Goal: Task Accomplishment & Management: Manage account settings

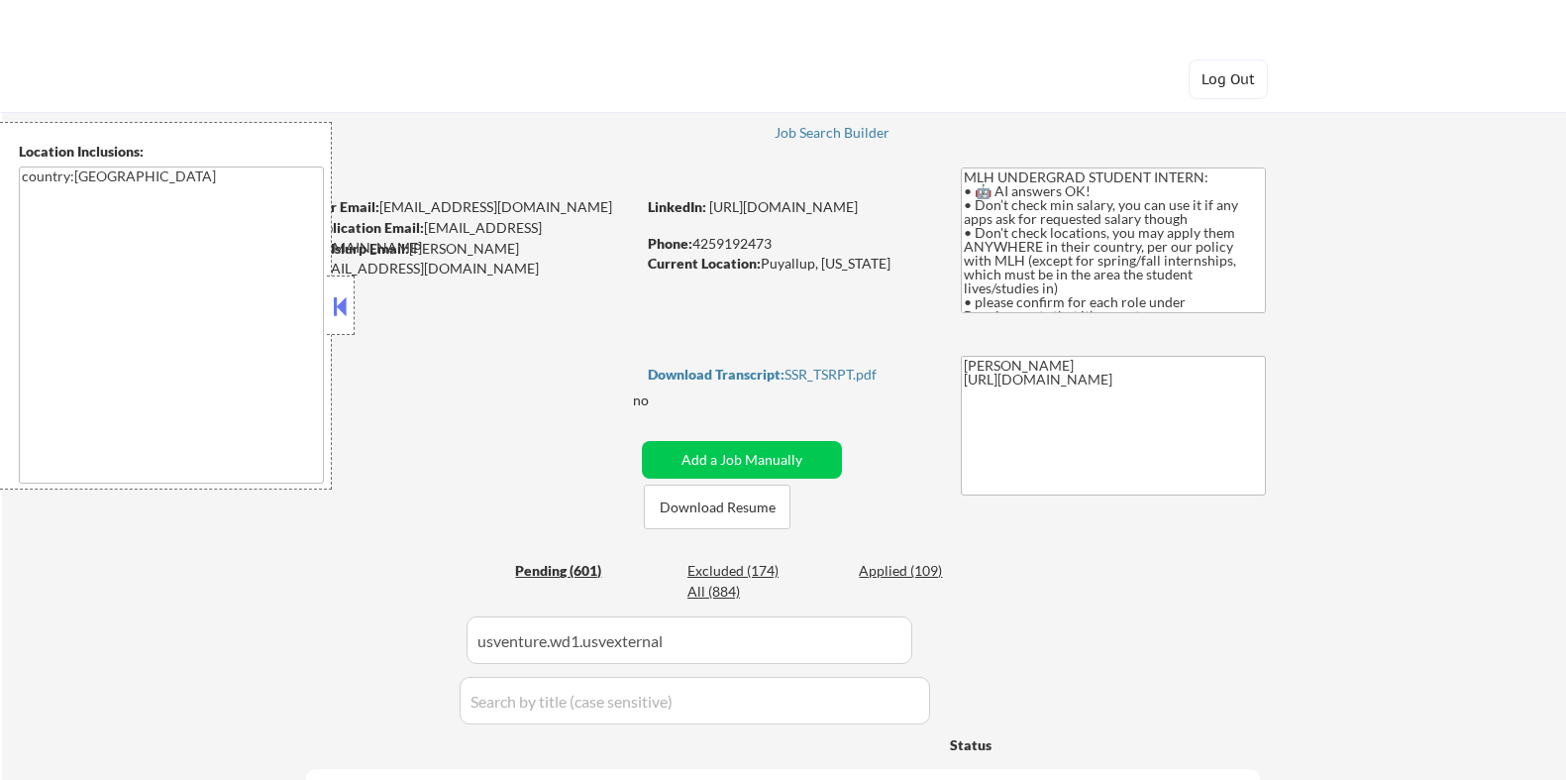
select select ""pending""
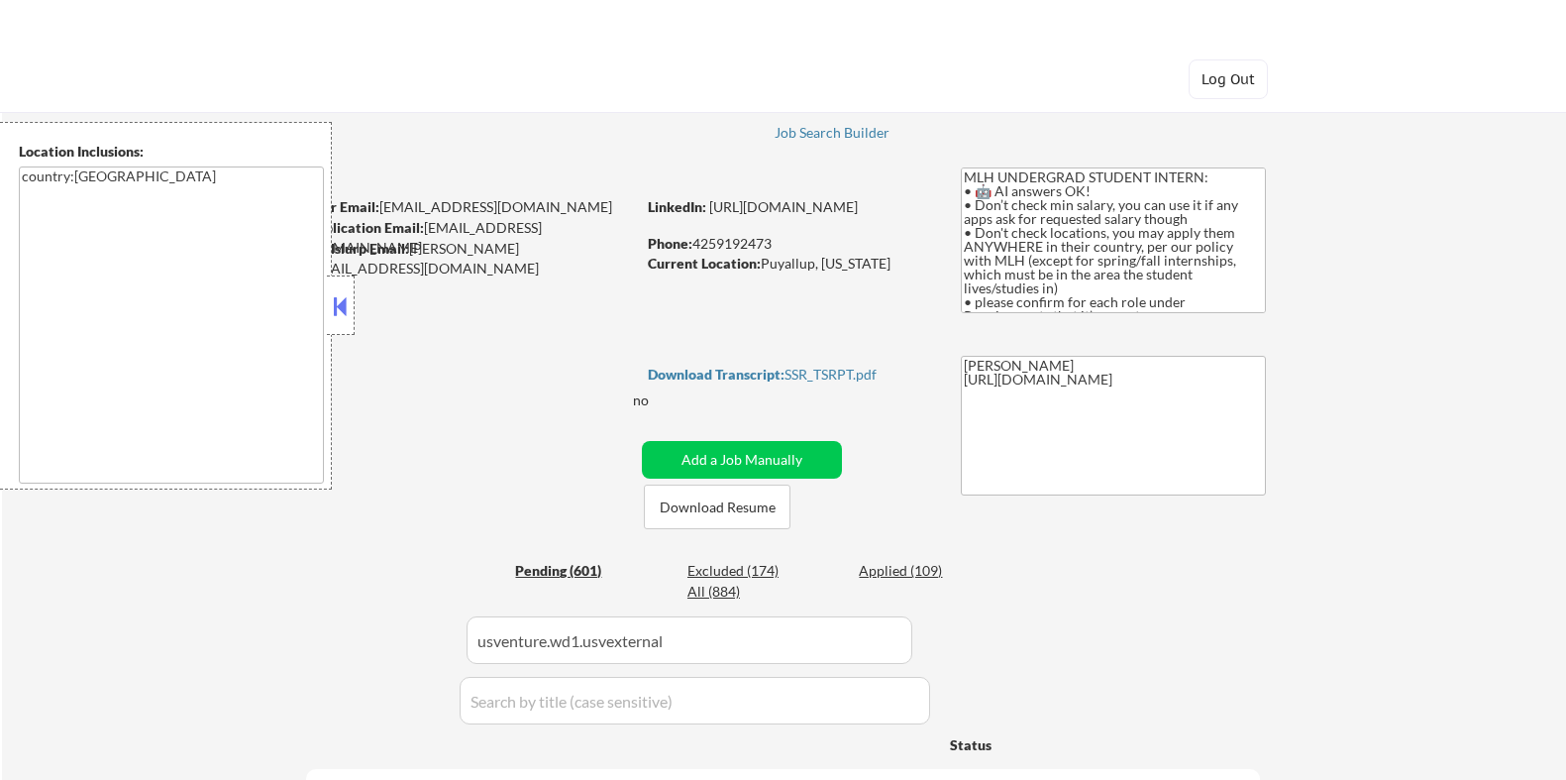
select select ""pending""
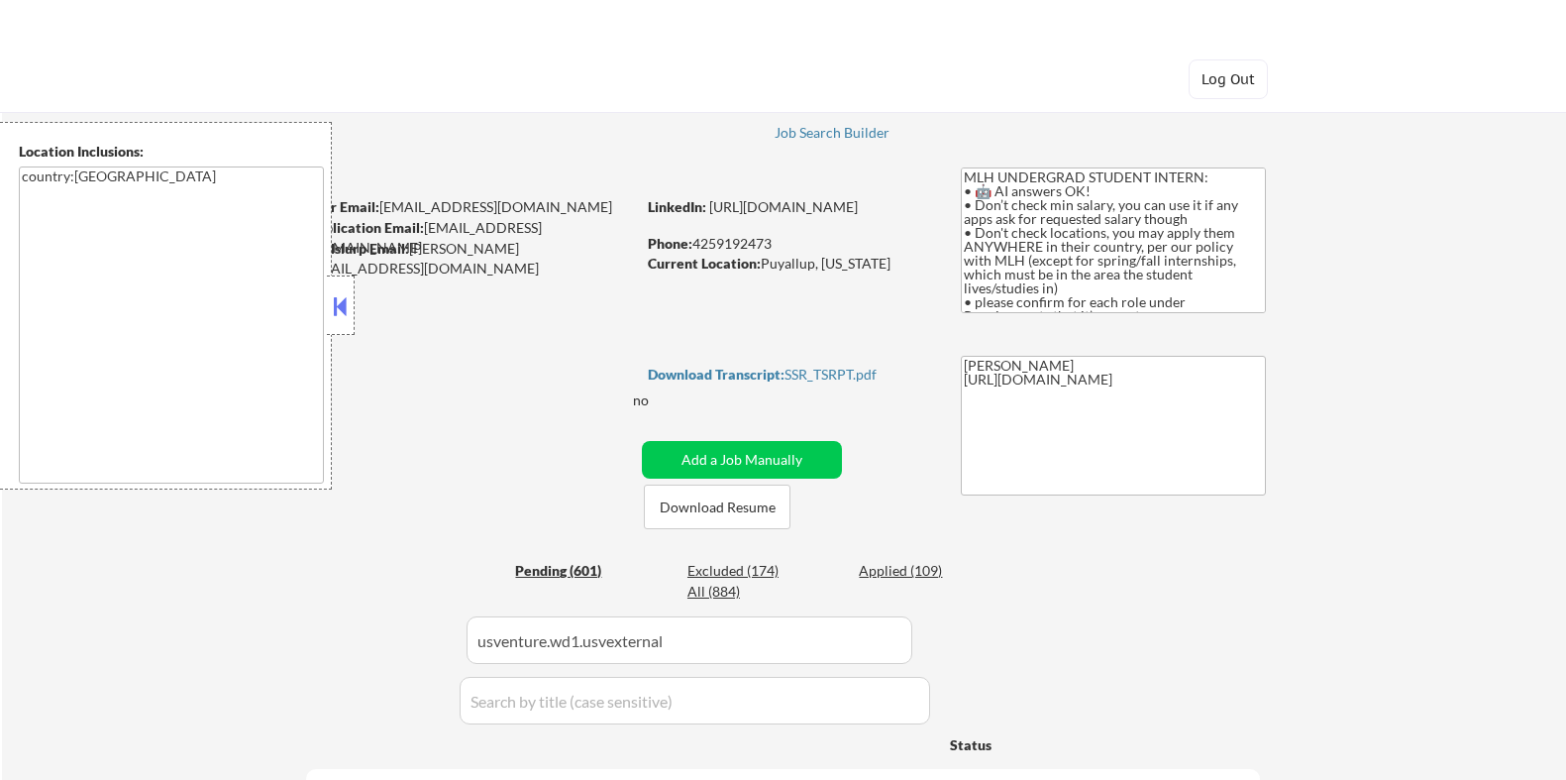
select select ""pending""
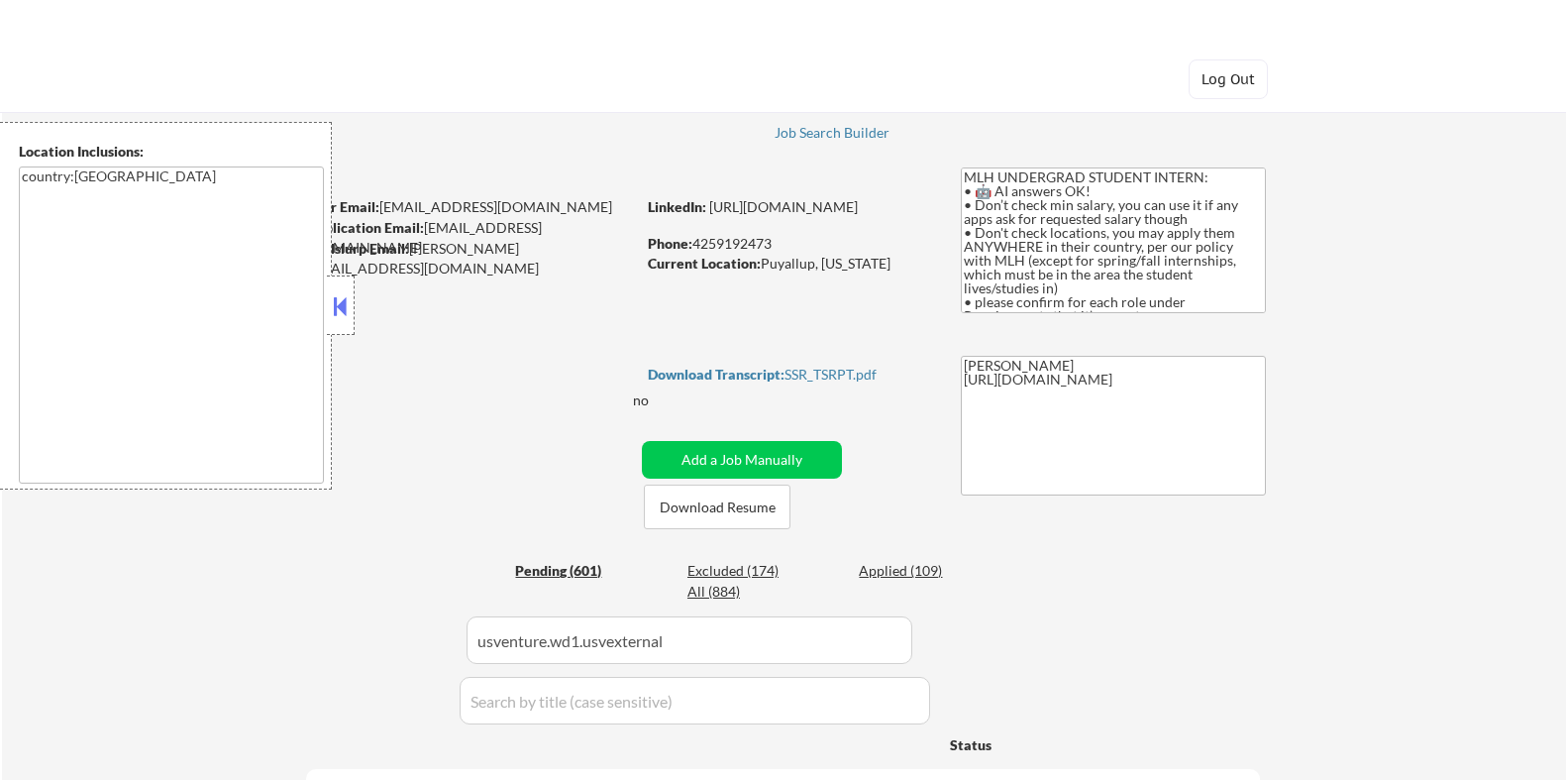
select select ""pending""
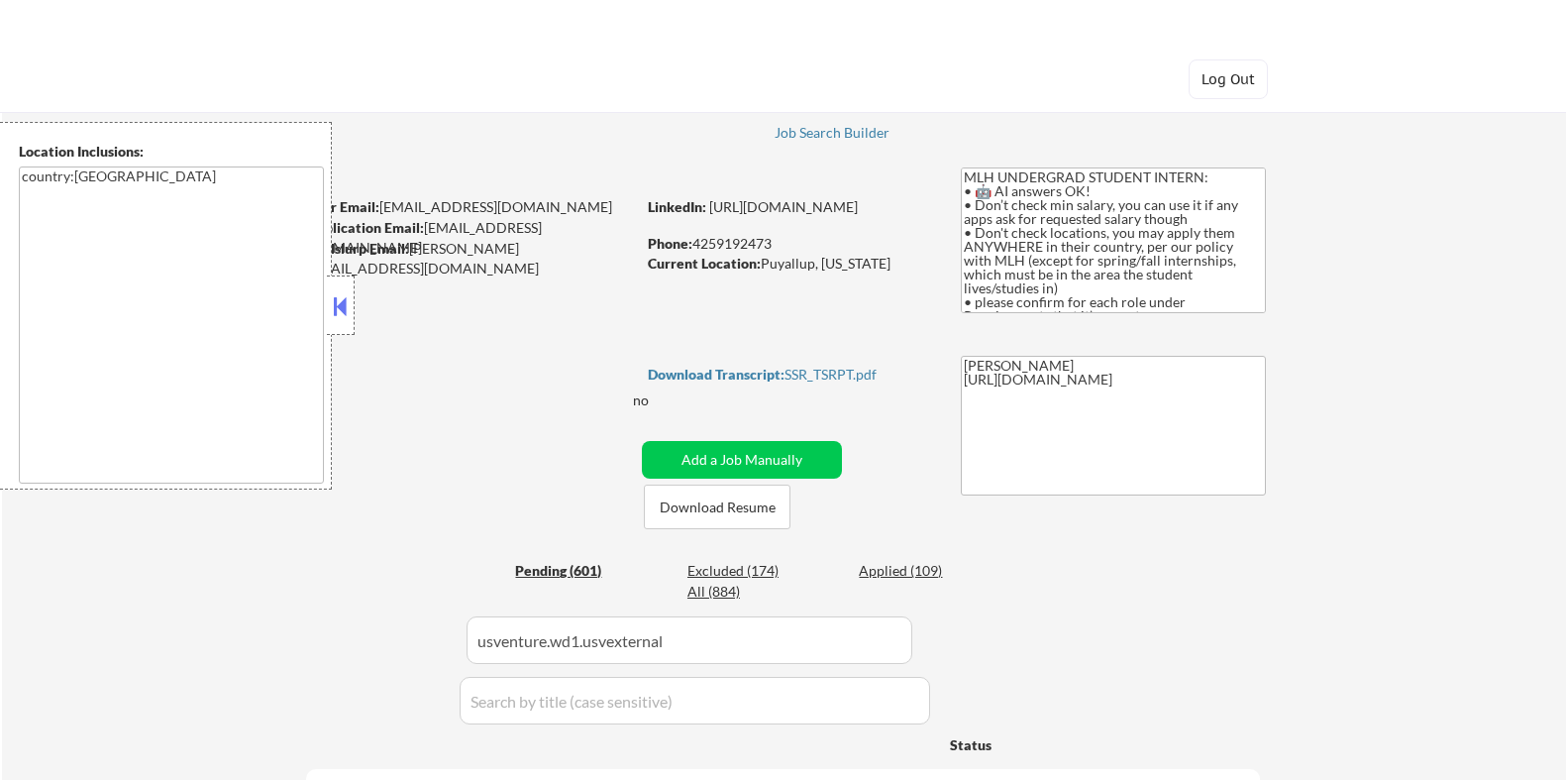
select select ""pending""
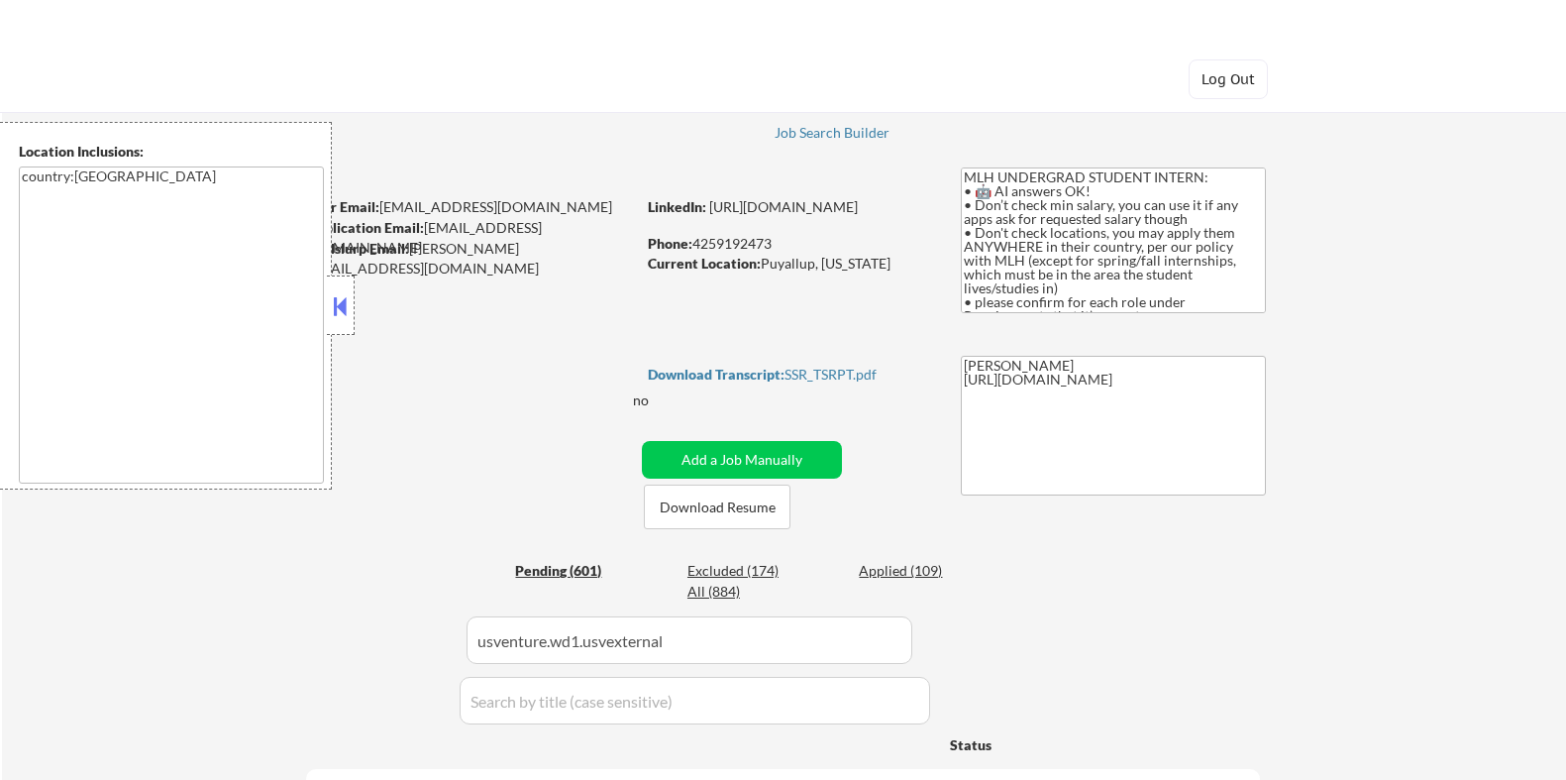
select select ""pending""
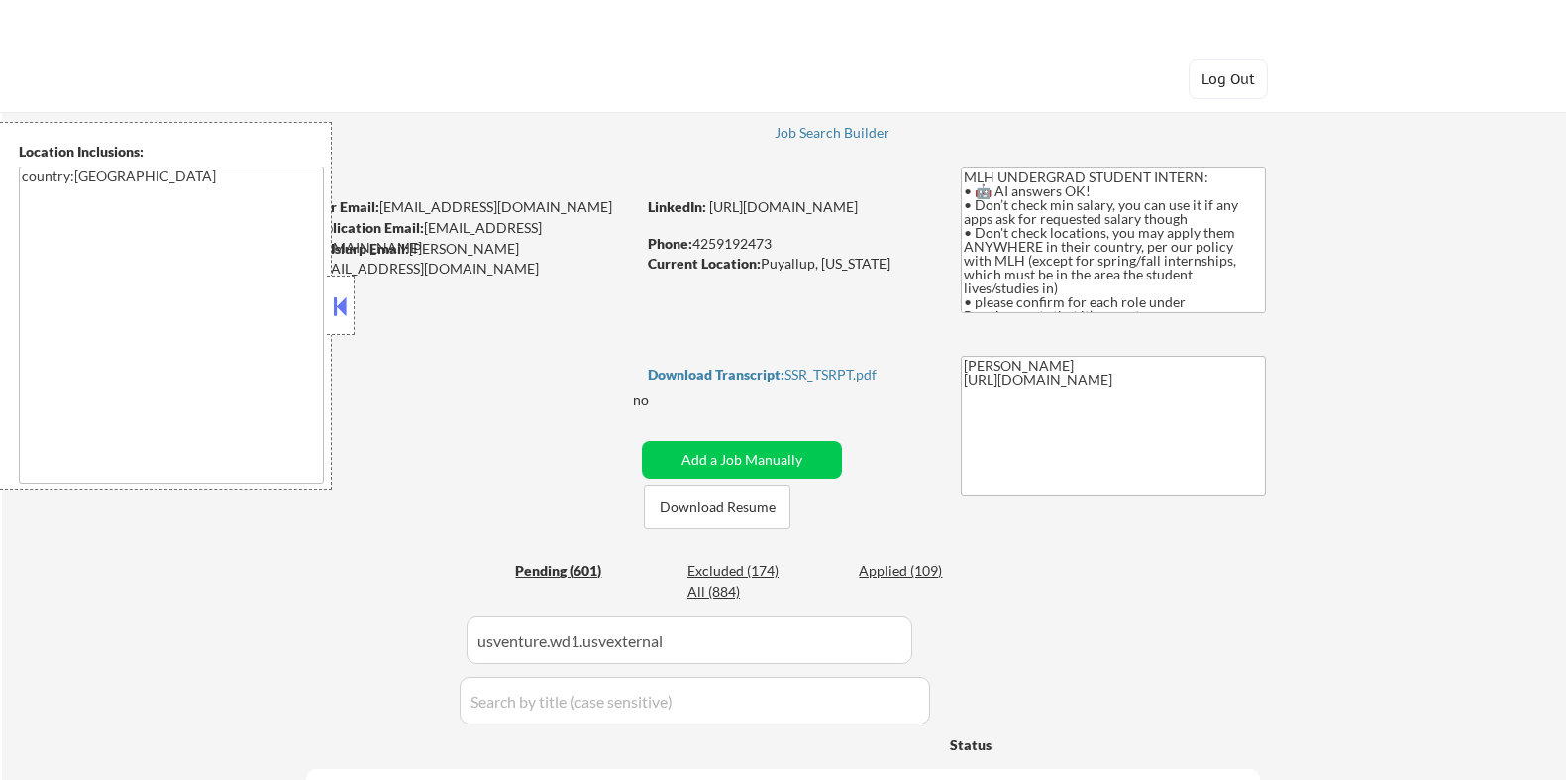
select select ""pending""
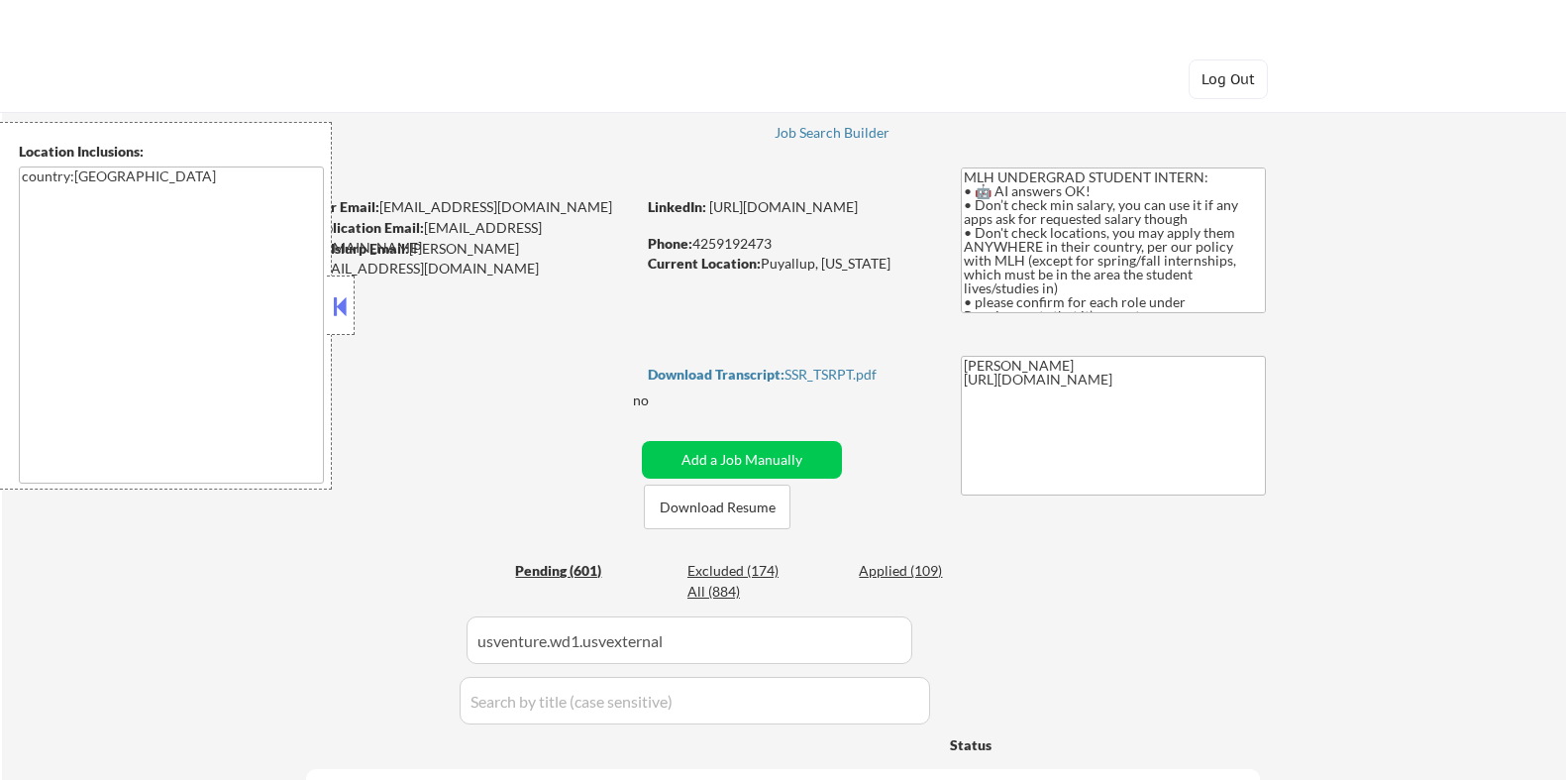
select select ""pending""
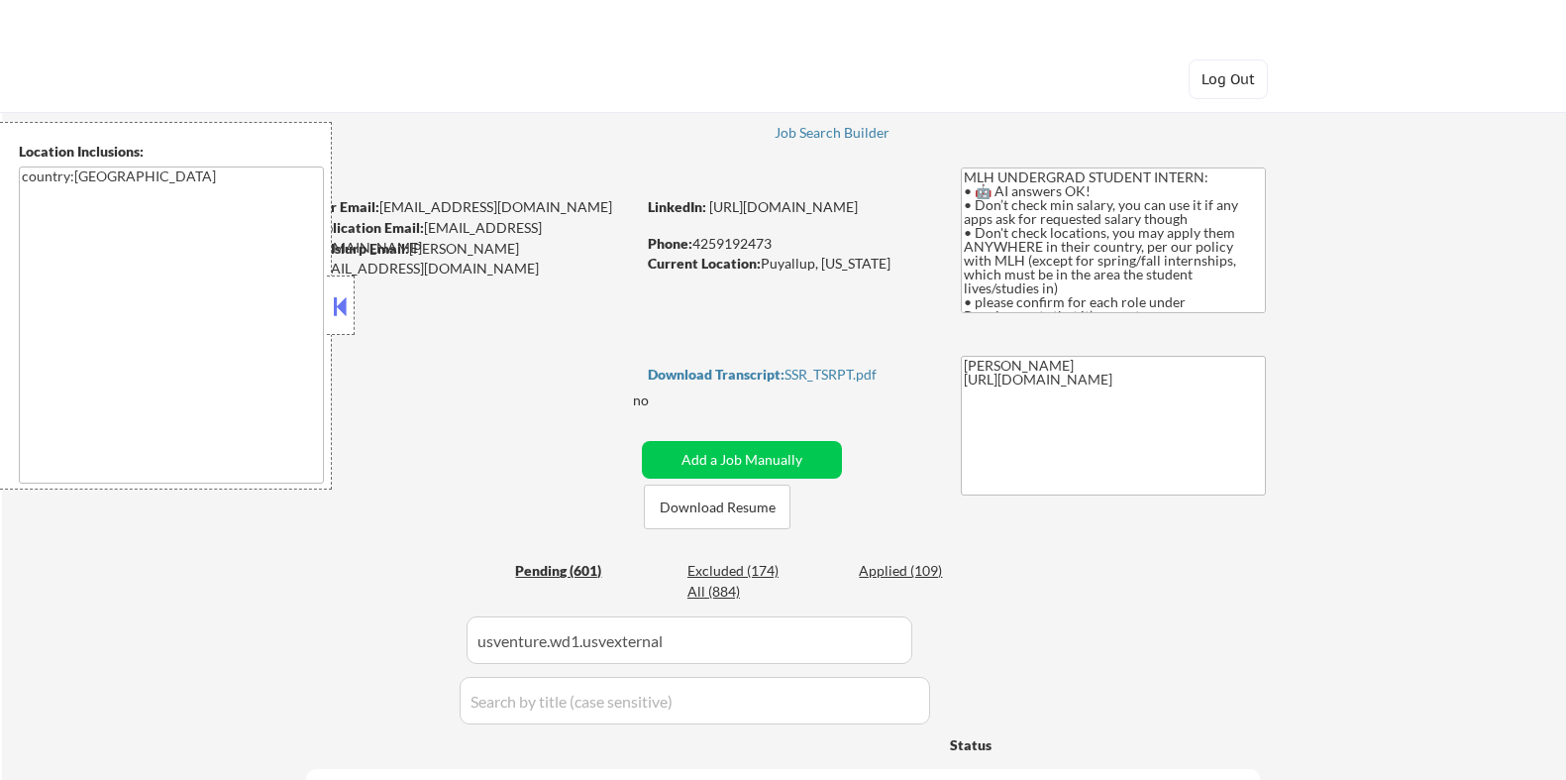
select select ""pending""
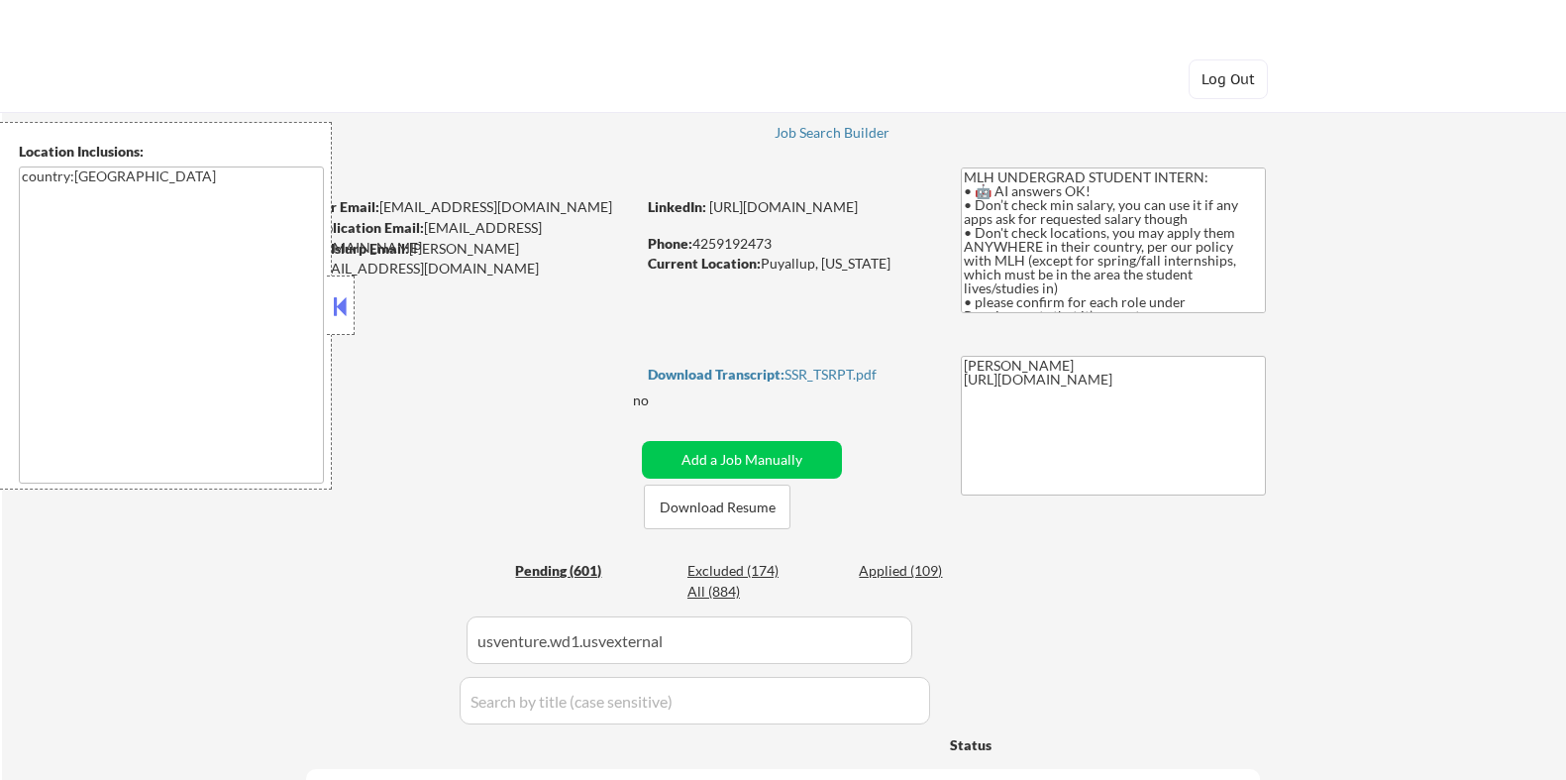
select select ""pending""
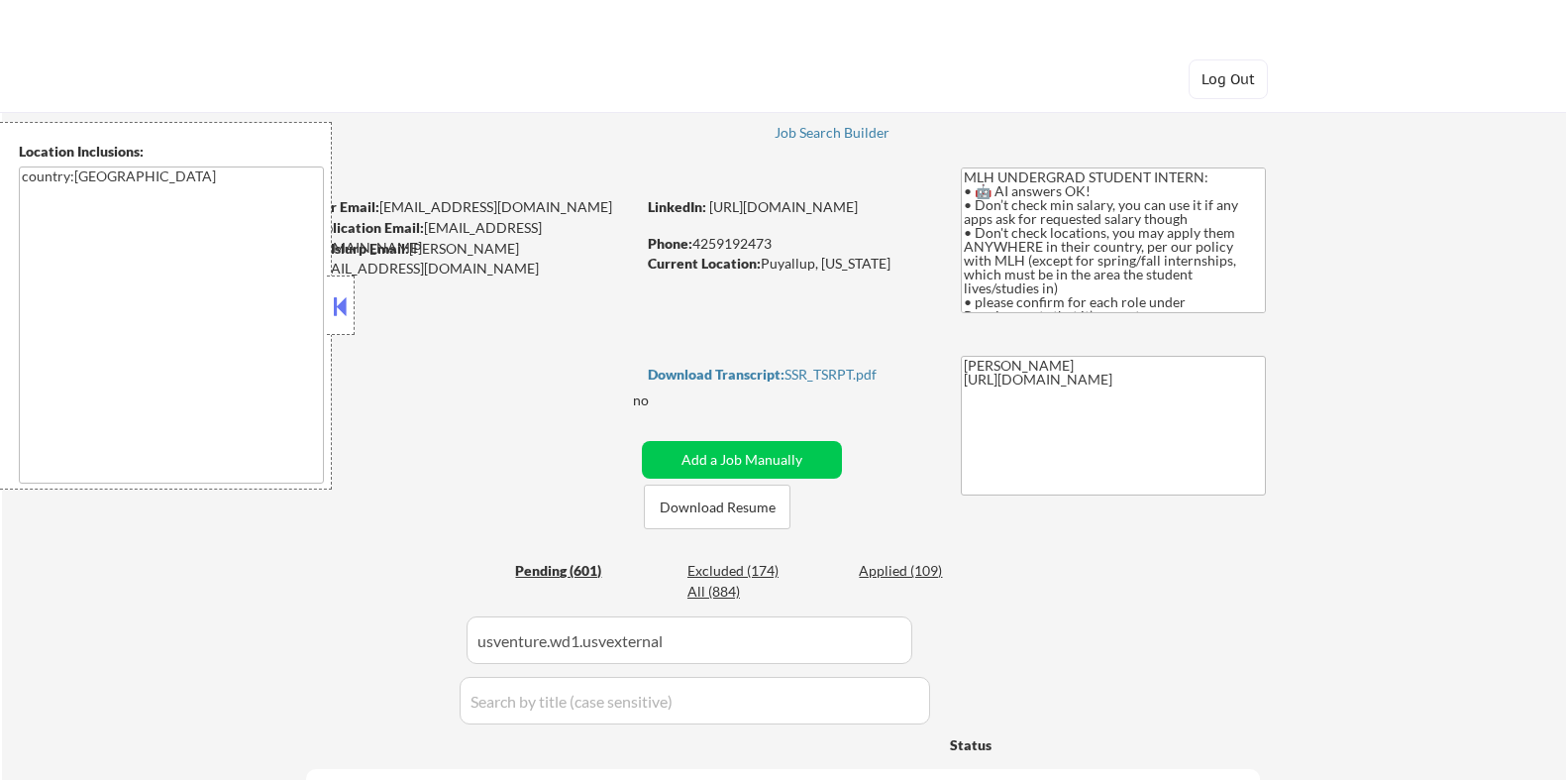
select select ""pending""
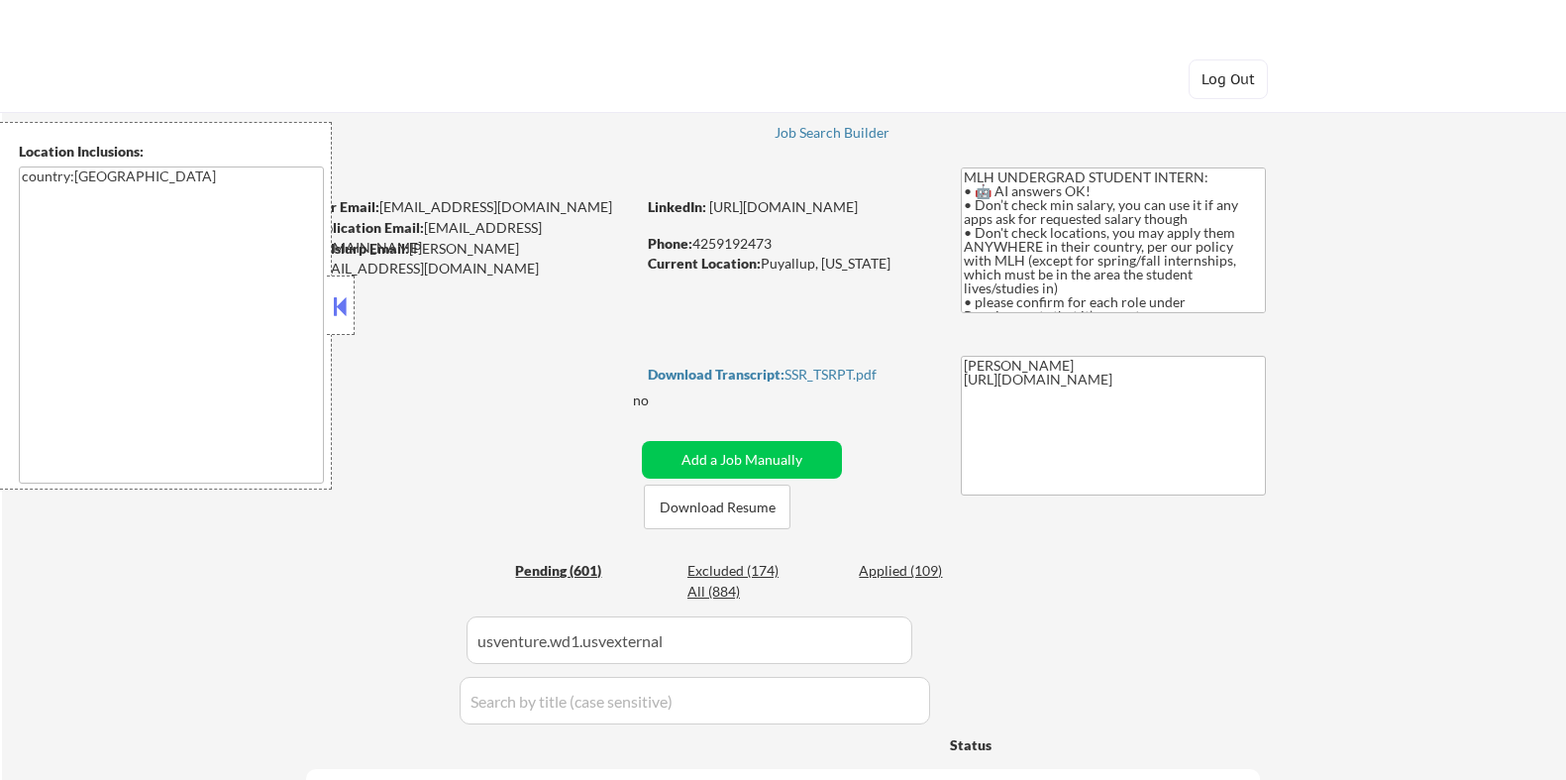
select select ""pending""
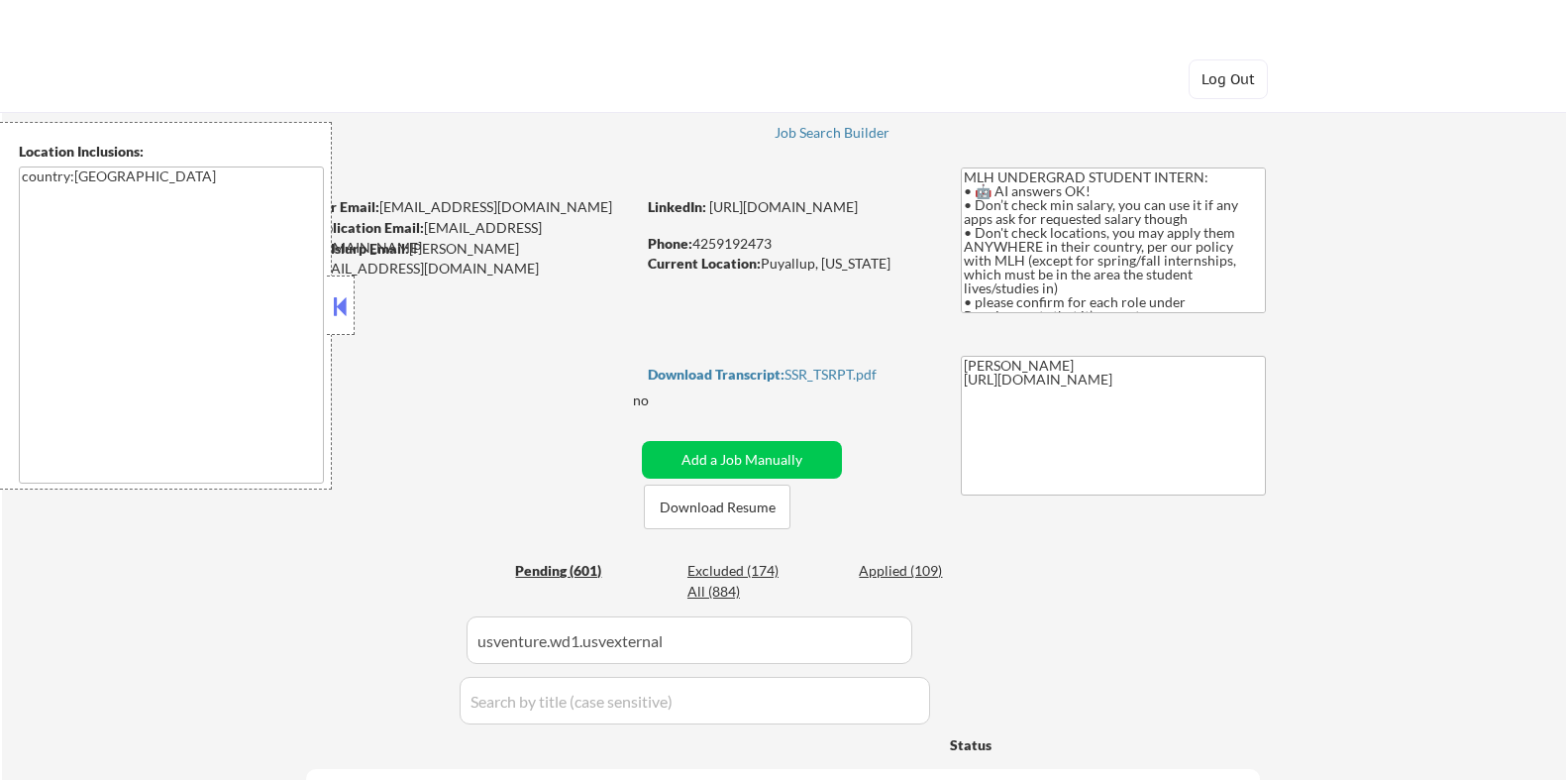
select select ""pending""
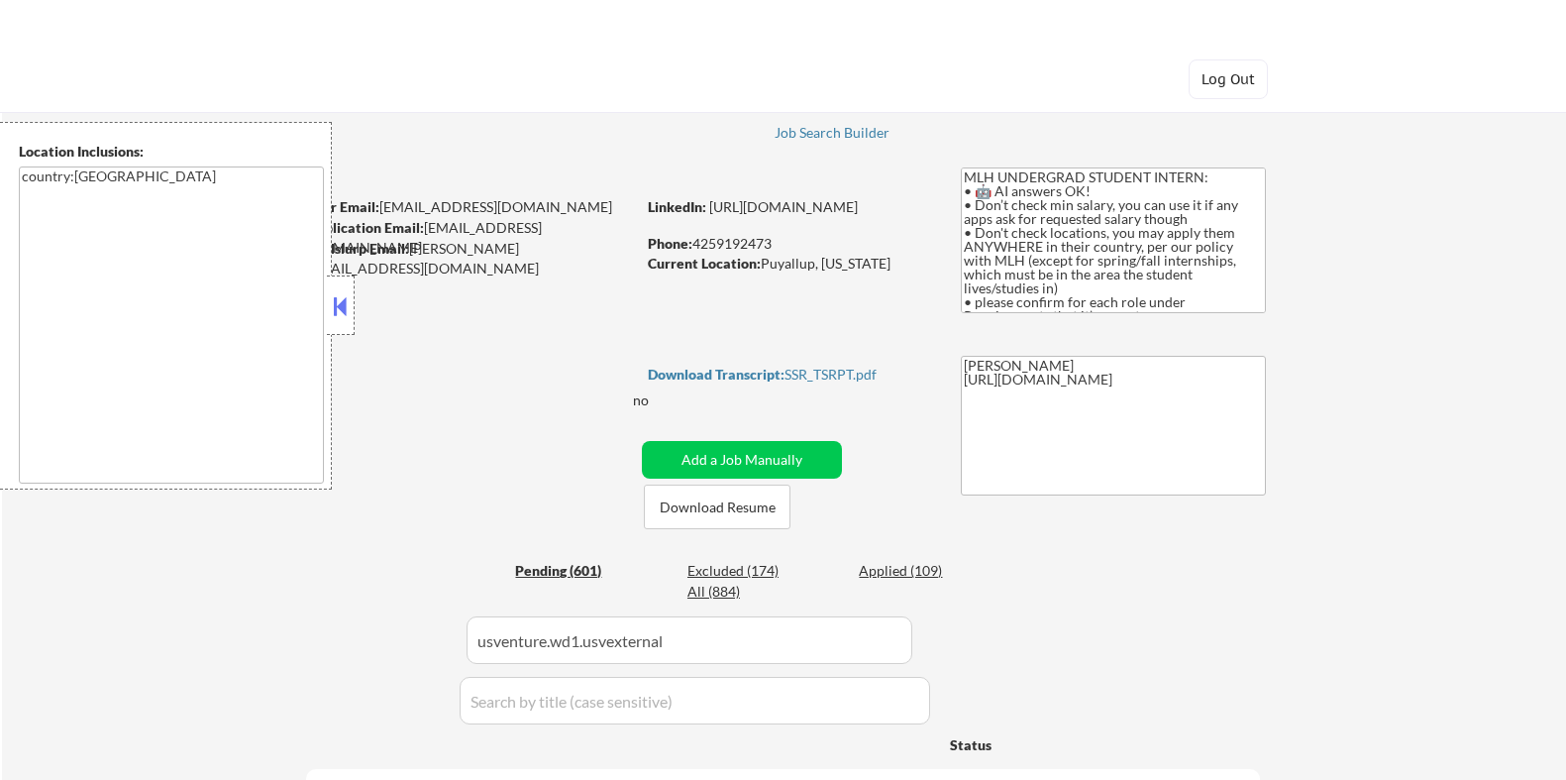
select select ""pending""
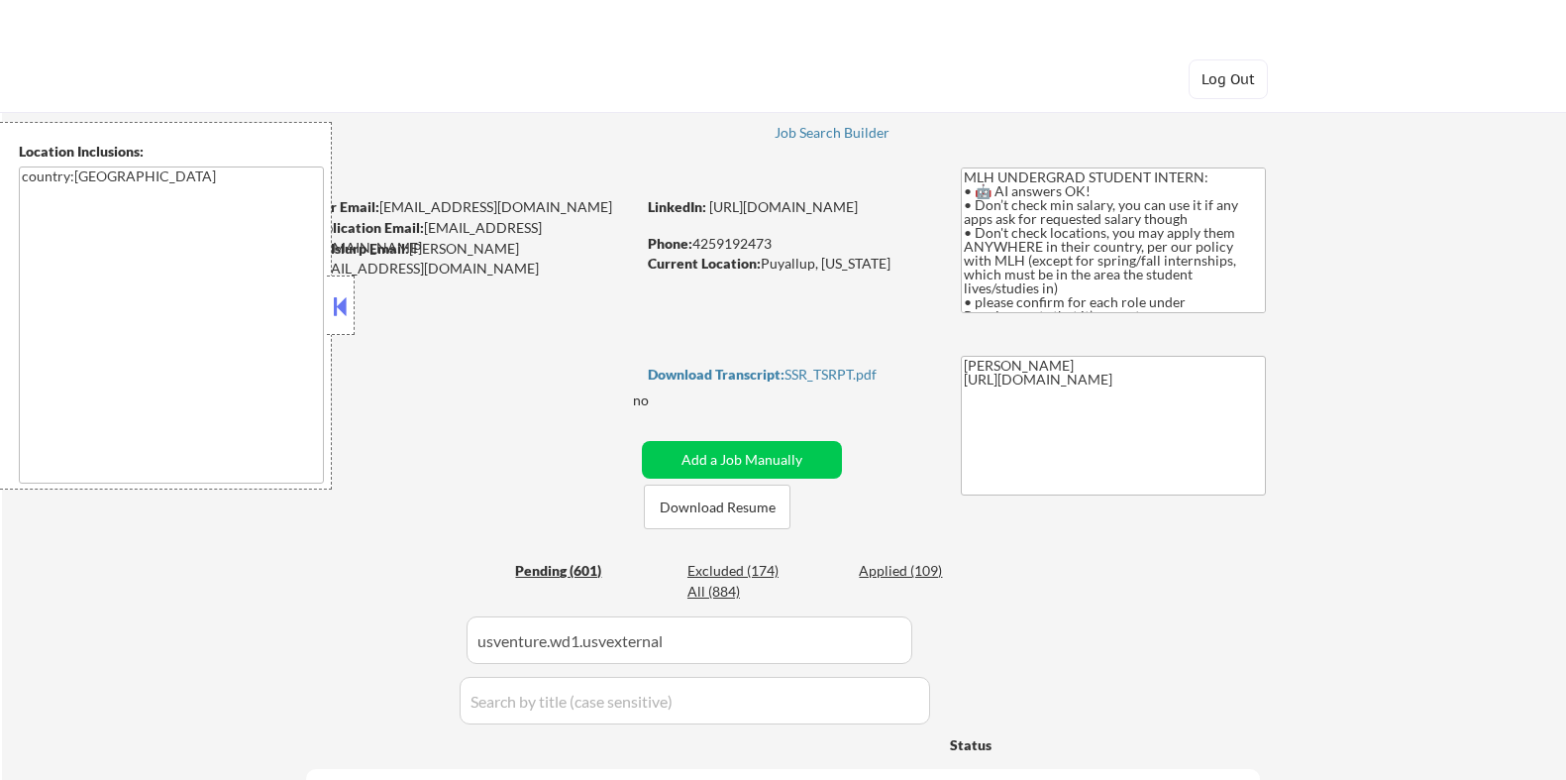
select select ""pending""
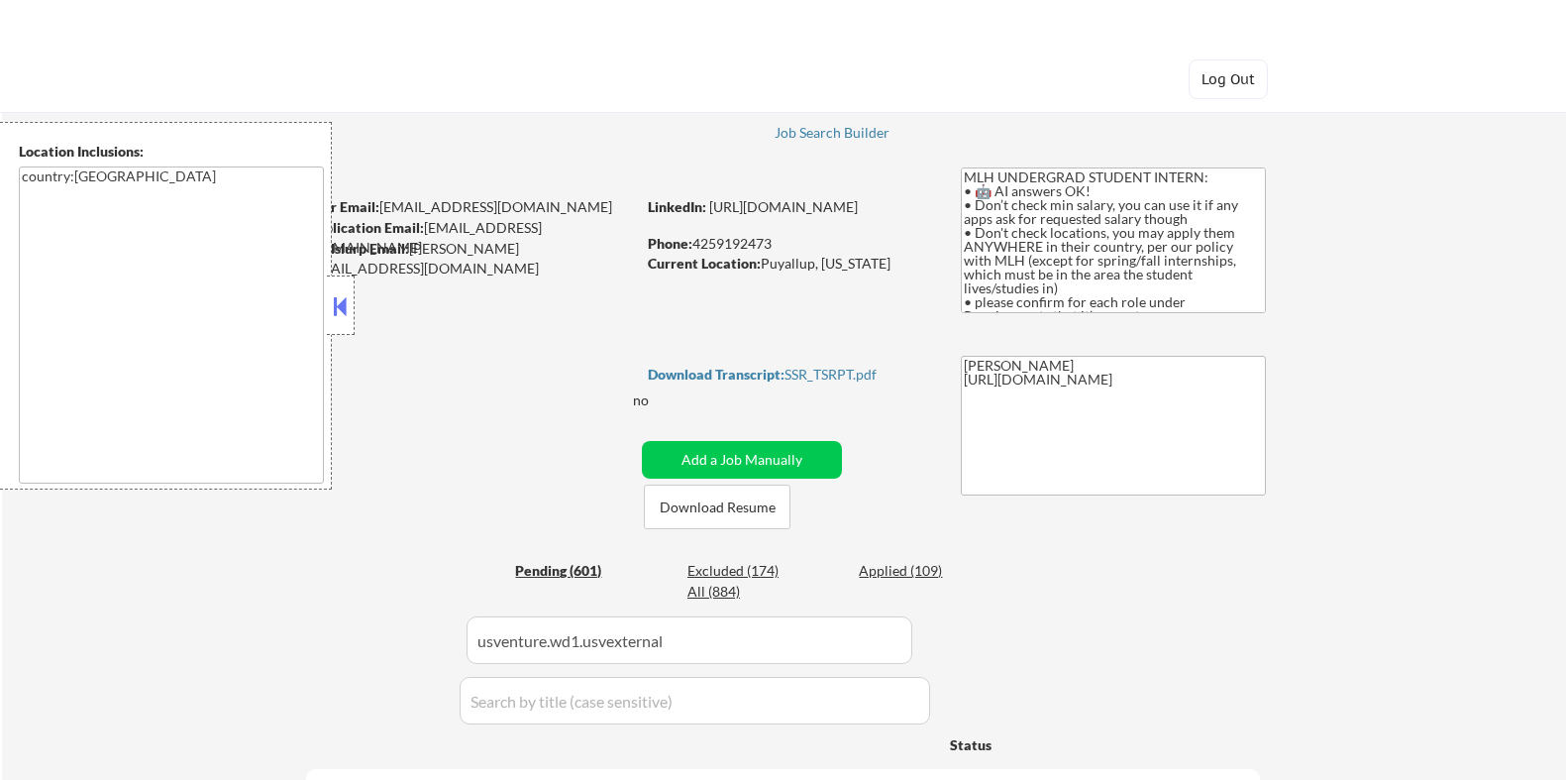
select select ""pending""
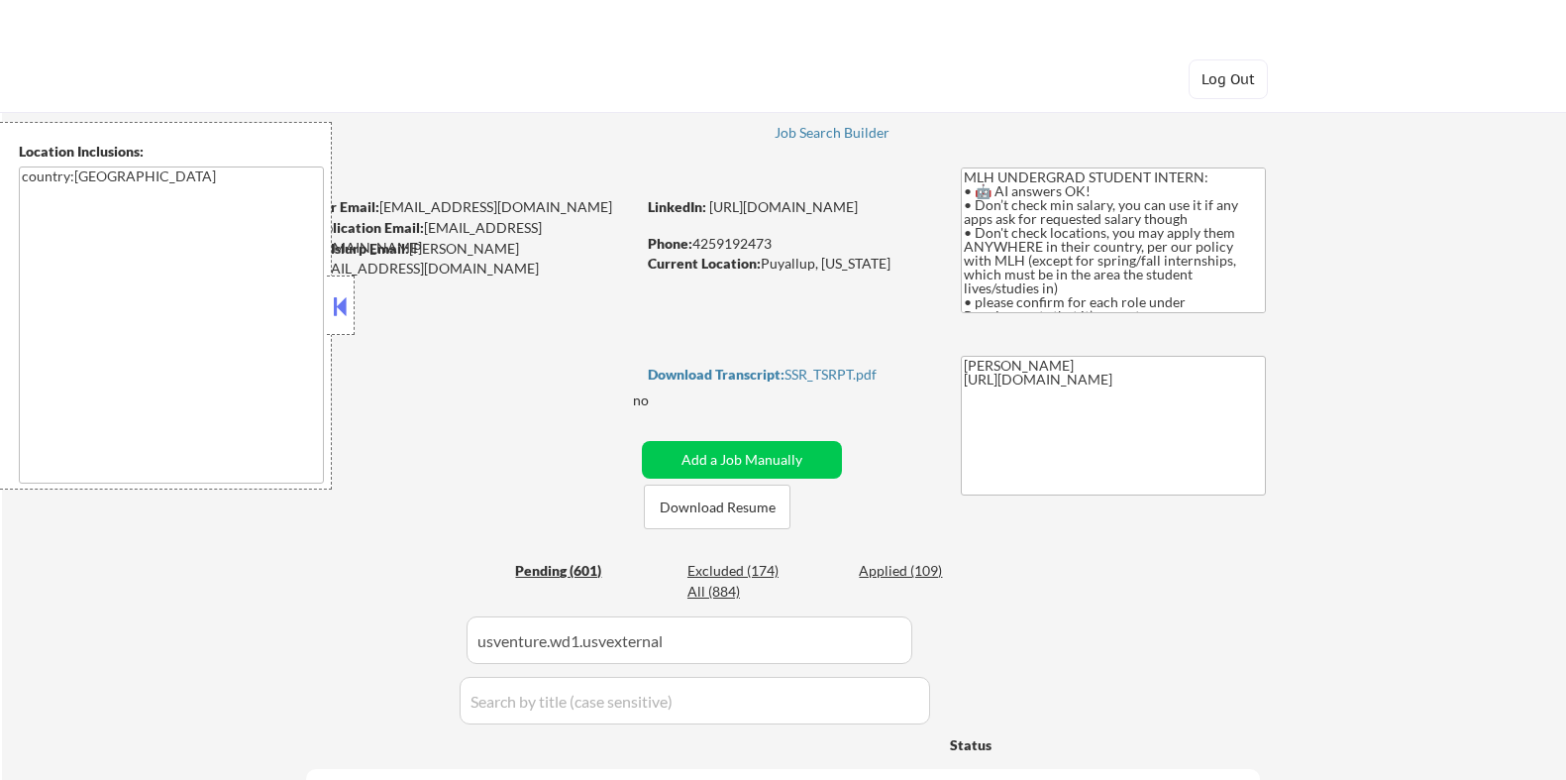
select select ""pending""
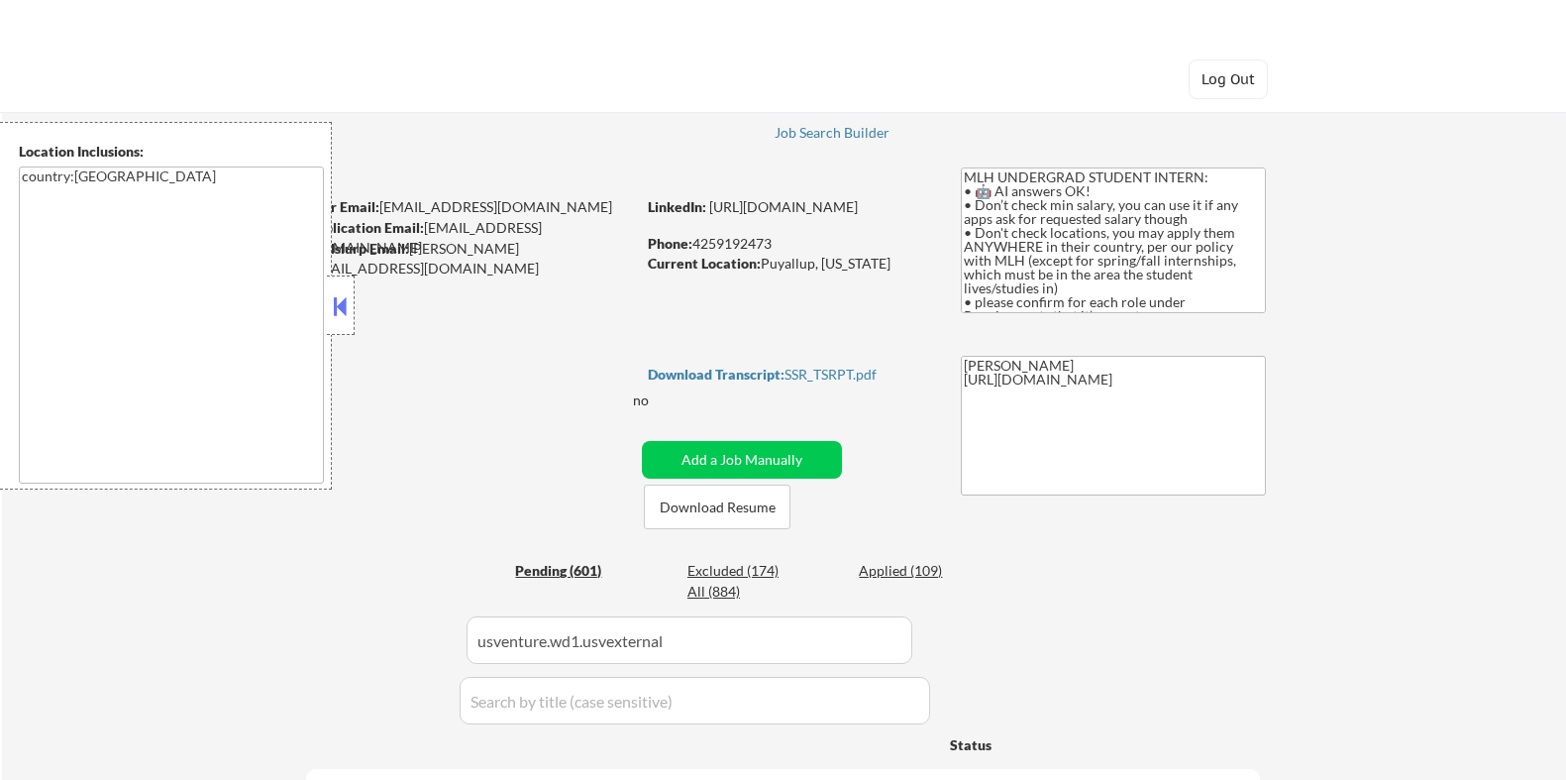
select select ""pending""
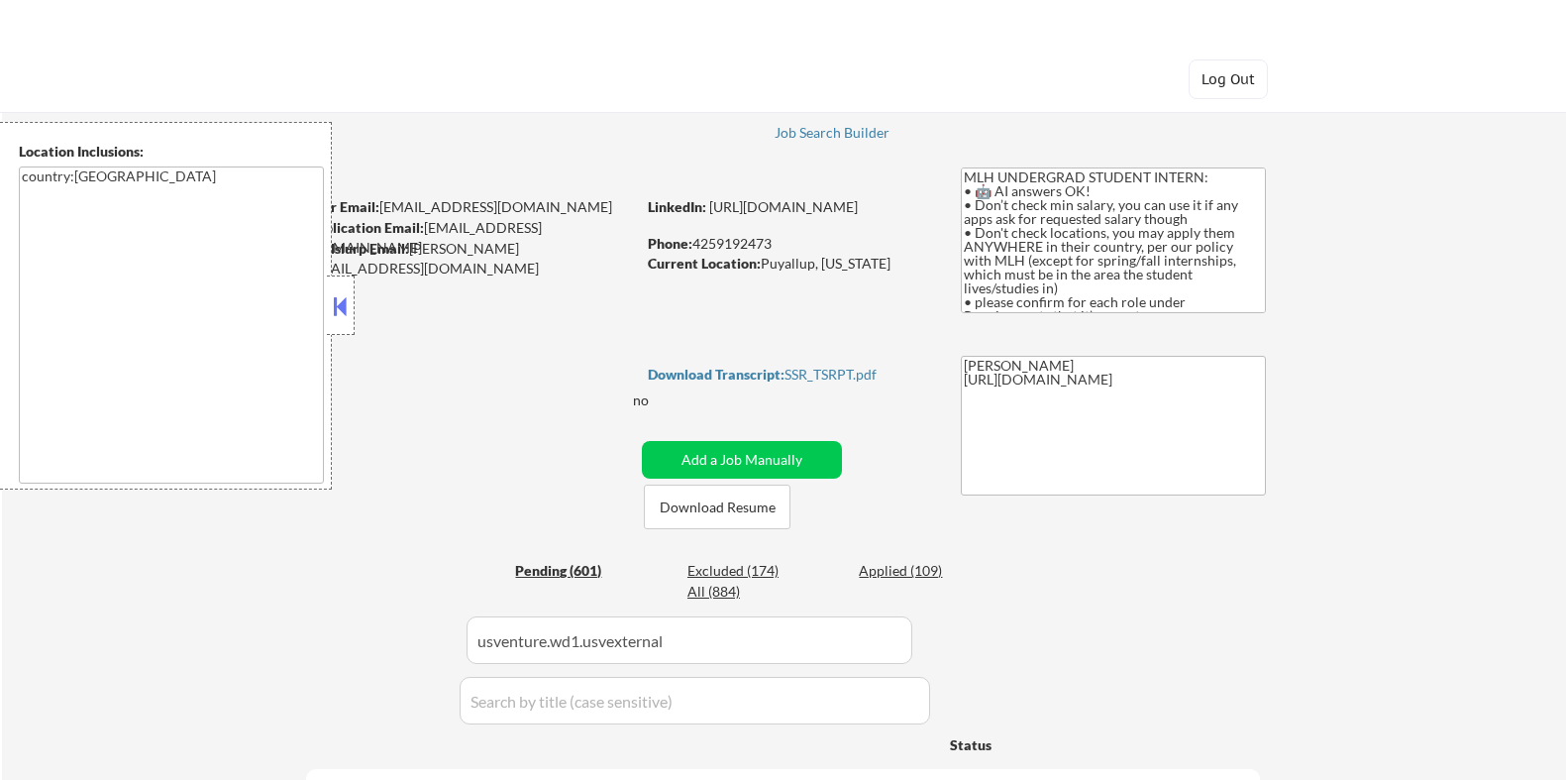
select select ""pending""
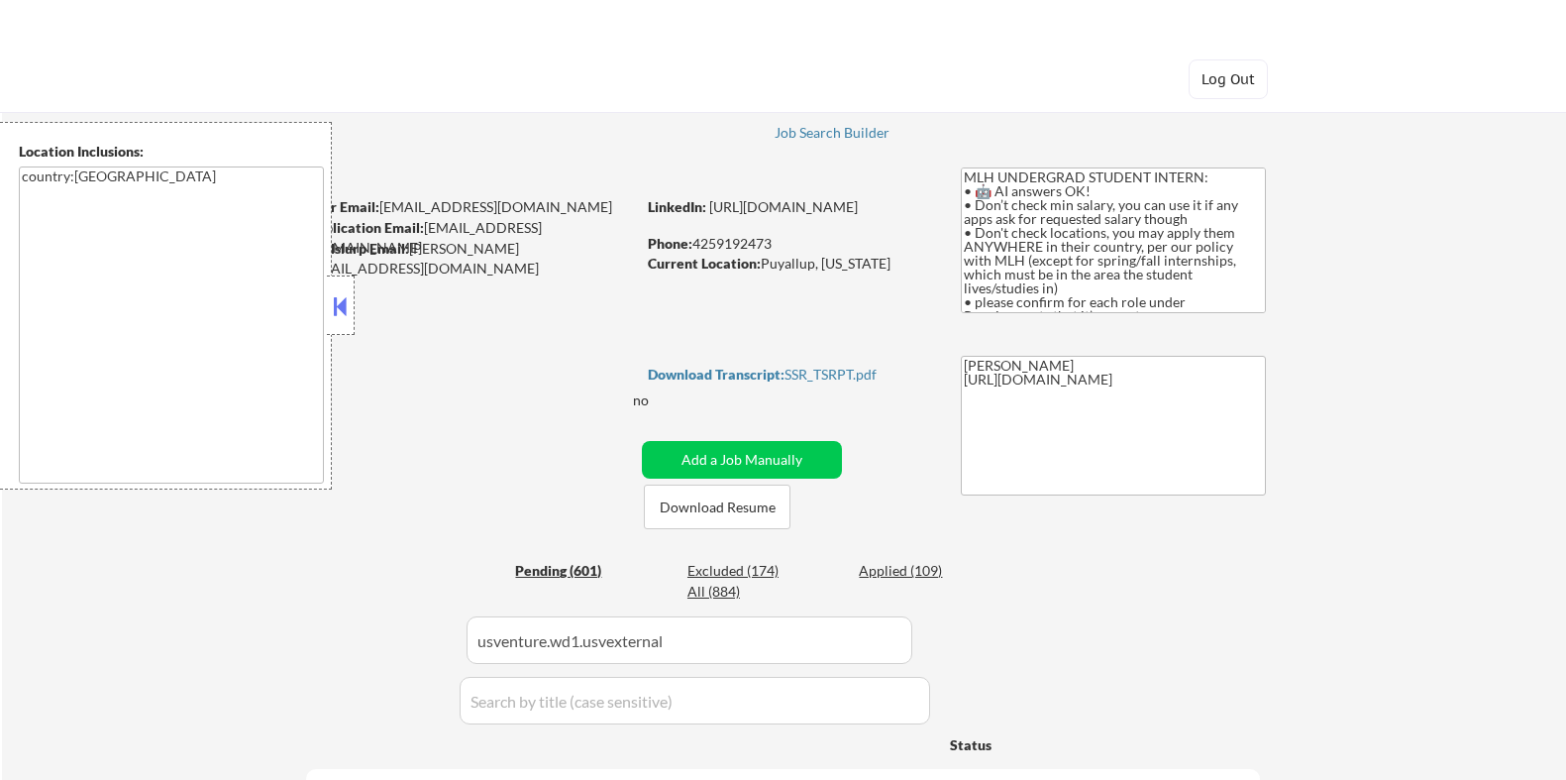
select select ""pending""
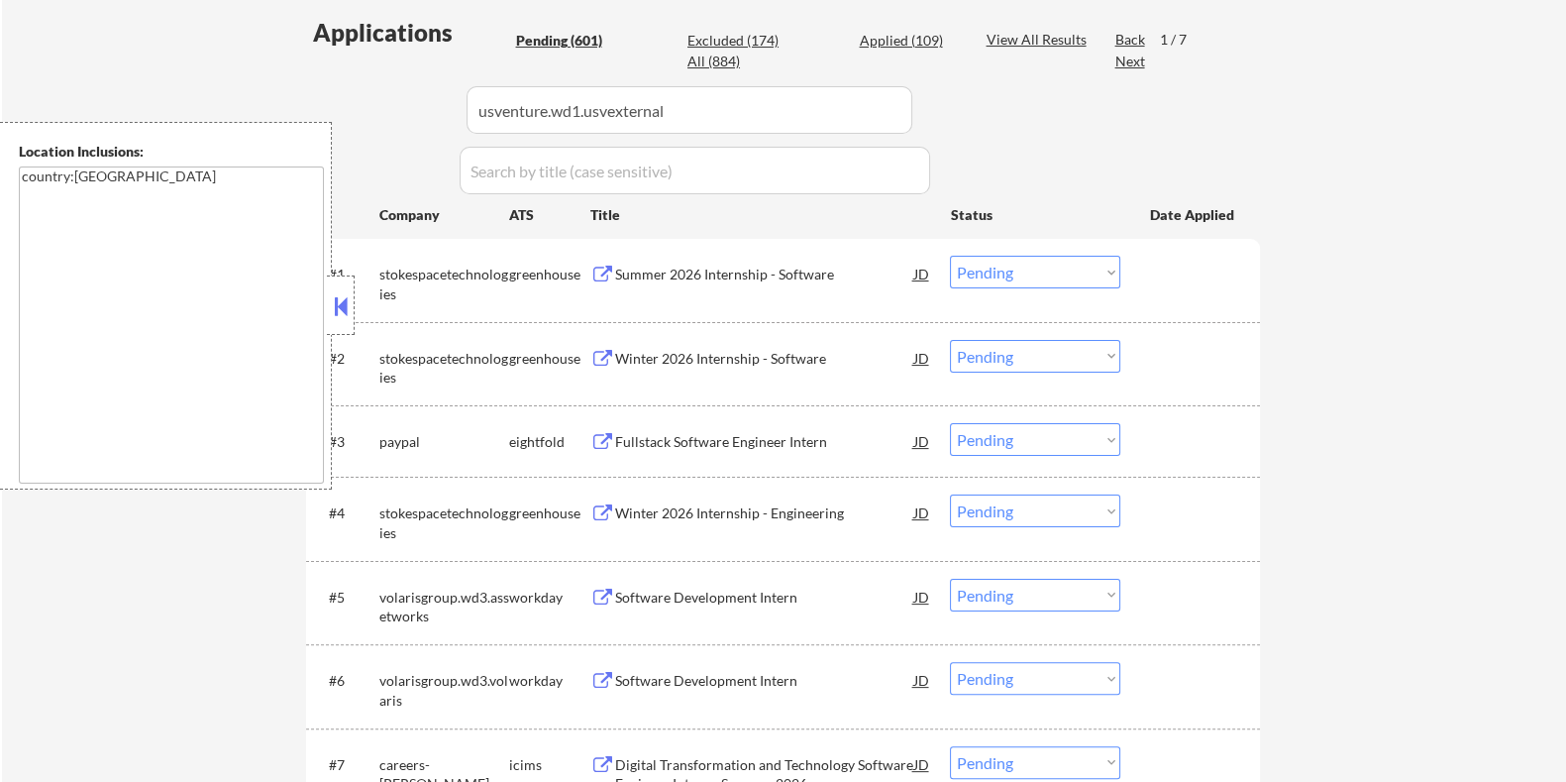
scroll to position [530, 0]
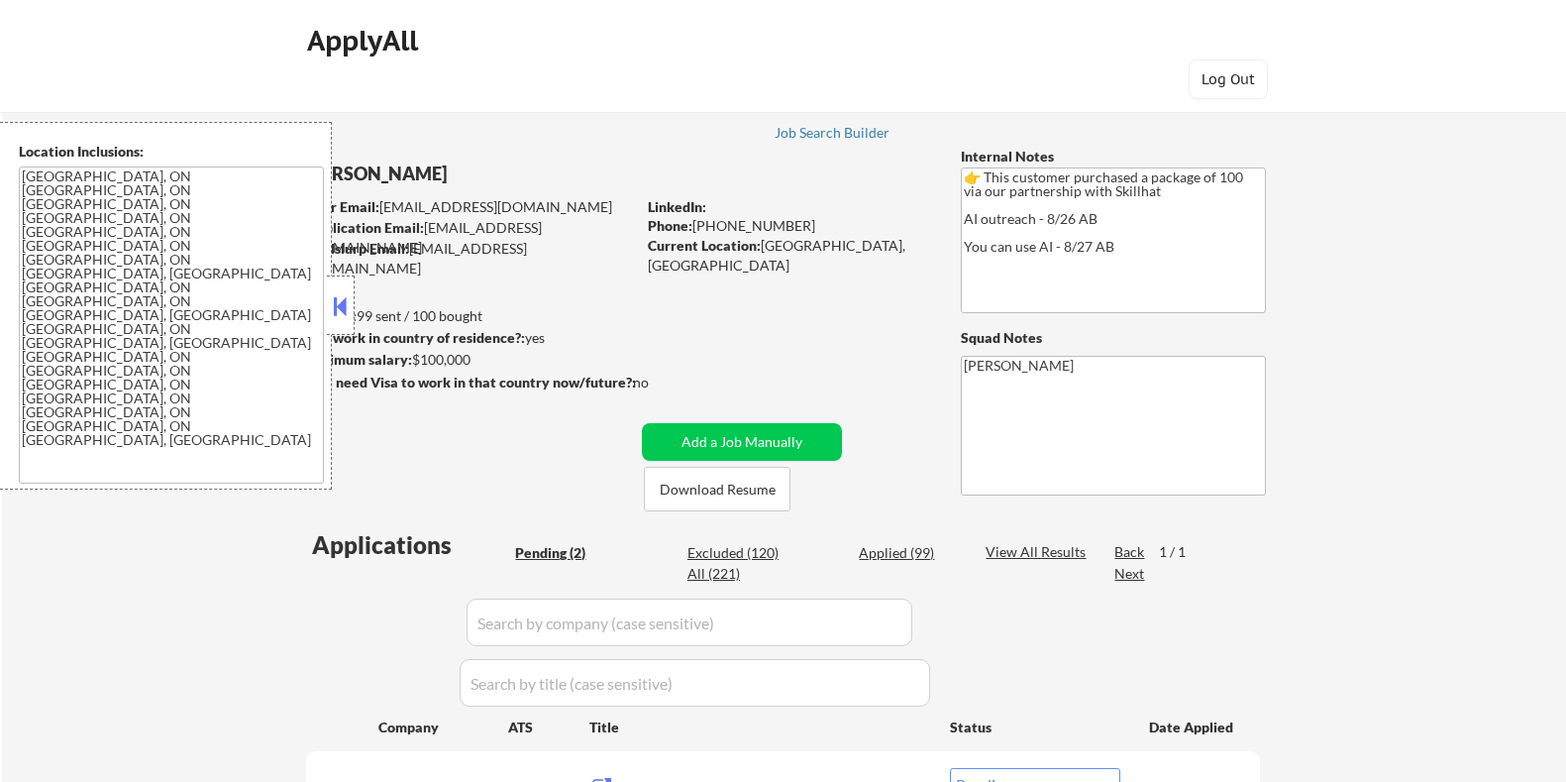
select select ""pending""
drag, startPoint x: 767, startPoint y: 486, endPoint x: 863, endPoint y: 293, distance: 214.9
click at [765, 486] on button "Download Resume" at bounding box center [717, 489] width 147 height 45
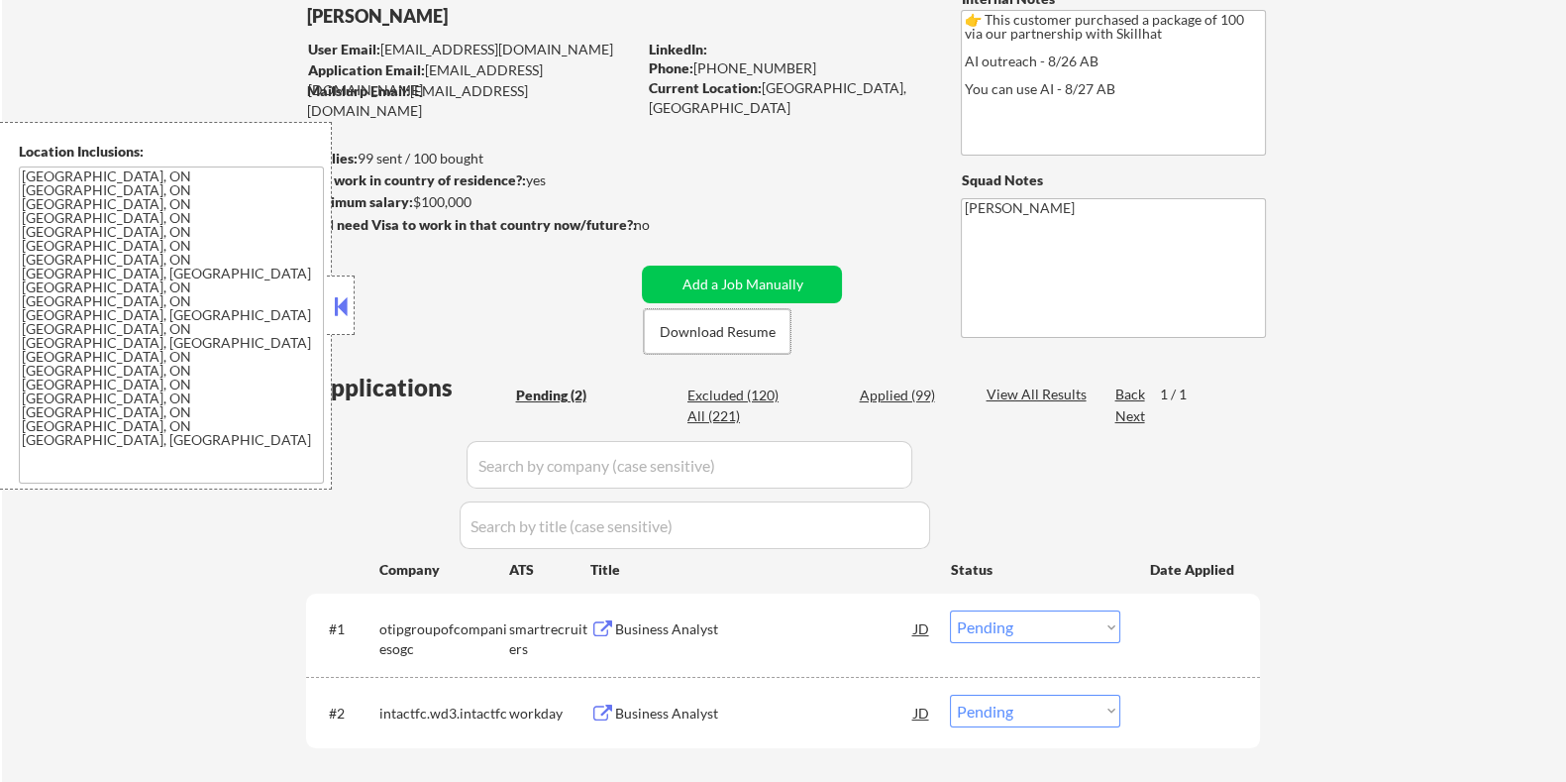
scroll to position [247, 0]
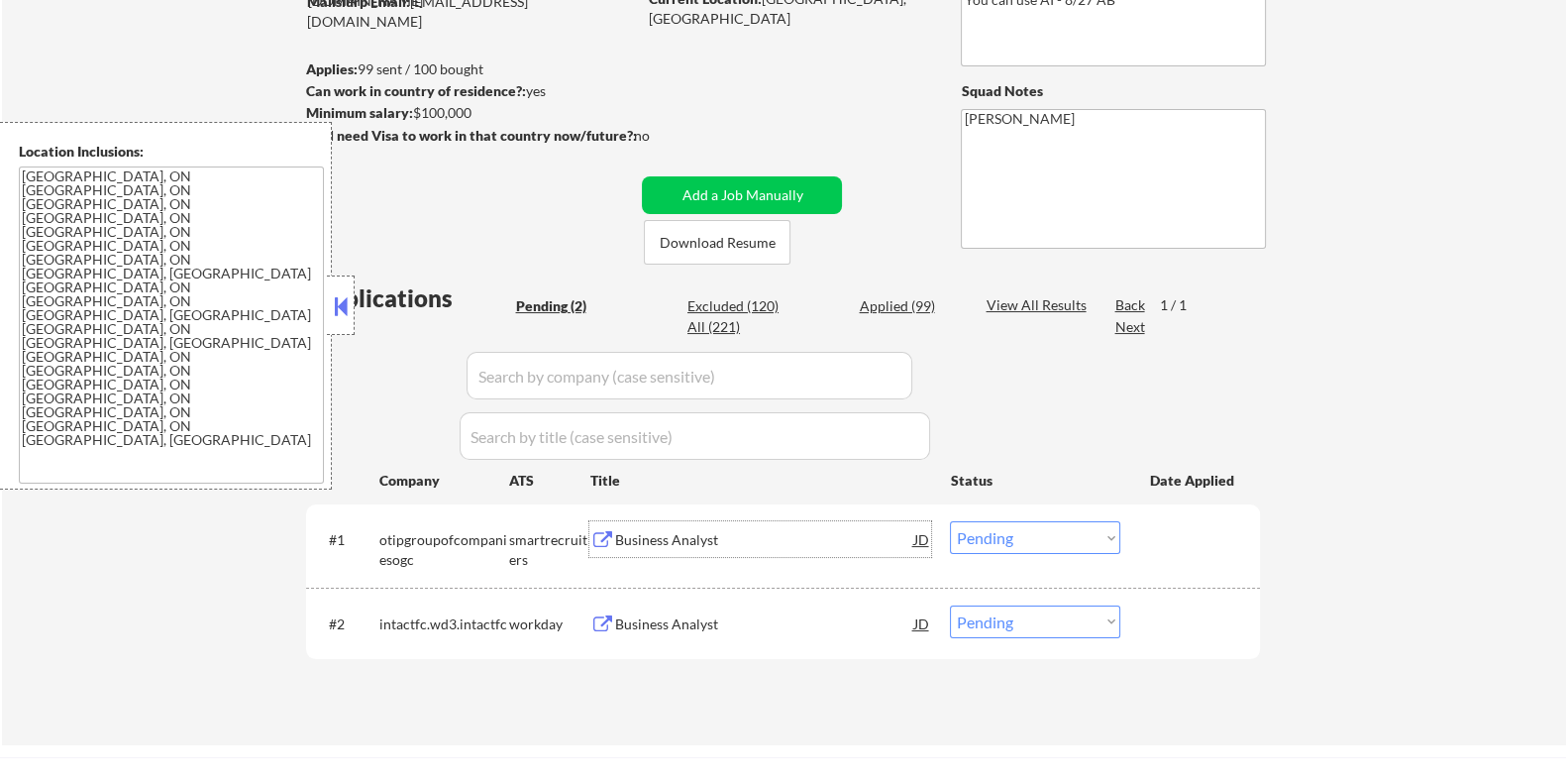
click at [690, 546] on div "Business Analyst" at bounding box center [763, 540] width 299 height 20
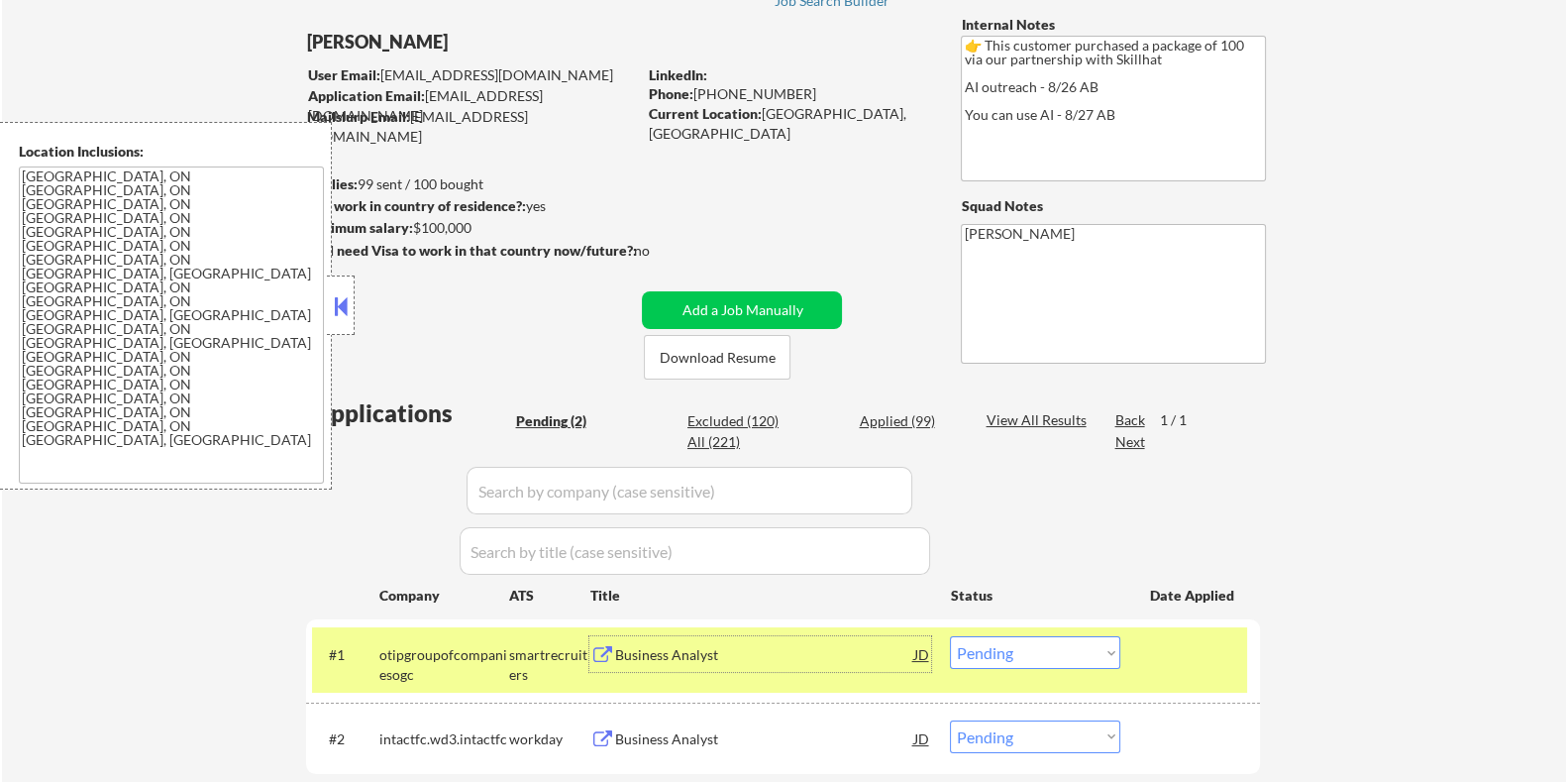
scroll to position [123, 0]
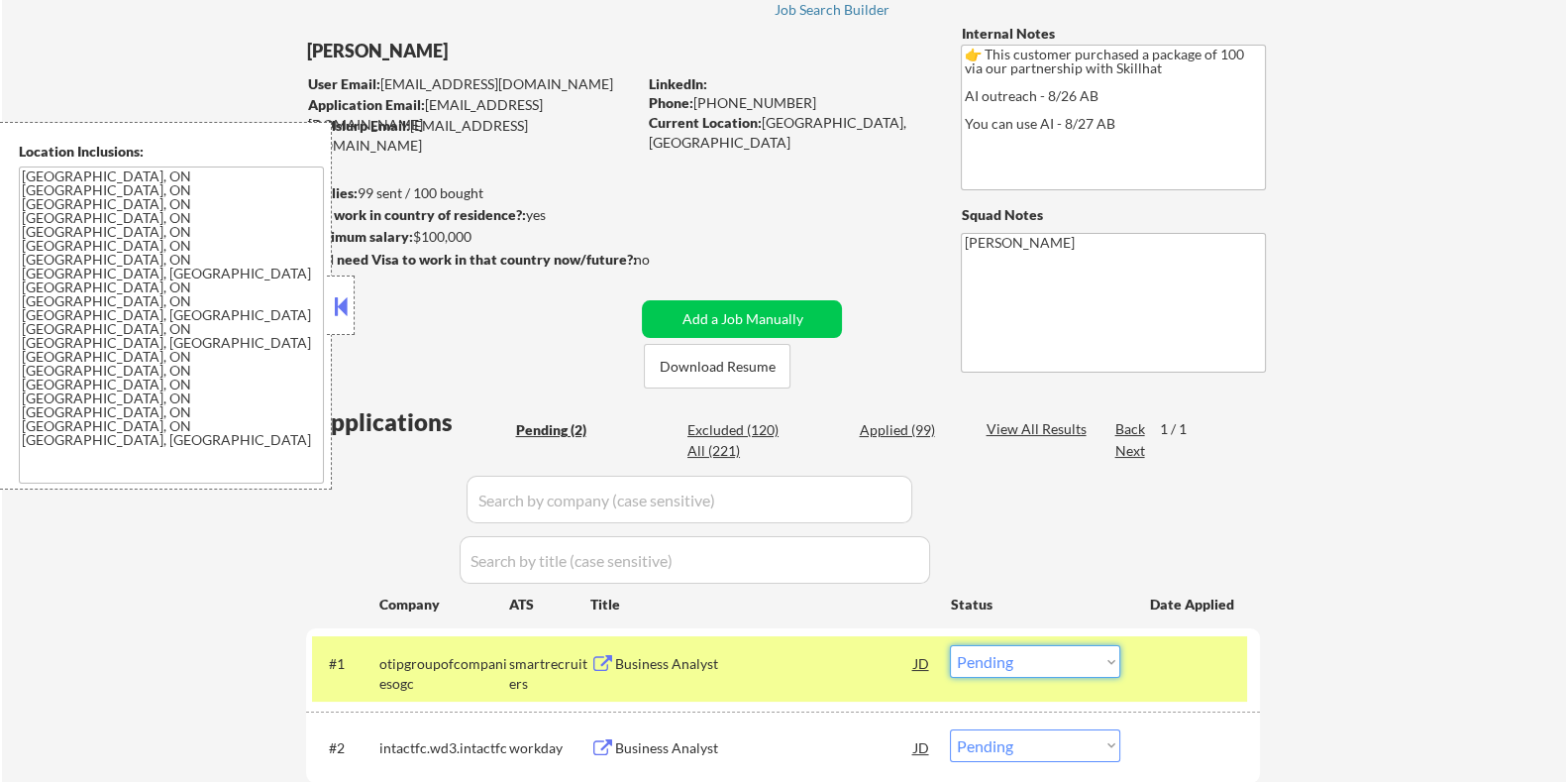
click at [1093, 667] on select "Choose an option... Pending Applied Excluded (Questions) Excluded (Expired) Exc…" at bounding box center [1035, 661] width 170 height 33
click at [950, 645] on select "Choose an option... Pending Applied Excluded (Questions) Excluded (Expired) Exc…" at bounding box center [1035, 661] width 170 height 33
select select ""pending""
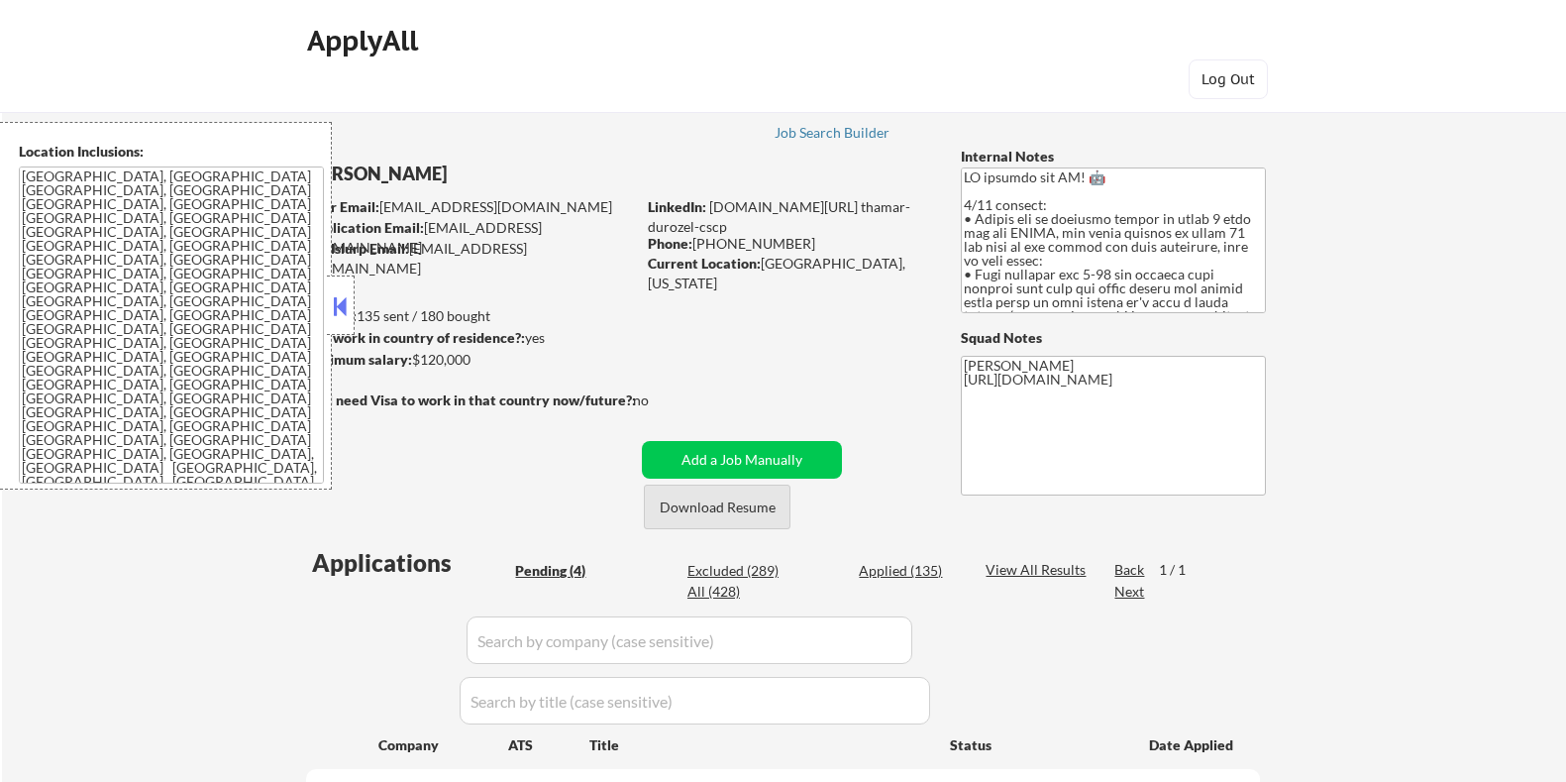
select select ""pending""
click at [334, 302] on button at bounding box center [341, 306] width 22 height 30
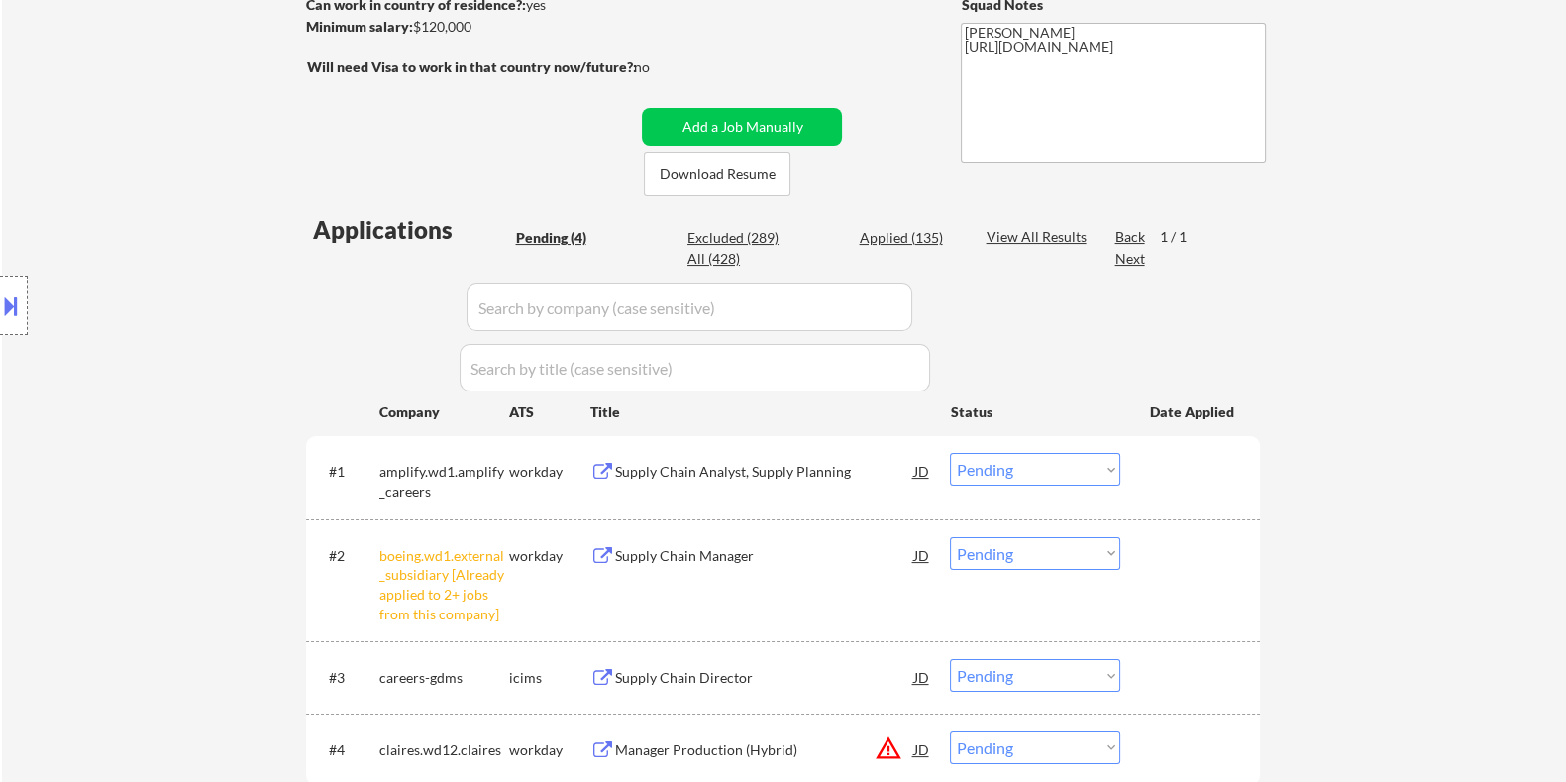
scroll to position [372, 0]
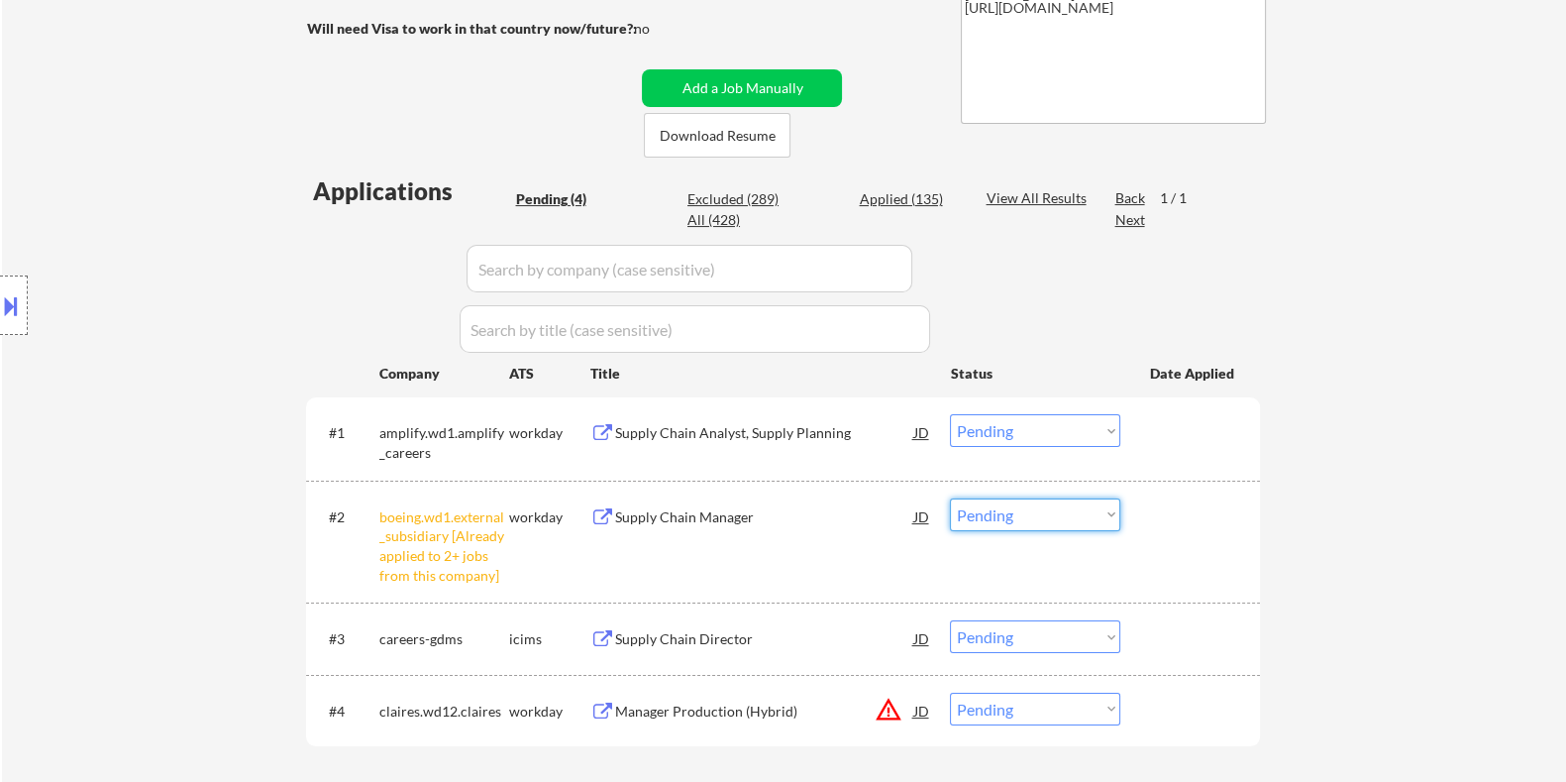
click at [1045, 514] on select "Choose an option... Pending Applied Excluded (Questions) Excluded (Expired) Exc…" at bounding box center [1035, 514] width 170 height 33
click at [950, 498] on select "Choose an option... Pending Applied Excluded (Questions) Excluded (Expired) Exc…" at bounding box center [1035, 514] width 170 height 33
select select ""pending""
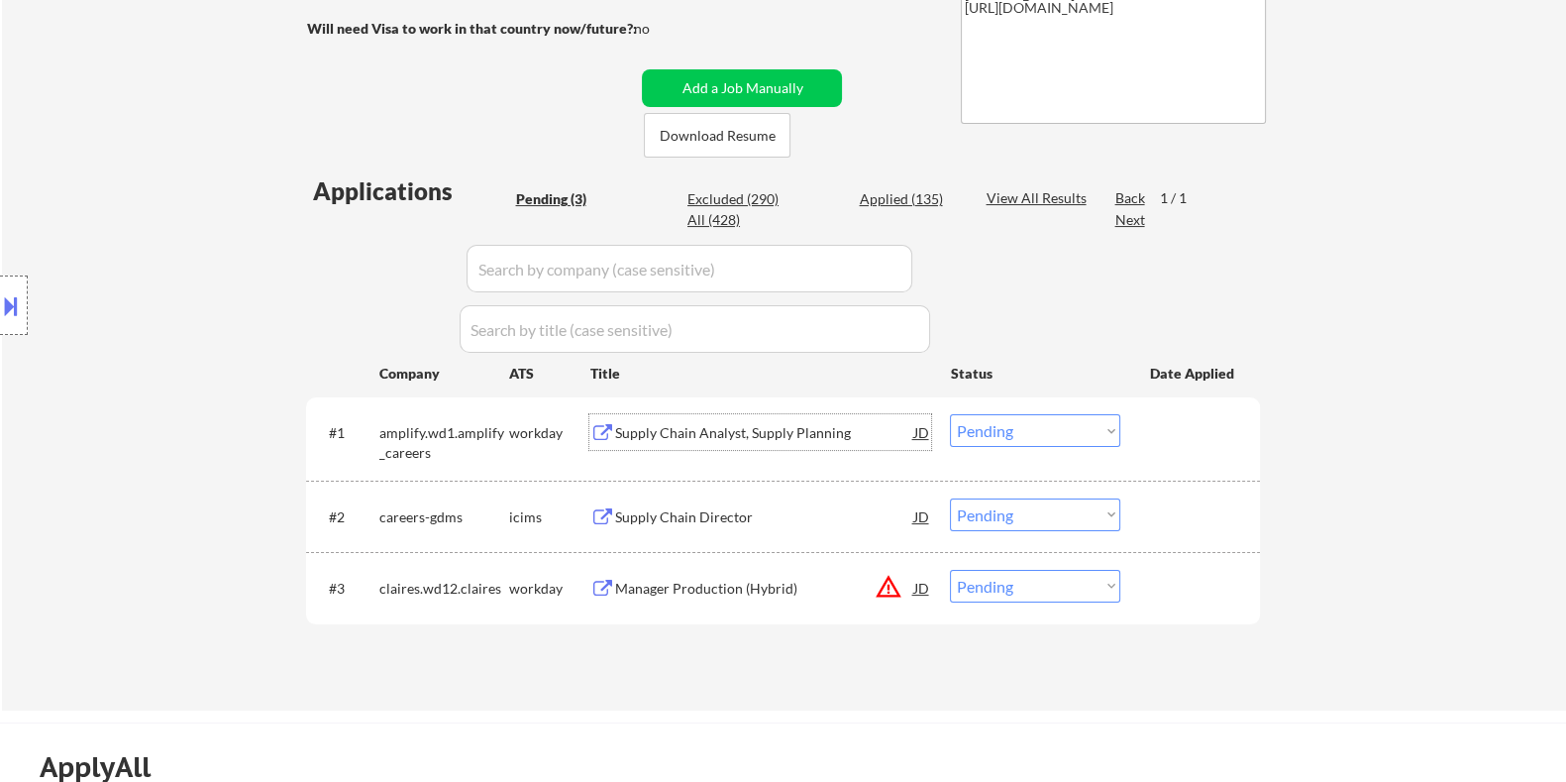
click at [665, 437] on div "Supply Chain Analyst, Supply Planning" at bounding box center [763, 433] width 299 height 20
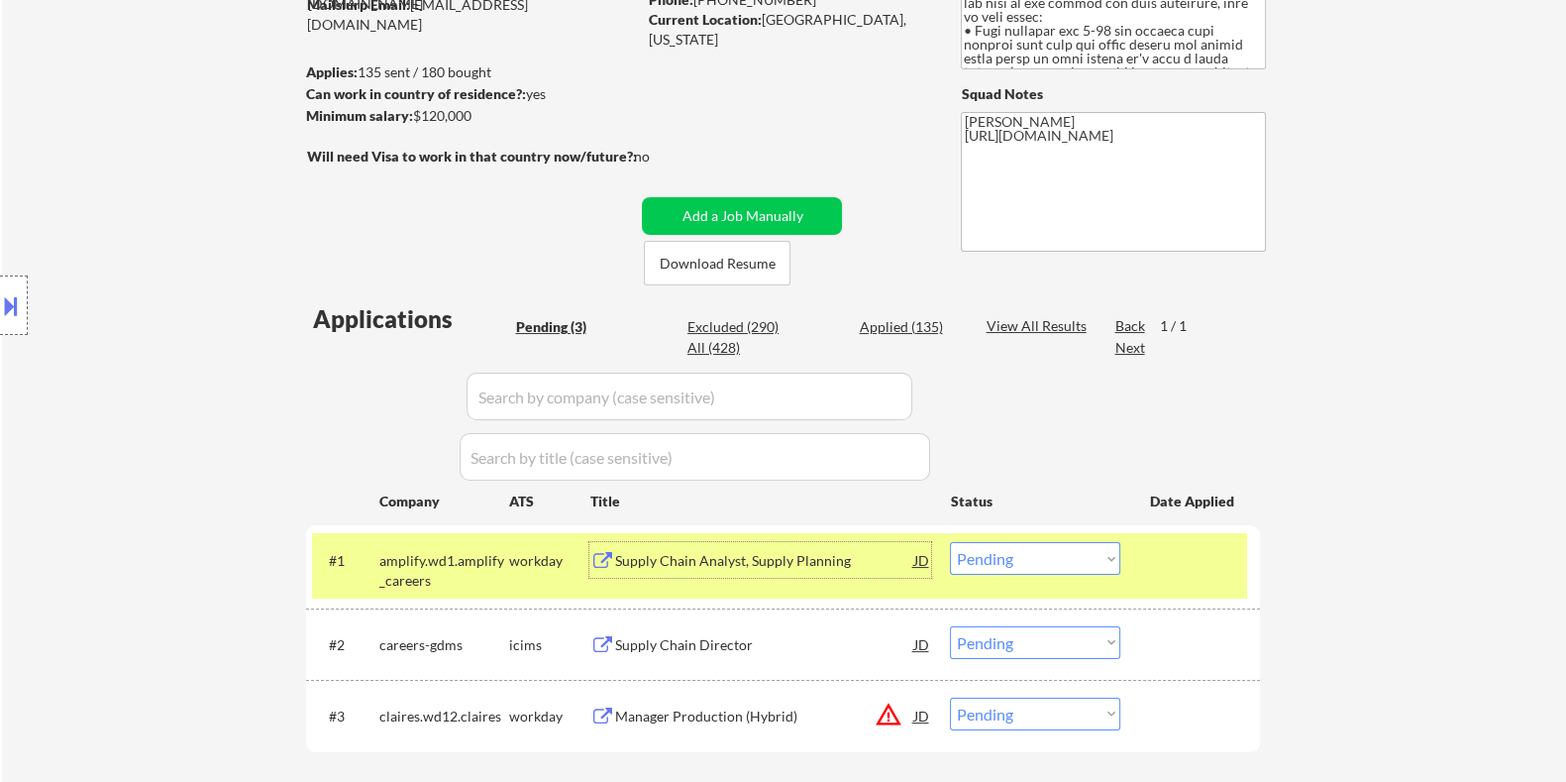
scroll to position [247, 0]
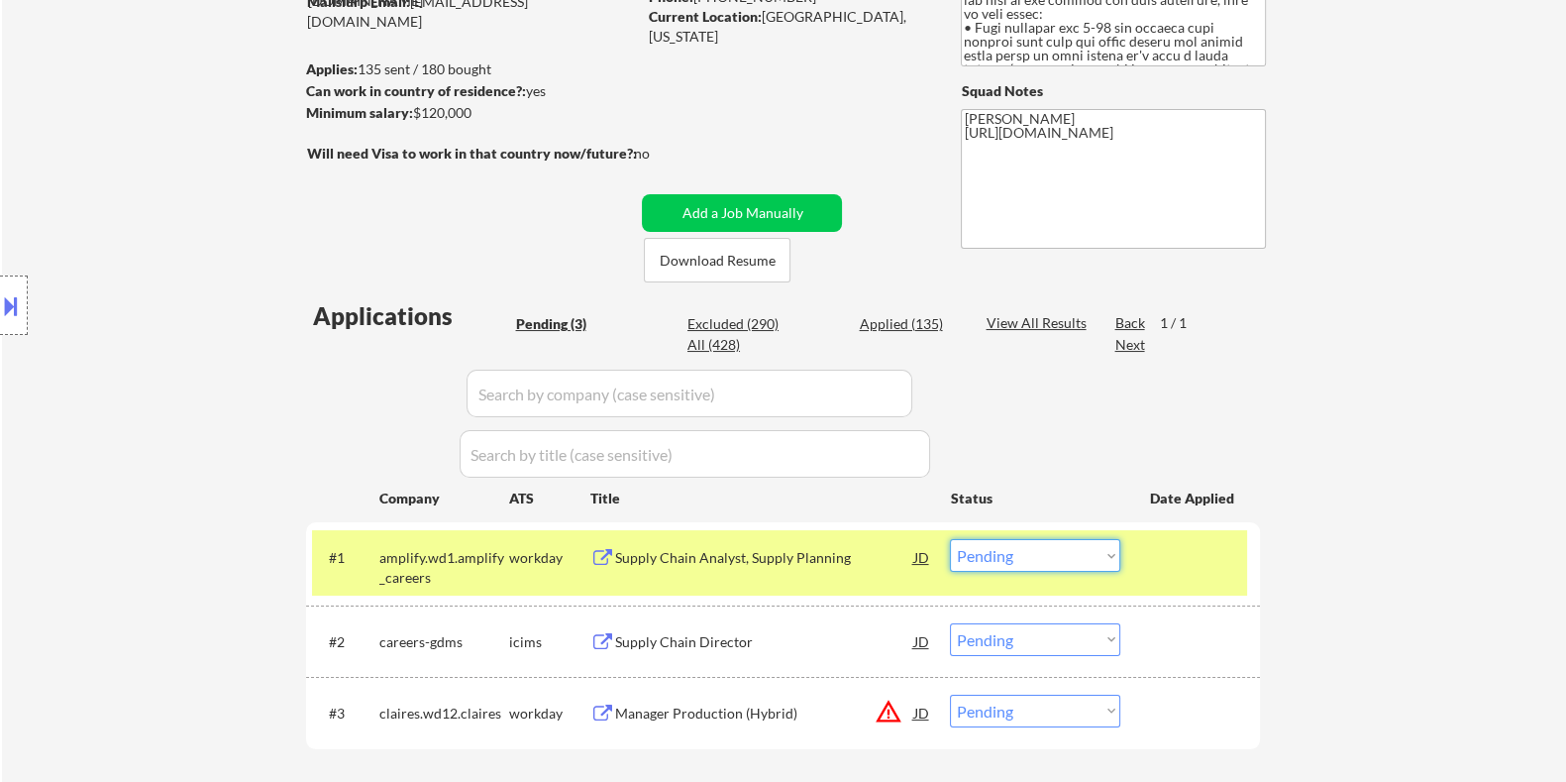
click at [1070, 558] on select "Choose an option... Pending Applied Excluded (Questions) Excluded (Expired) Exc…" at bounding box center [1035, 555] width 170 height 33
click at [950, 539] on select "Choose an option... Pending Applied Excluded (Questions) Excluded (Expired) Exc…" at bounding box center [1035, 555] width 170 height 33
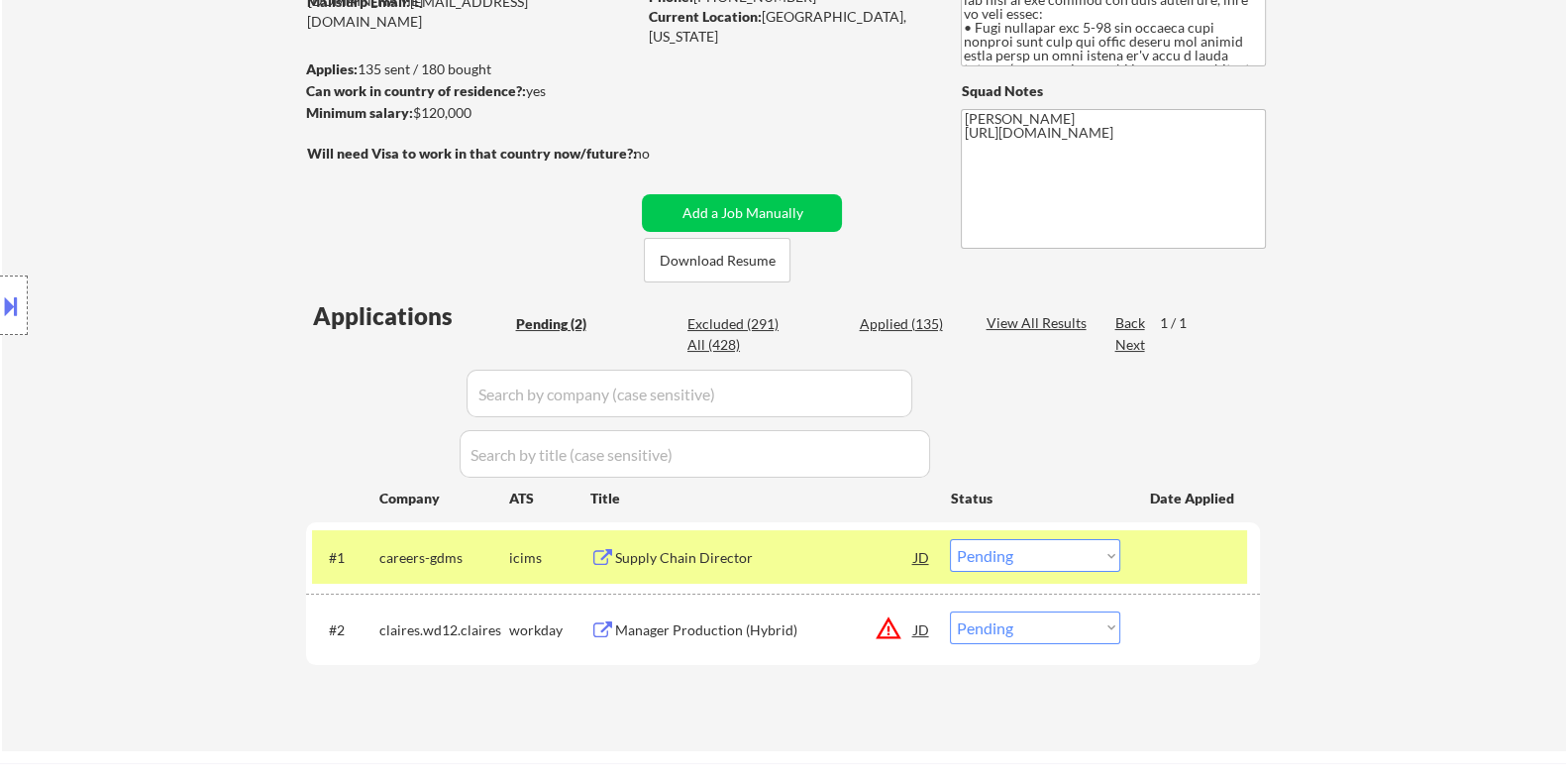
click at [674, 556] on div "Supply Chain Director" at bounding box center [763, 558] width 299 height 20
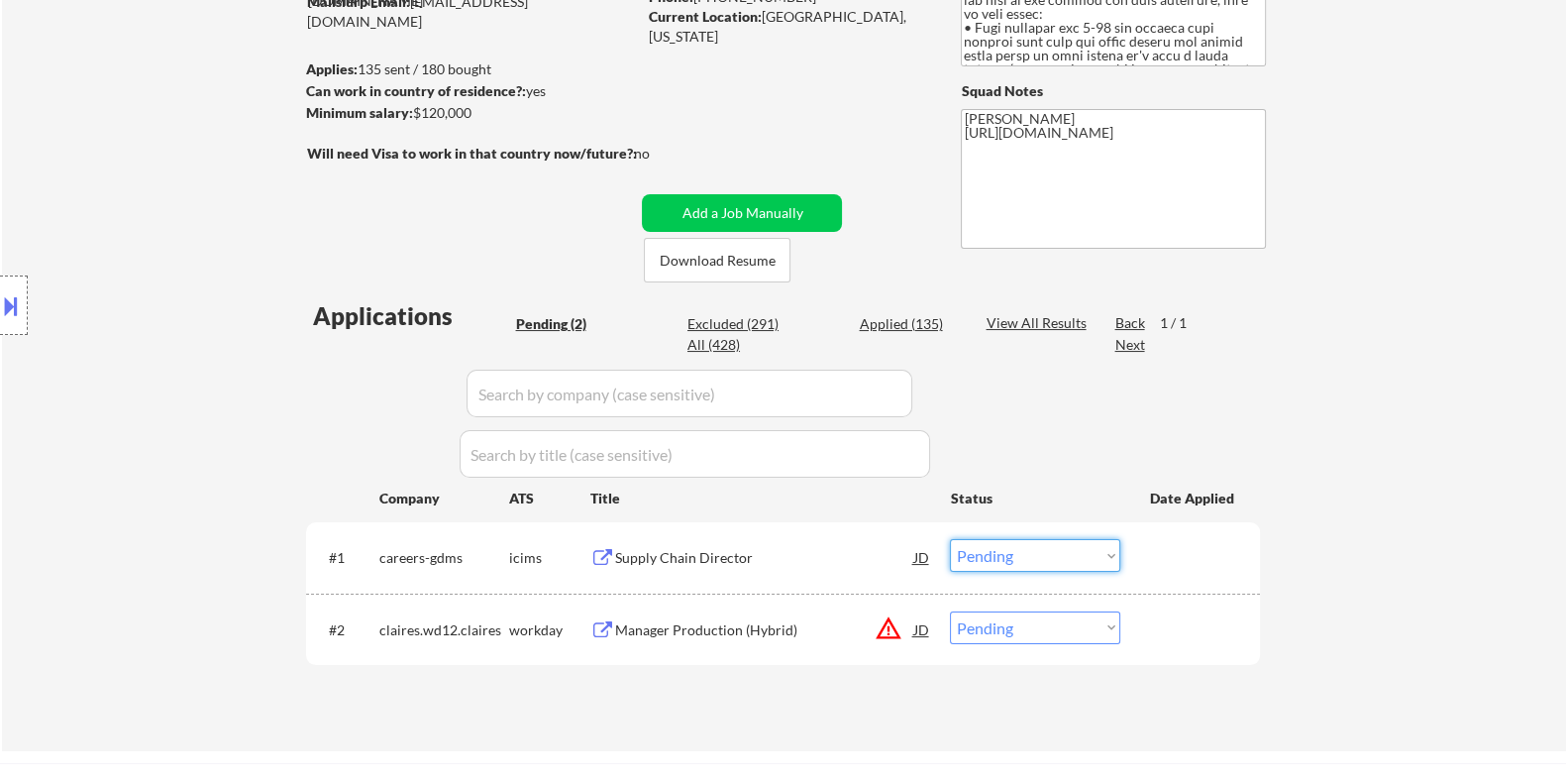
click at [1042, 559] on select "Choose an option... Pending Applied Excluded (Questions) Excluded (Expired) Exc…" at bounding box center [1035, 555] width 170 height 33
click at [950, 539] on select "Choose an option... Pending Applied Excluded (Questions) Excluded (Expired) Exc…" at bounding box center [1035, 555] width 170 height 33
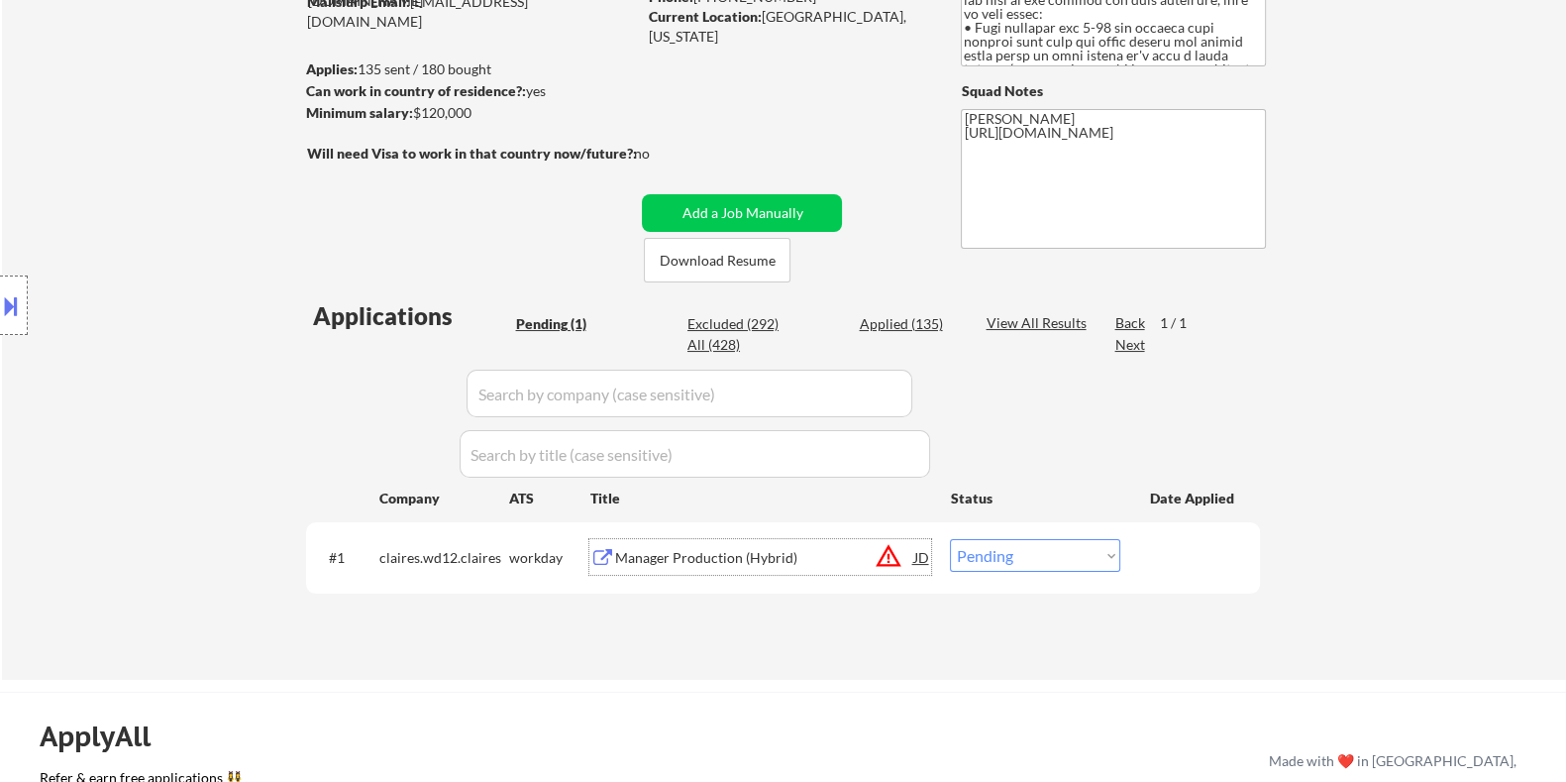
click at [709, 557] on div "Manager Production (Hybrid)" at bounding box center [763, 558] width 299 height 20
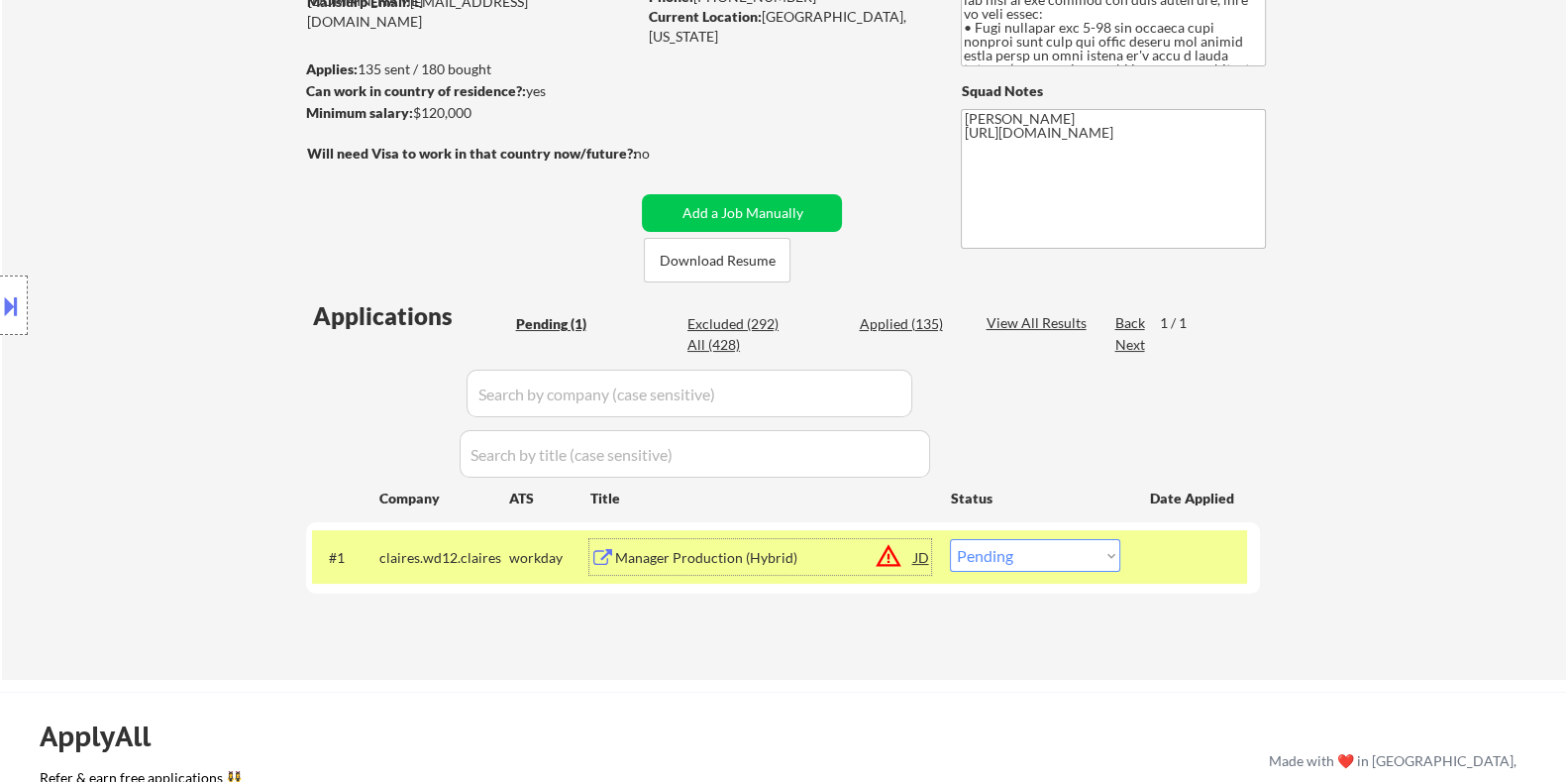
click at [1060, 552] on select "Choose an option... Pending Applied Excluded (Questions) Excluded (Expired) Exc…" at bounding box center [1035, 555] width 170 height 33
click at [950, 539] on select "Choose an option... Pending Applied Excluded (Questions) Excluded (Expired) Exc…" at bounding box center [1035, 555] width 170 height 33
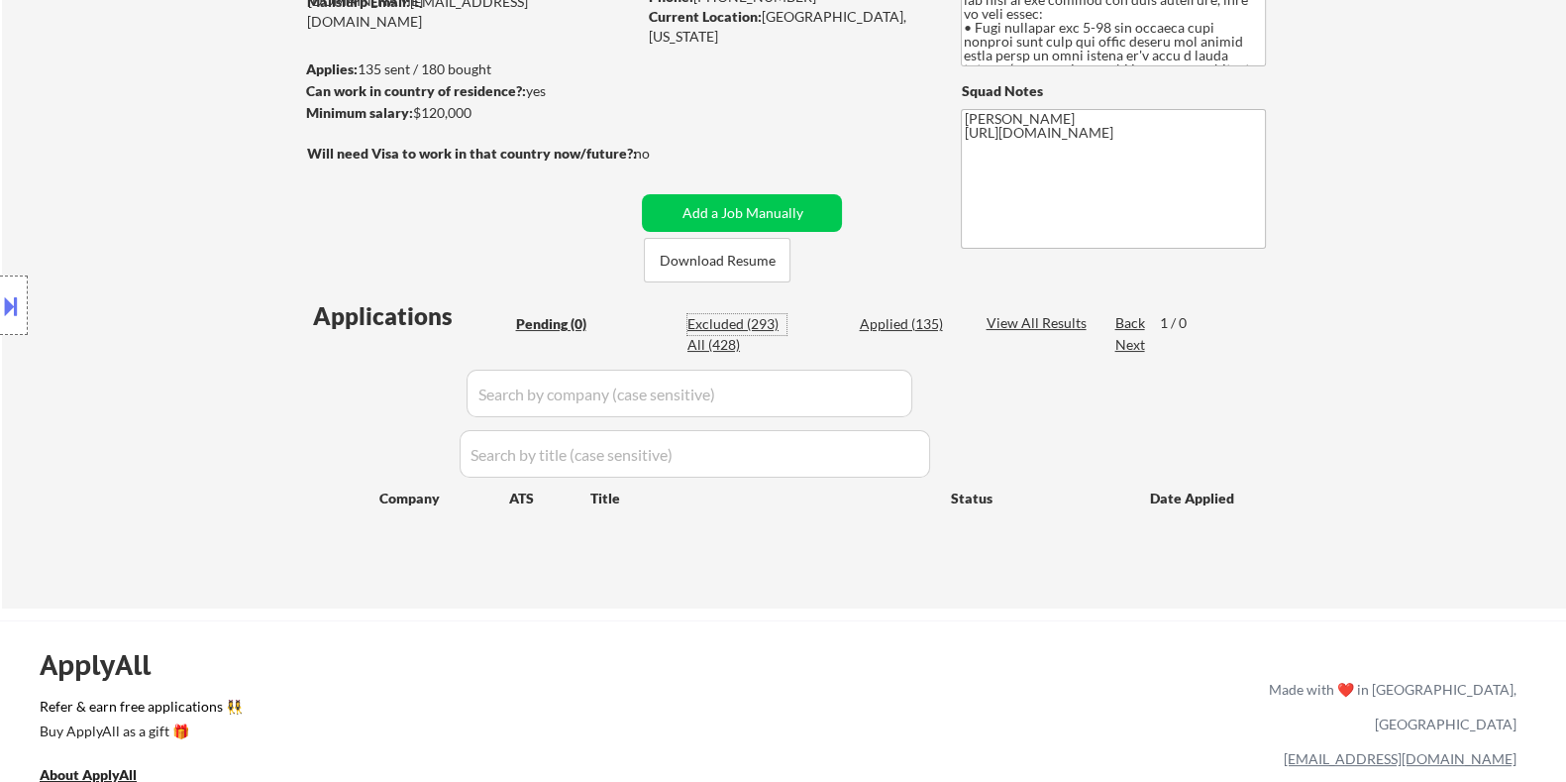
click at [713, 323] on div "Excluded (293)" at bounding box center [737, 324] width 99 height 20
select select ""excluded__other_""
select select ""excluded__expired_""
select select ""excluded__location_""
select select ""excluded__salary_""
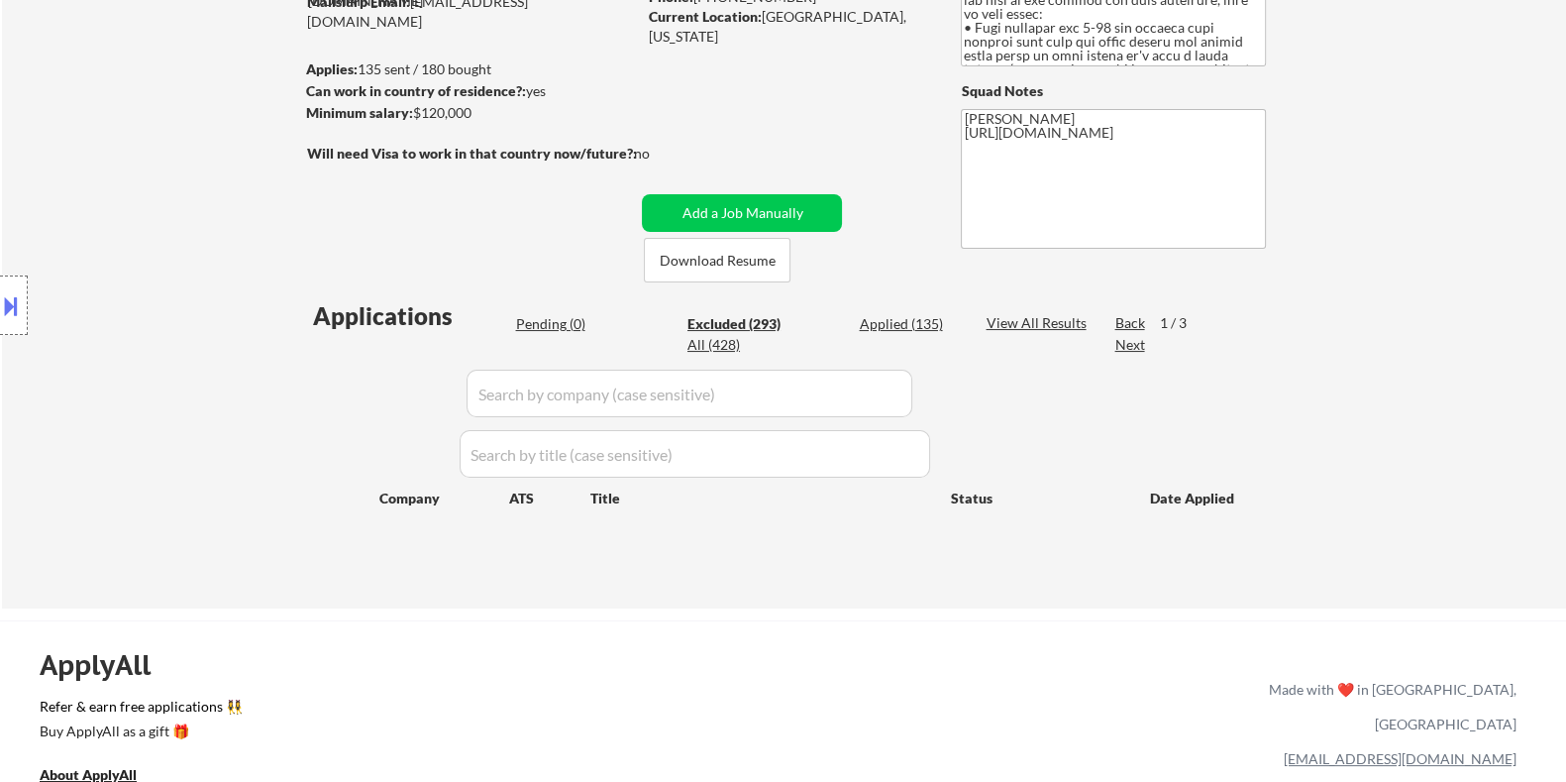
select select ""excluded__salary_""
select select ""excluded__expired_""
select select ""excluded__location_""
select select ""excluded__salary_""
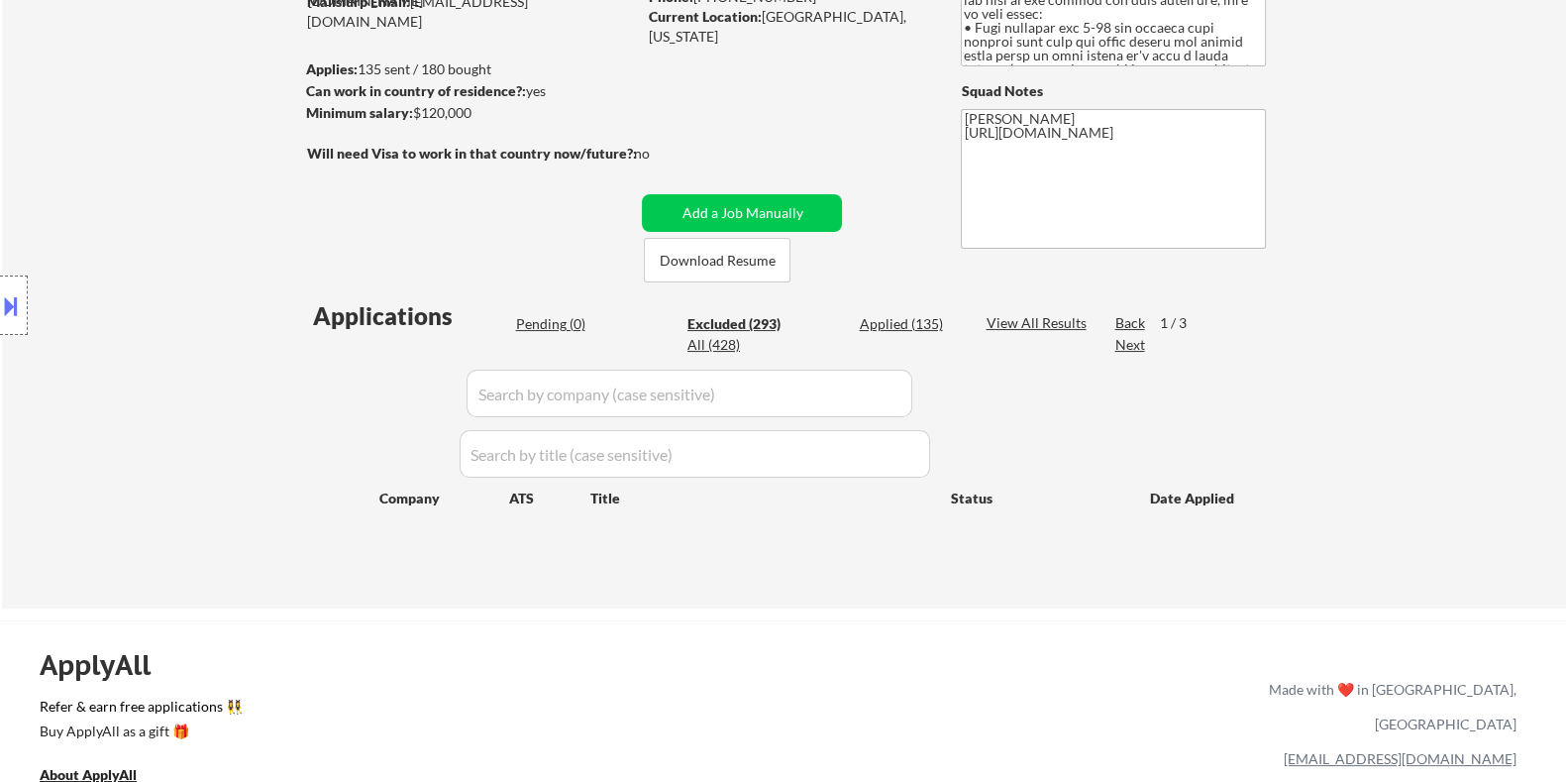
select select ""excluded__expired_""
select select ""excluded__bad_match_""
select select ""excluded__location_""
select select ""excluded__bad_match_""
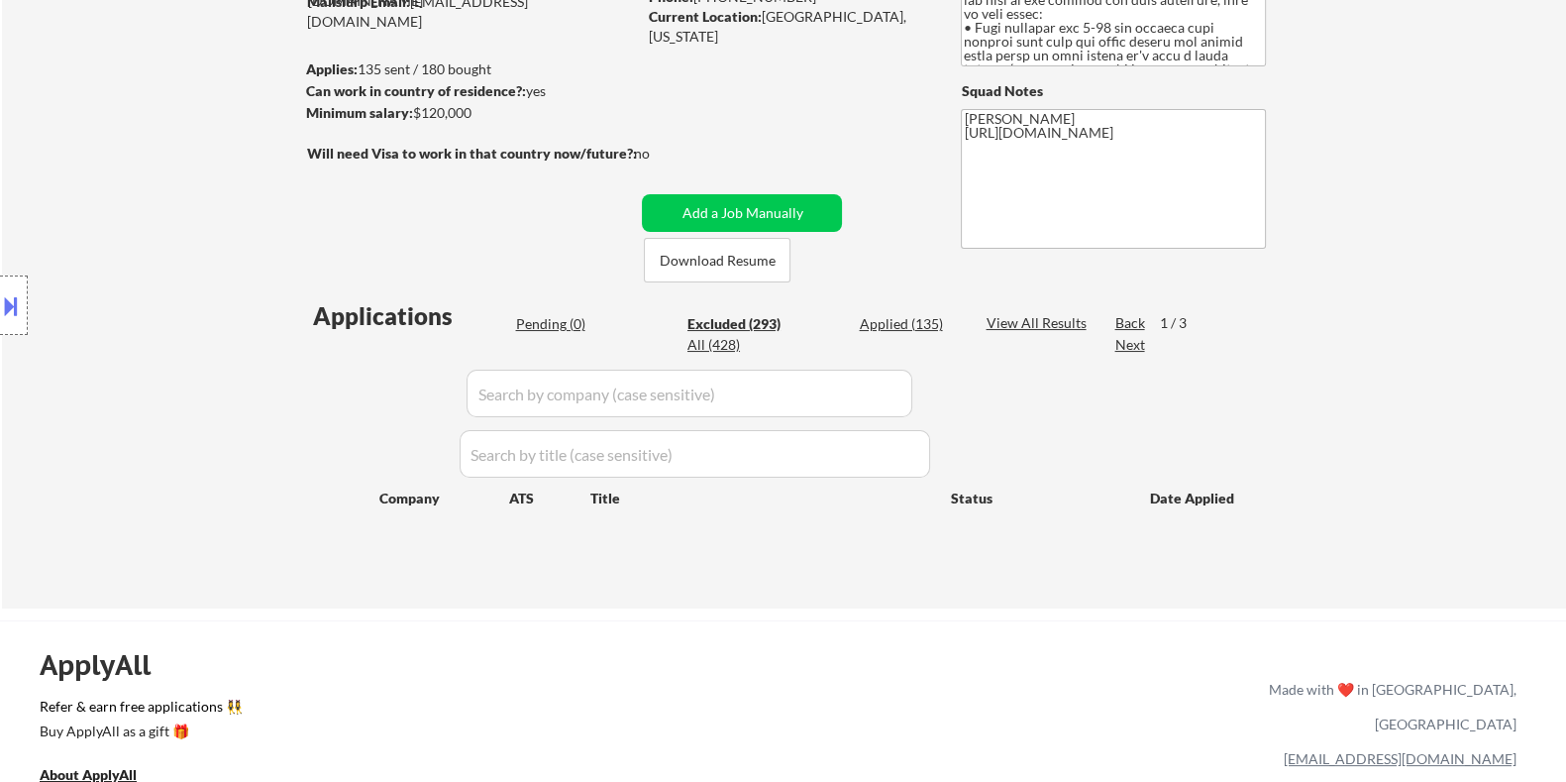
select select ""excluded__location_""
select select ""excluded__other_""
select select ""excluded__bad_match_""
select select ""excluded__other_""
select select ""excluded__salary_""
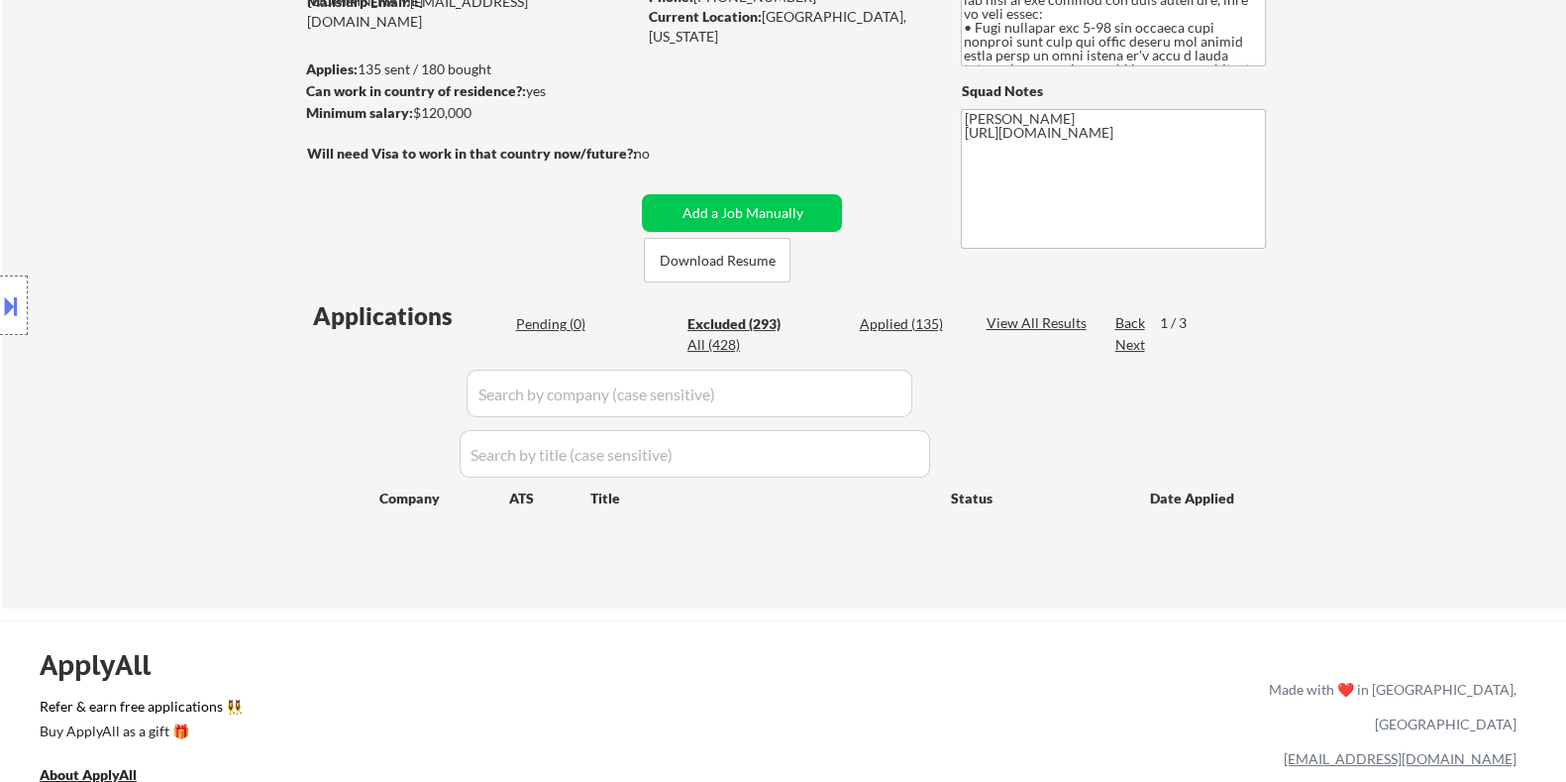
select select ""excluded__expired_""
select select ""excluded__bad_match_""
select select ""excluded__expired_""
select select ""excluded__bad_match_""
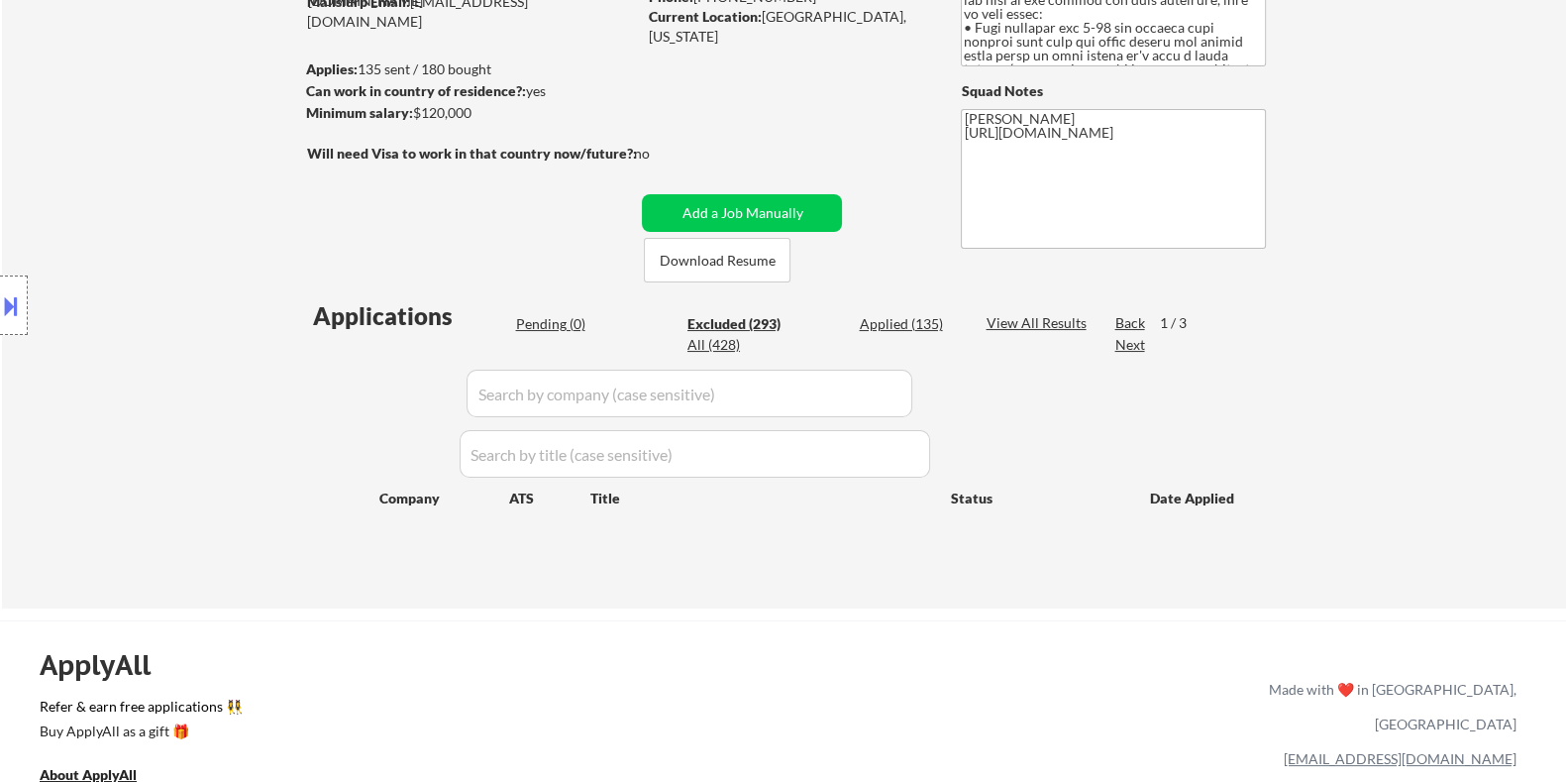
select select ""excluded__bad_match_""
select select ""excluded__other_""
select select ""excluded__bad_match_""
select select ""excluded__other_""
select select ""excluded__bad_match_""
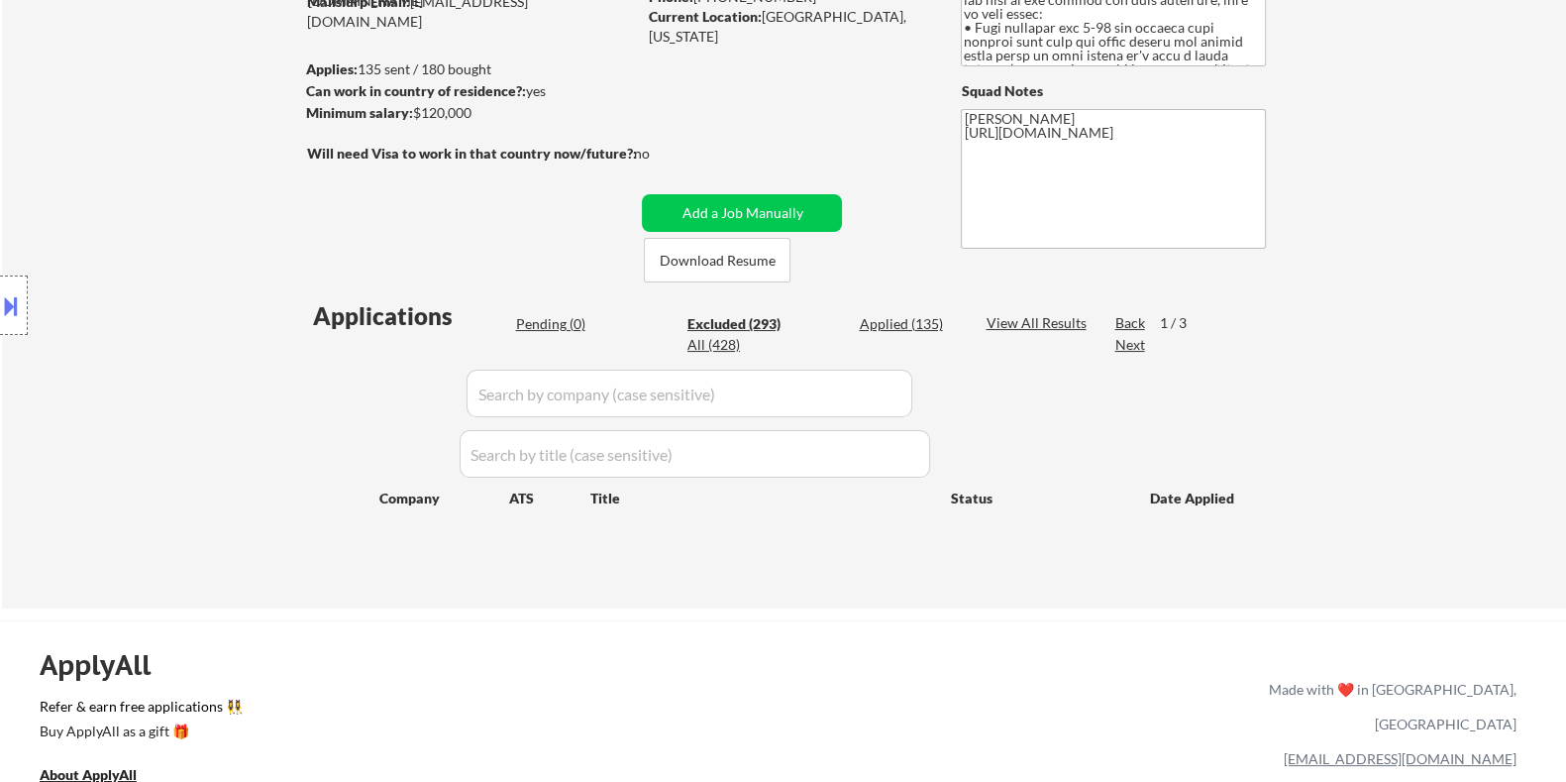
select select ""excluded__salary_""
select select ""excluded__bad_match_""
select select ""excluded__location_""
select select ""excluded__expired_""
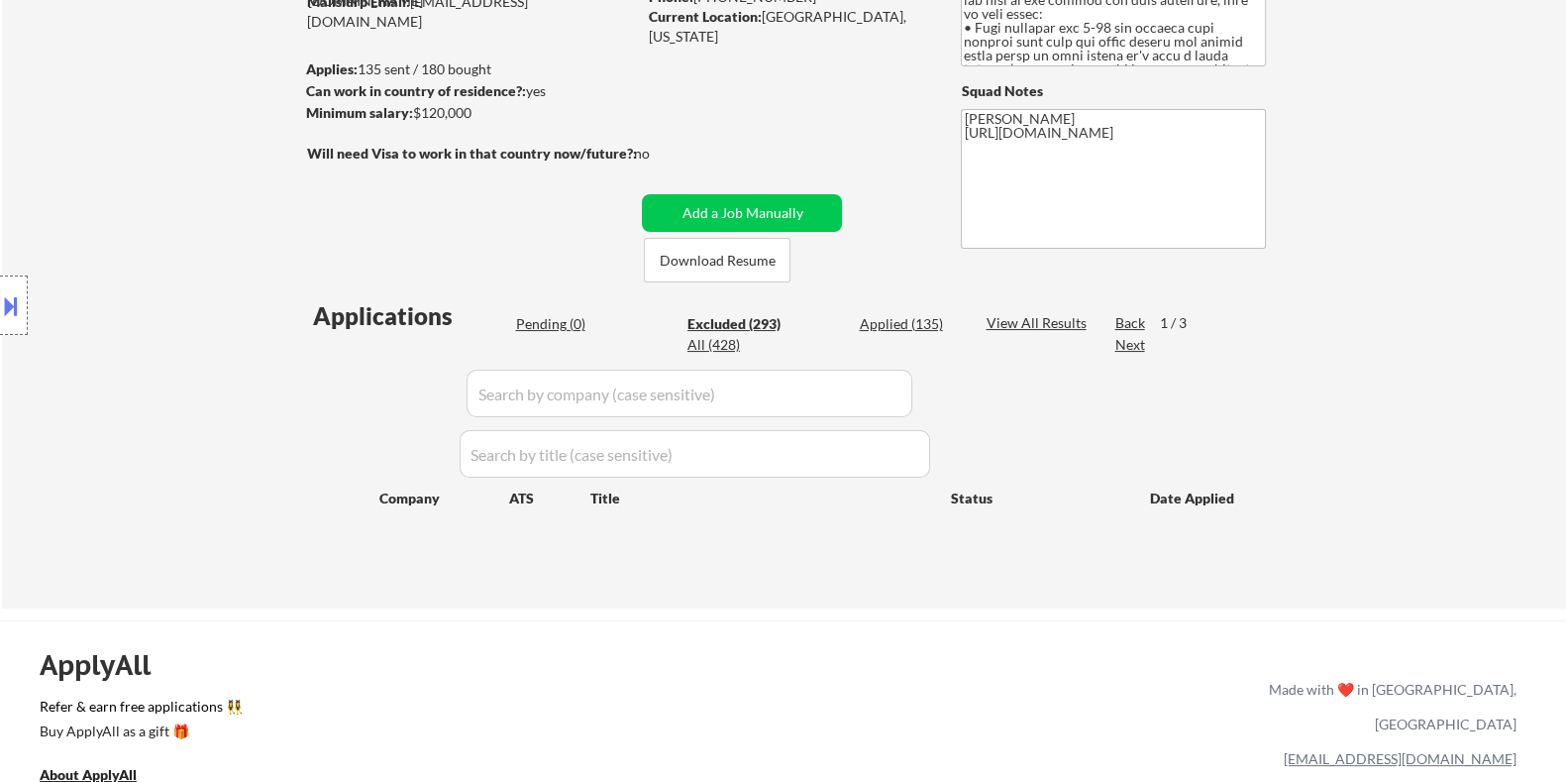
select select ""excluded__location_""
select select ""excluded__bad_match_""
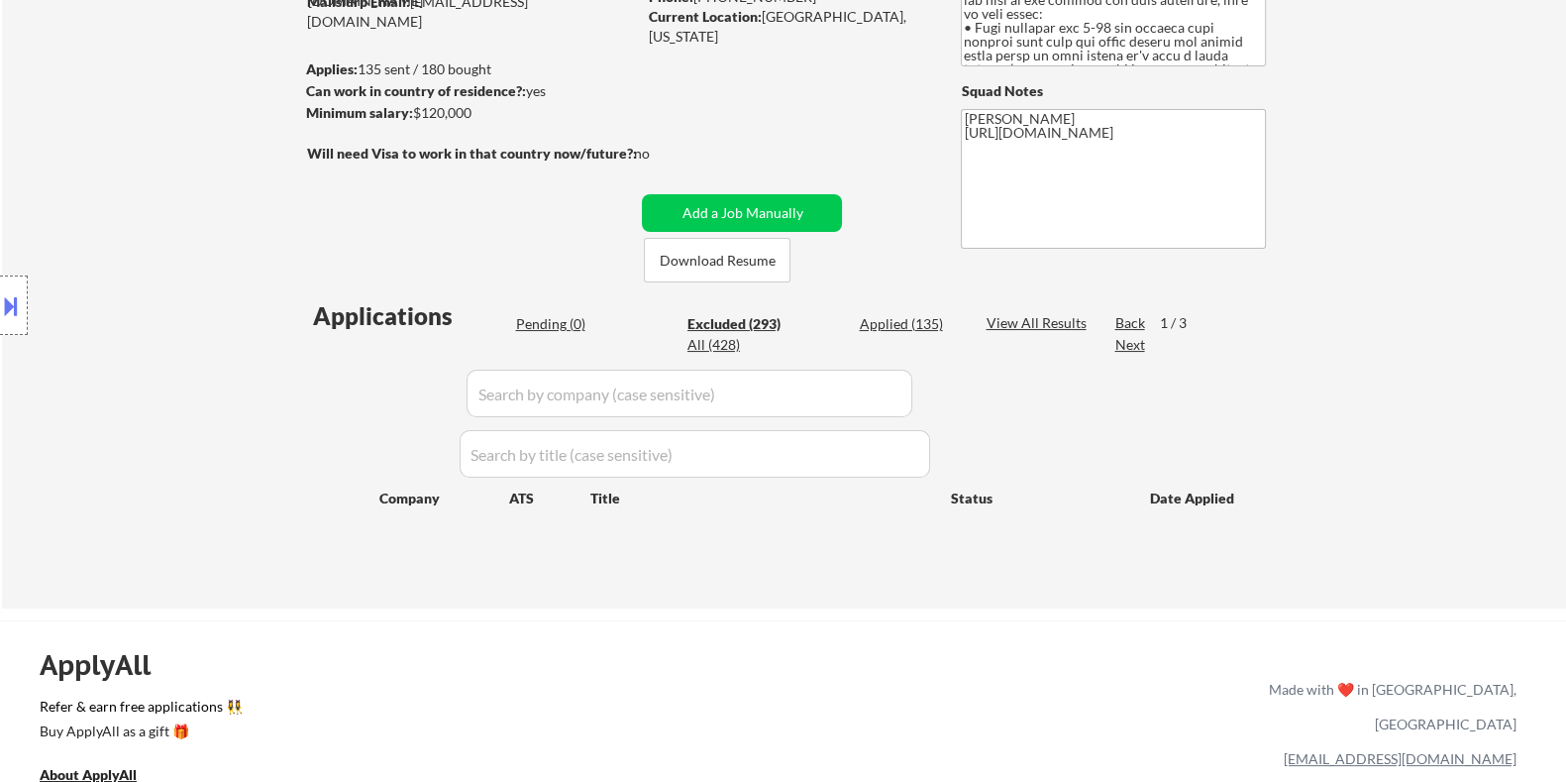
select select ""excluded__salary_""
select select ""excluded__bad_match_""
select select ""excluded__other_""
select select ""excluded__bad_match_""
select select ""excluded__expired_""
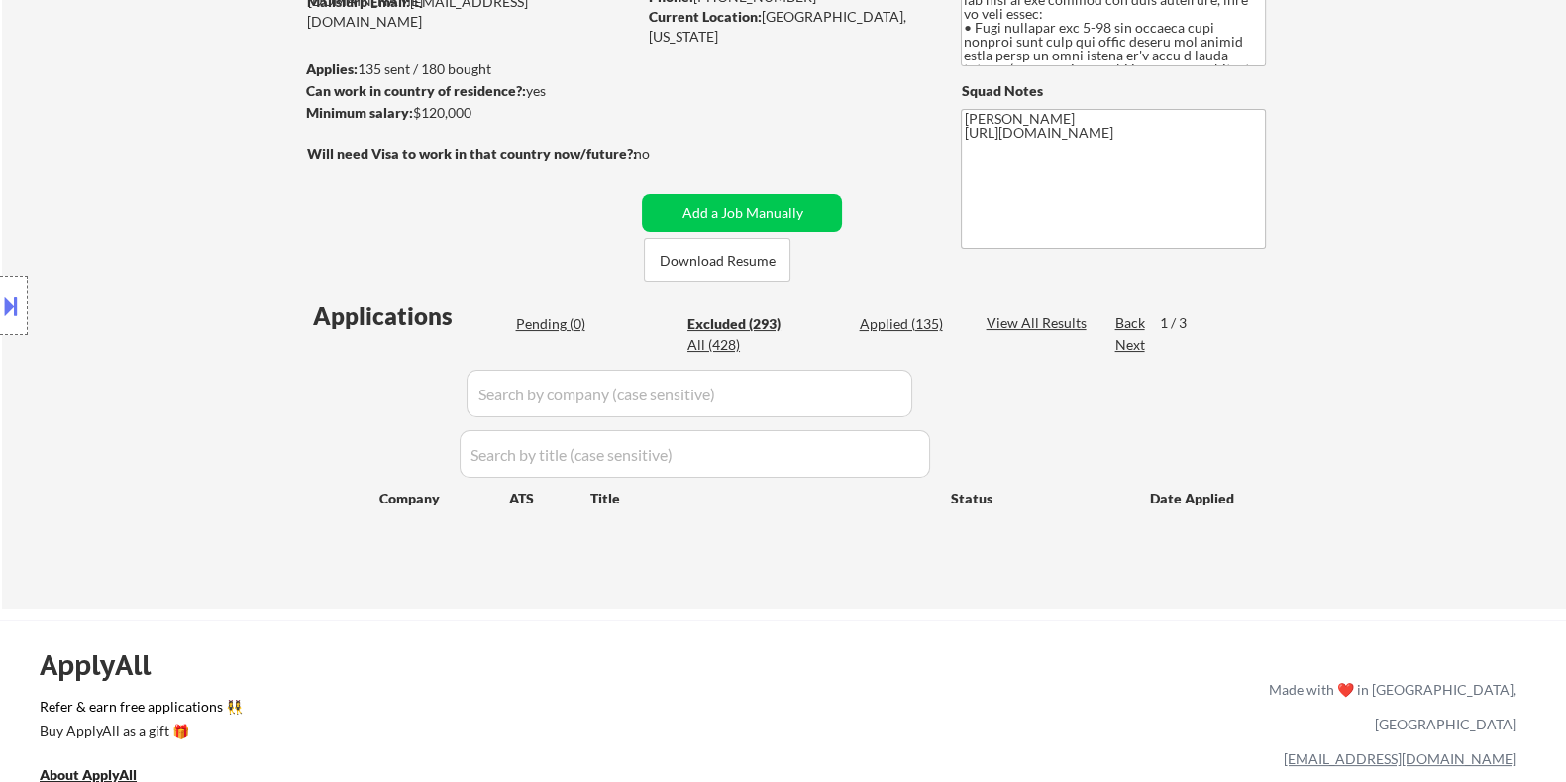
select select ""excluded__bad_match_""
select select ""excluded__expired_""
select select ""excluded__bad_match_""
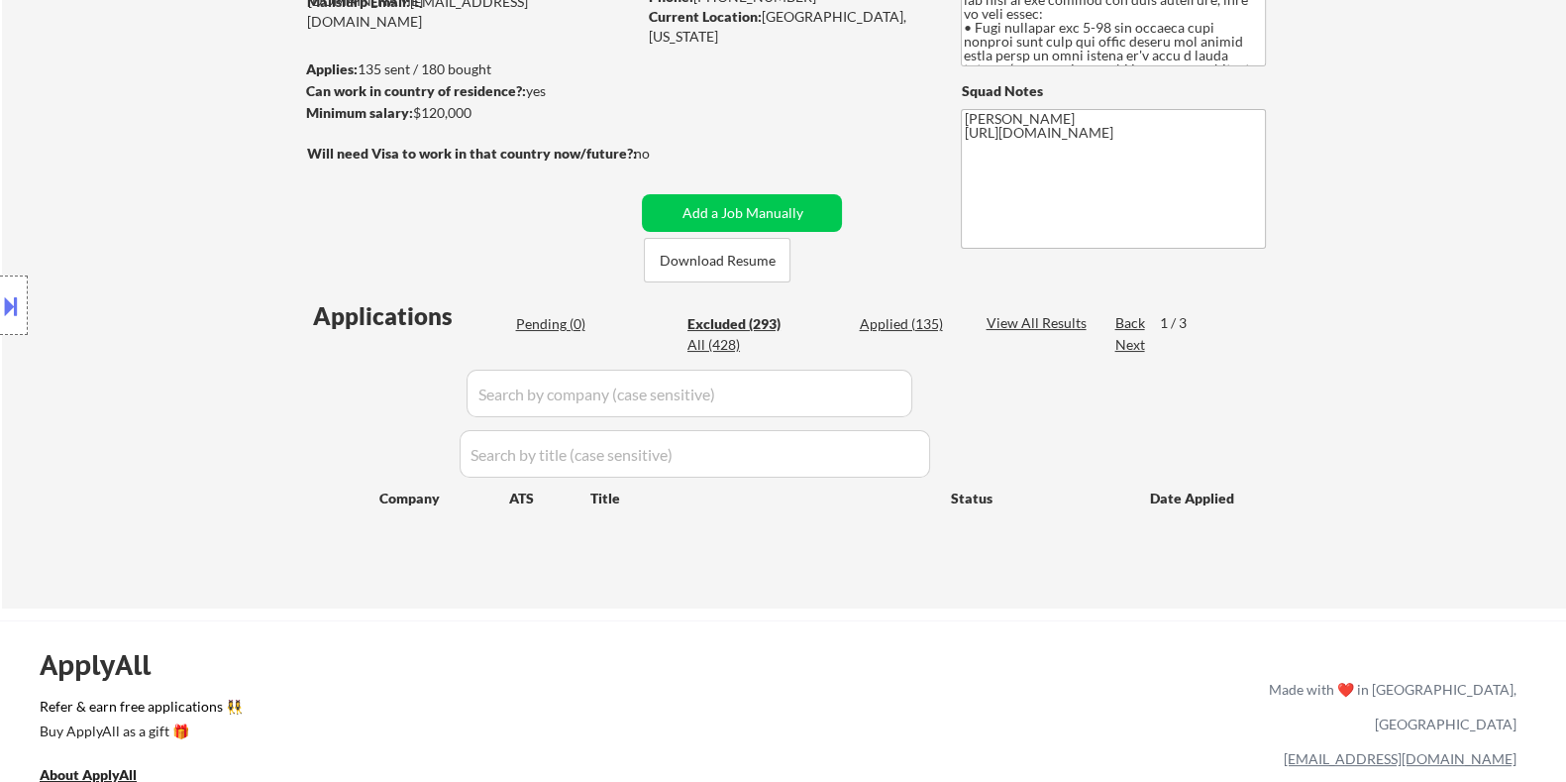
select select ""excluded__other_""
select select ""excluded__expired_""
select select ""excluded__location_""
select select ""excluded__bad_match_""
select select ""excluded__expired_""
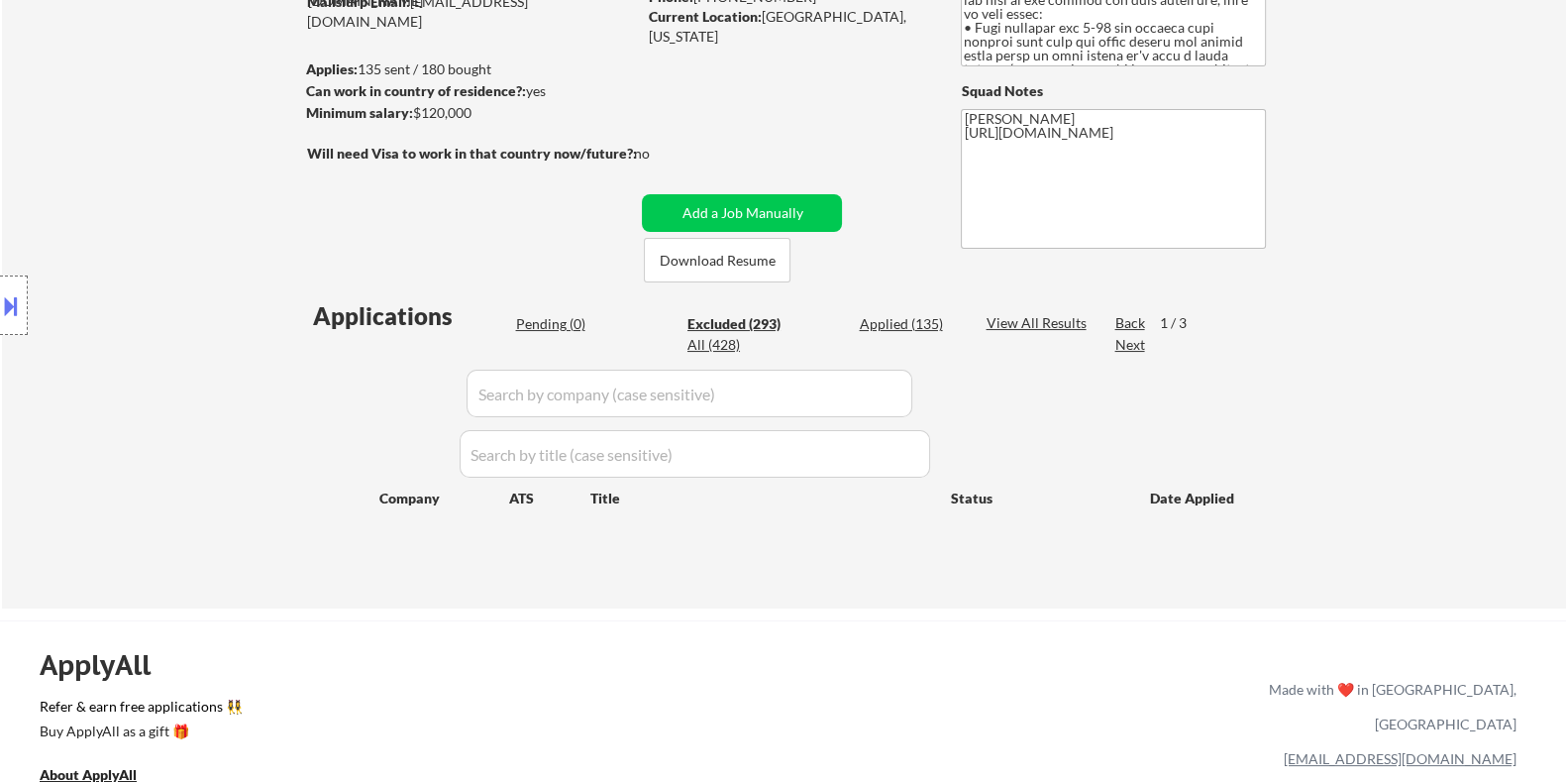
select select ""excluded__other_""
select select ""excluded__bad_match_""
select select ""excluded__salary_""
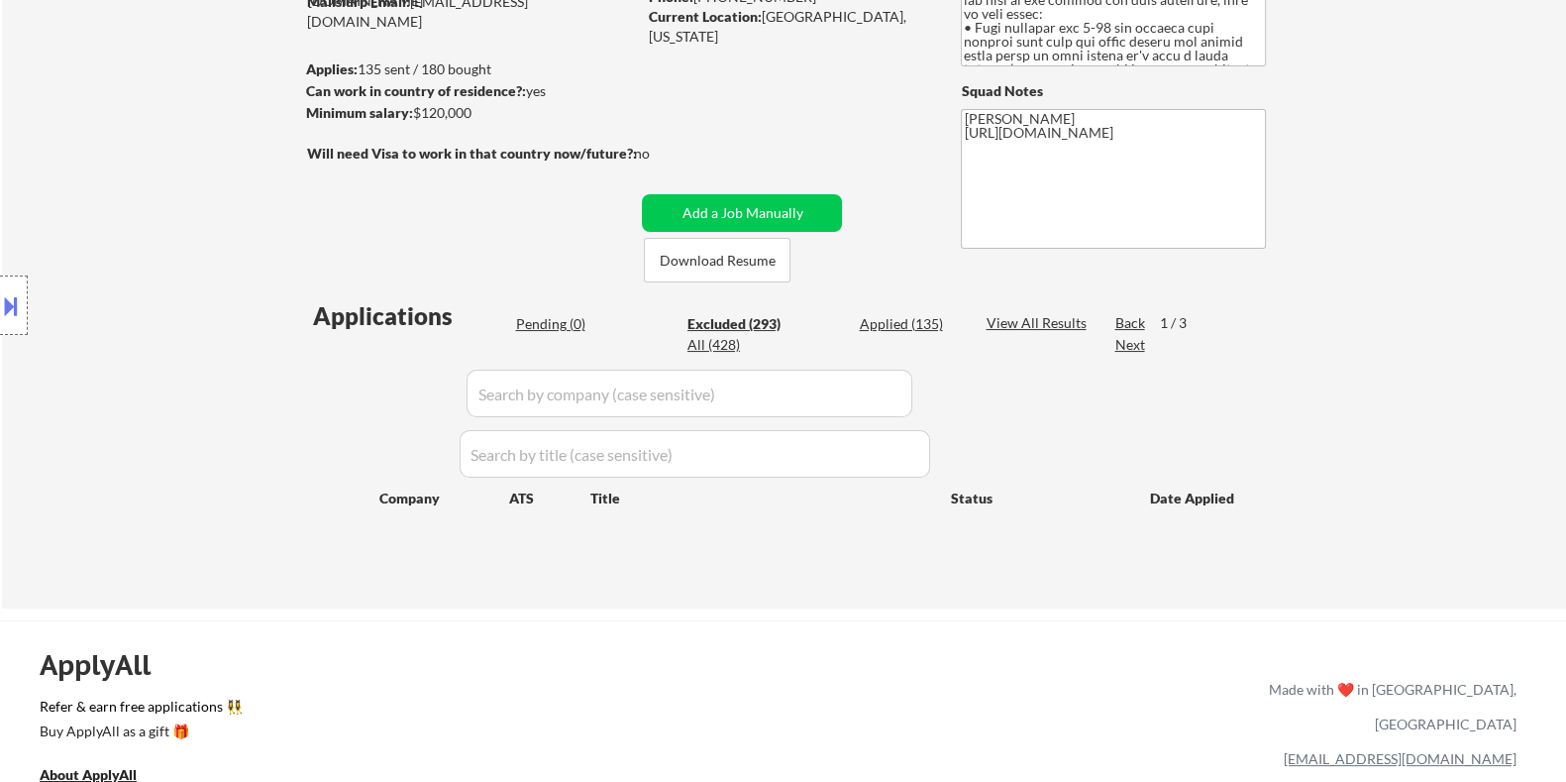
select select ""excluded__bad_match_""
select select ""excluded__salary_""
select select ""excluded__expired_""
select select ""excluded__bad_match_""
select select ""excluded__other_""
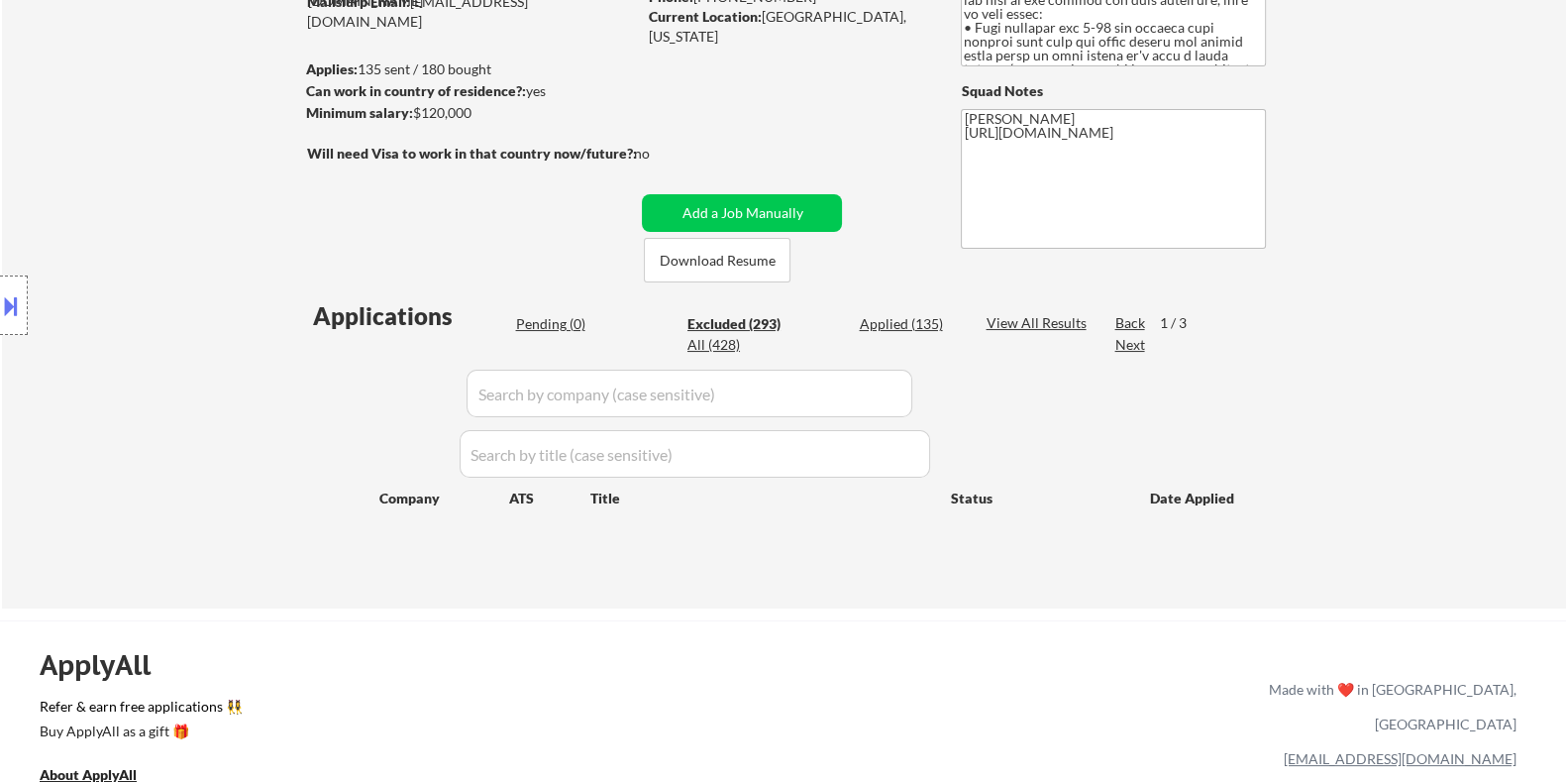
select select ""excluded__bad_match_""
select select ""excluded__location_""
select select ""excluded__expired_""
select select ""excluded__location_""
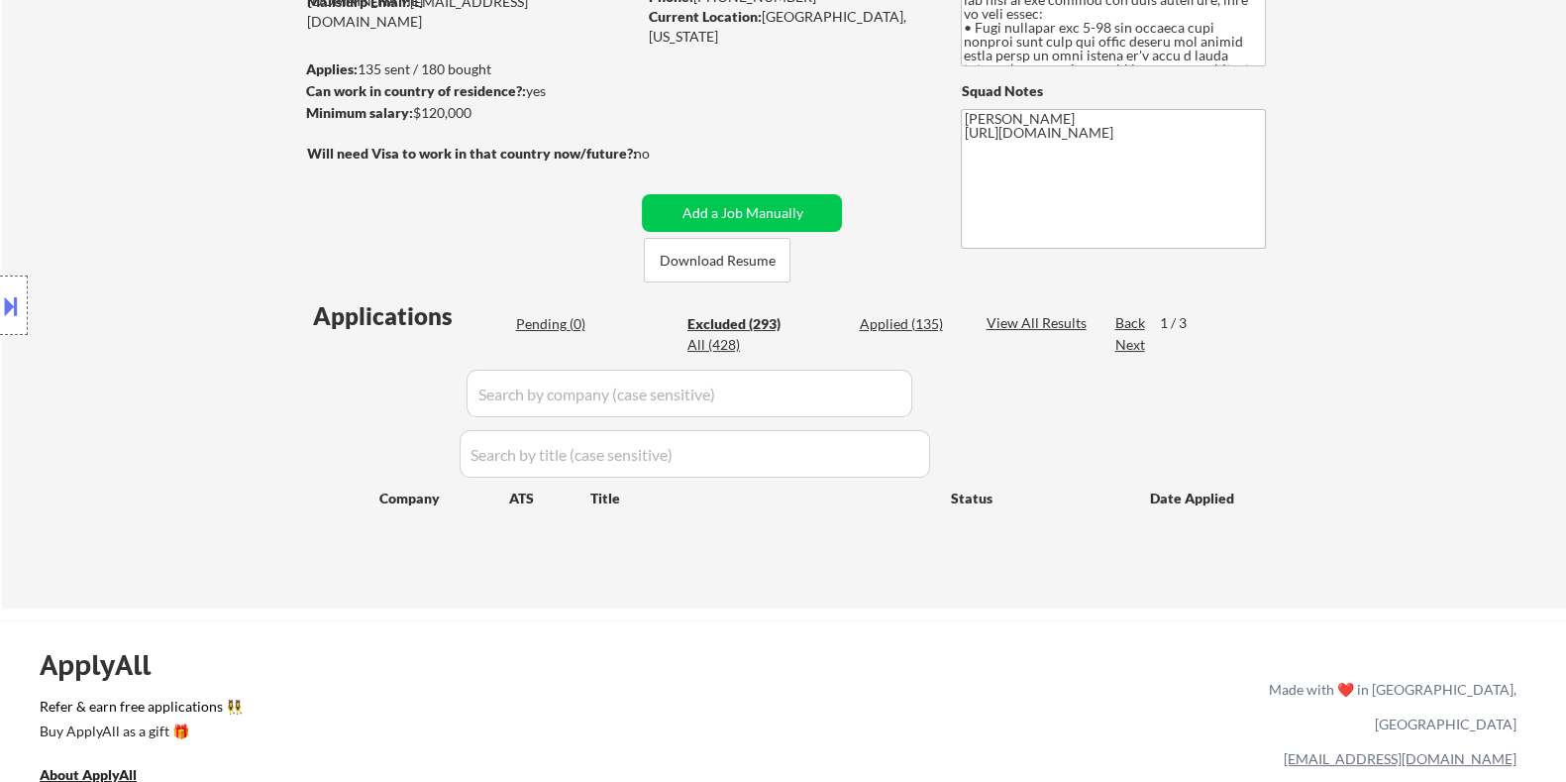
select select ""excluded__expired_""
select select ""excluded__bad_match_""
select select ""excluded__salary_""
select select ""excluded__location_""
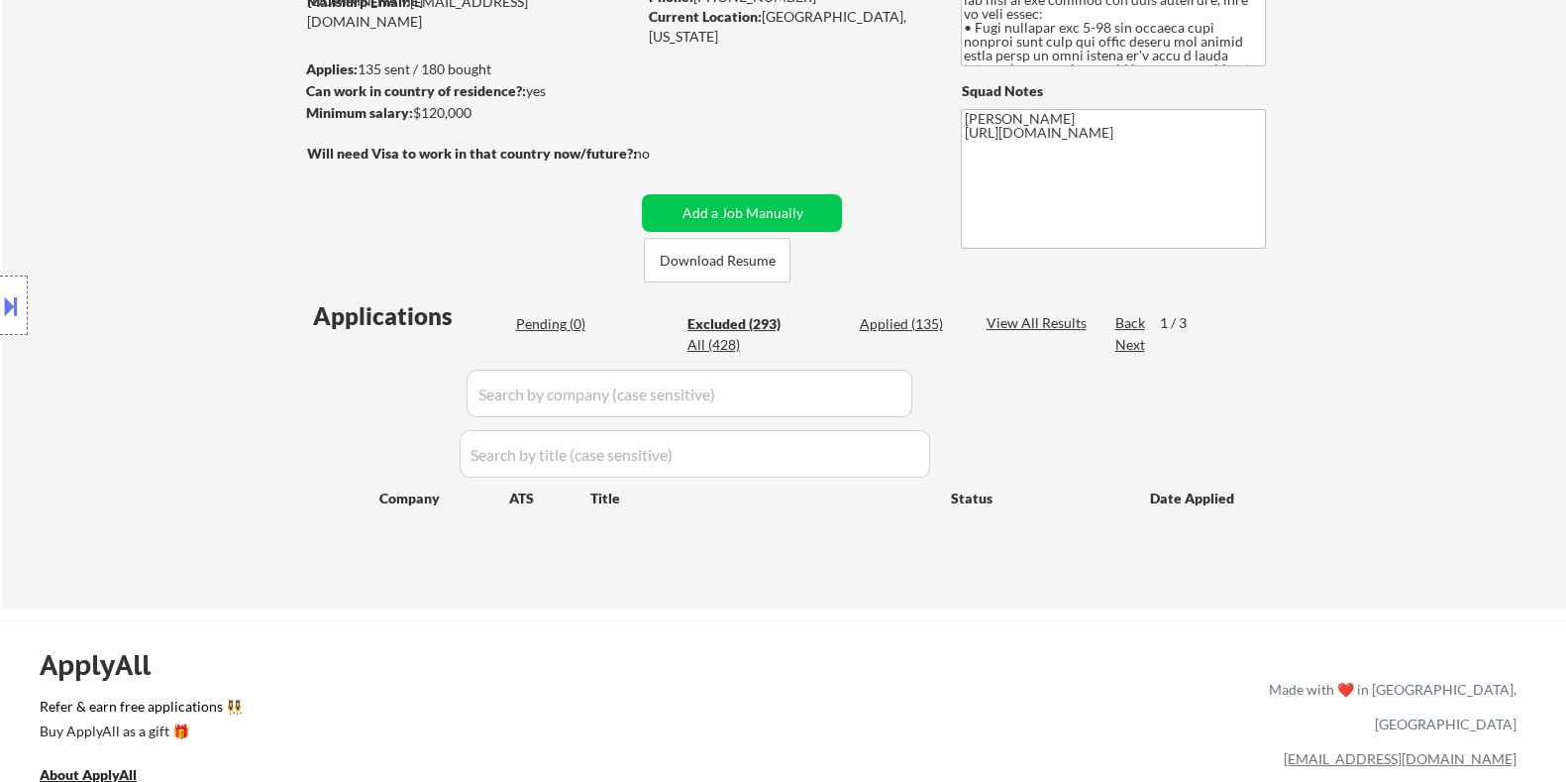
select select ""excluded__bad_match_""
select select ""excluded__salary_""
select select ""excluded__expired_""
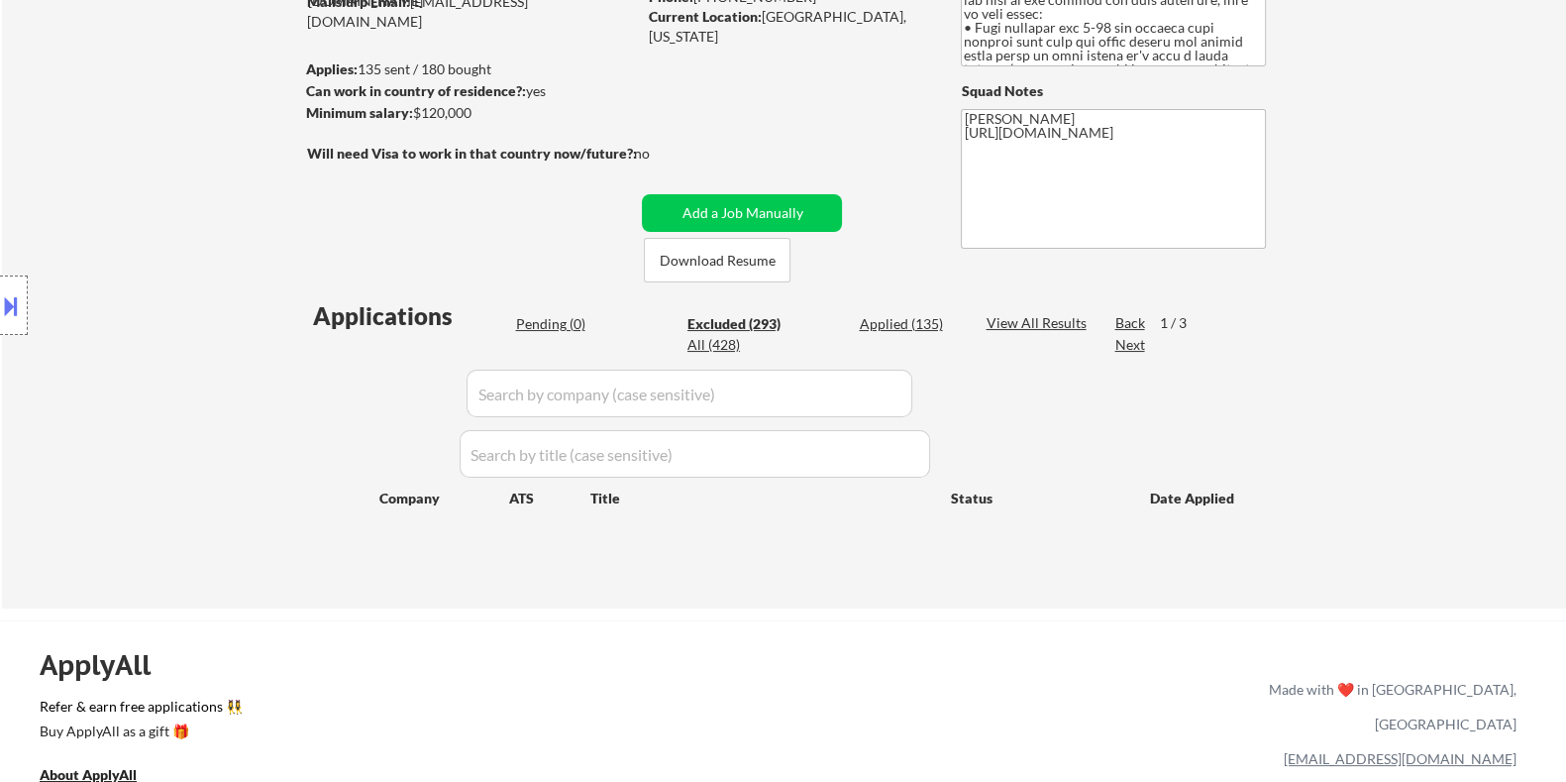
select select ""excluded__other_""
select select ""excluded__bad_match_""
select select ""excluded__salary_""
select select ""excluded__bad_match_""
select select ""excluded__expired_""
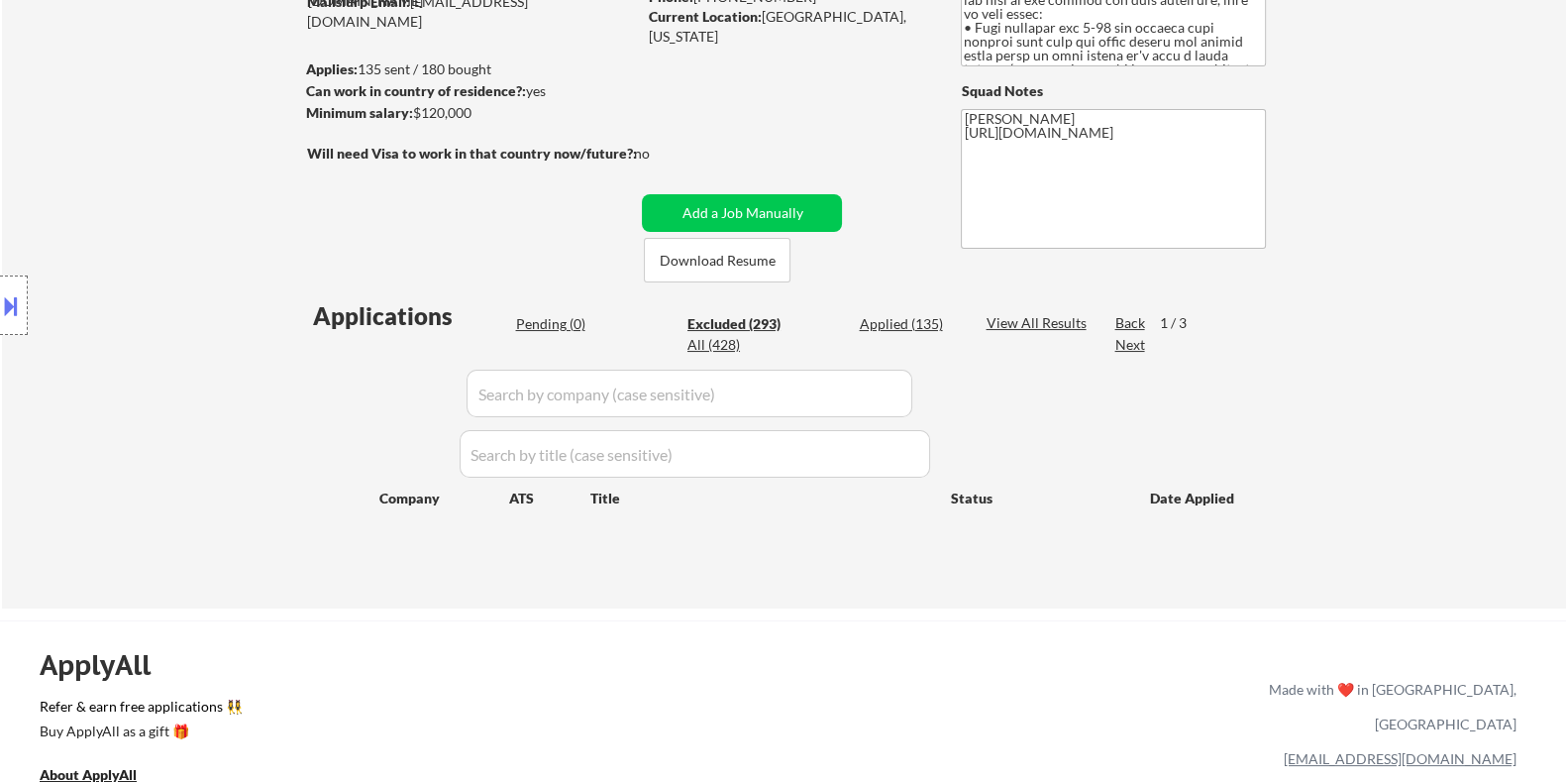
select select ""excluded__other_""
select select ""excluded__location_""
select select ""excluded__bad_match_""
select select ""excluded__other_""
select select ""excluded__bad_match_""
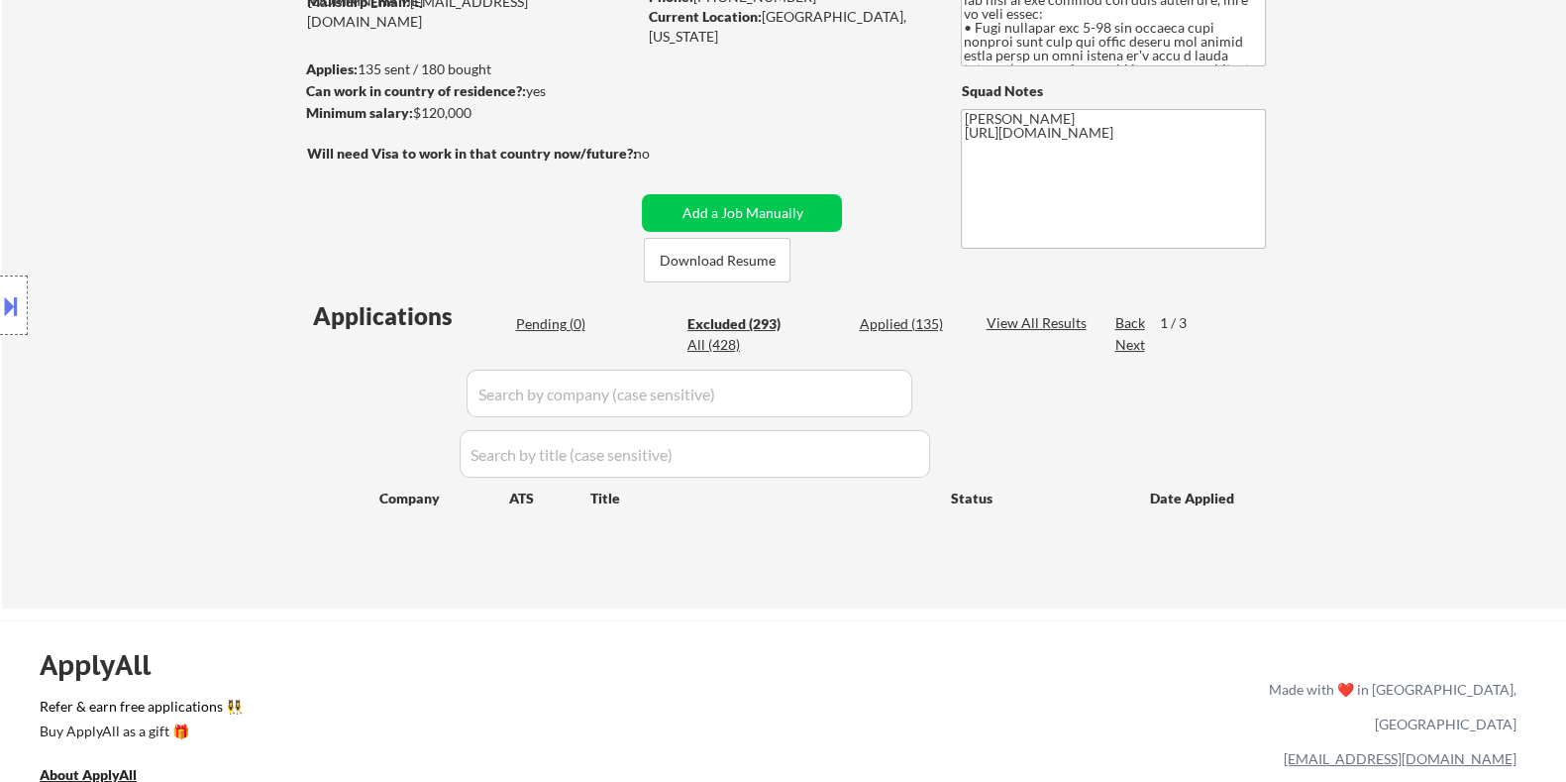
select select ""excluded__expired_""
select select ""excluded__salary_""
select select ""excluded__bad_match_""
select select ""excluded__expired_""
select select ""excluded__bad_match_""
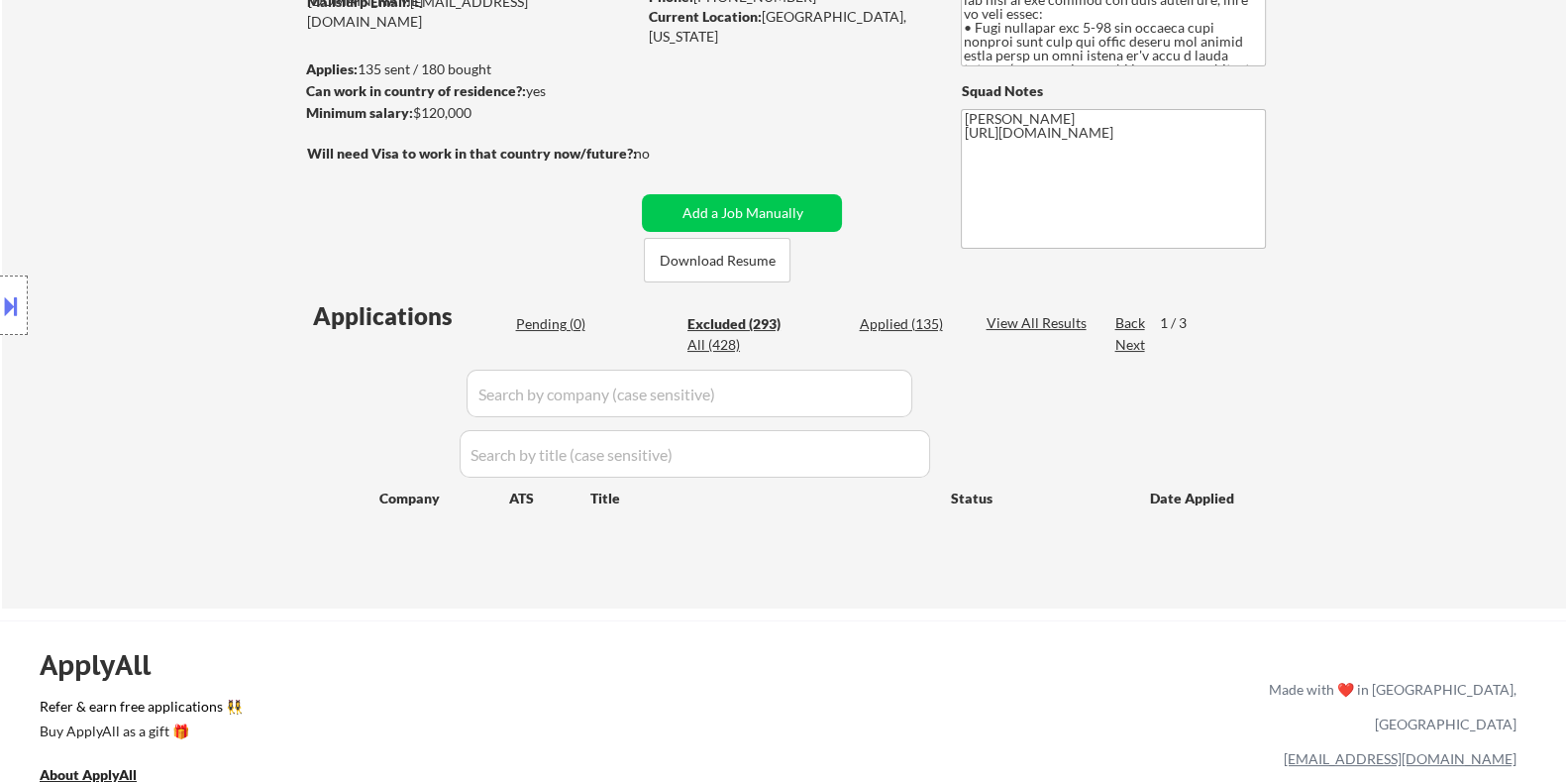
select select ""excluded__expired_""
select select ""excluded__bad_match_""
select select ""excluded__expired_""
select select ""excluded__bad_match_""
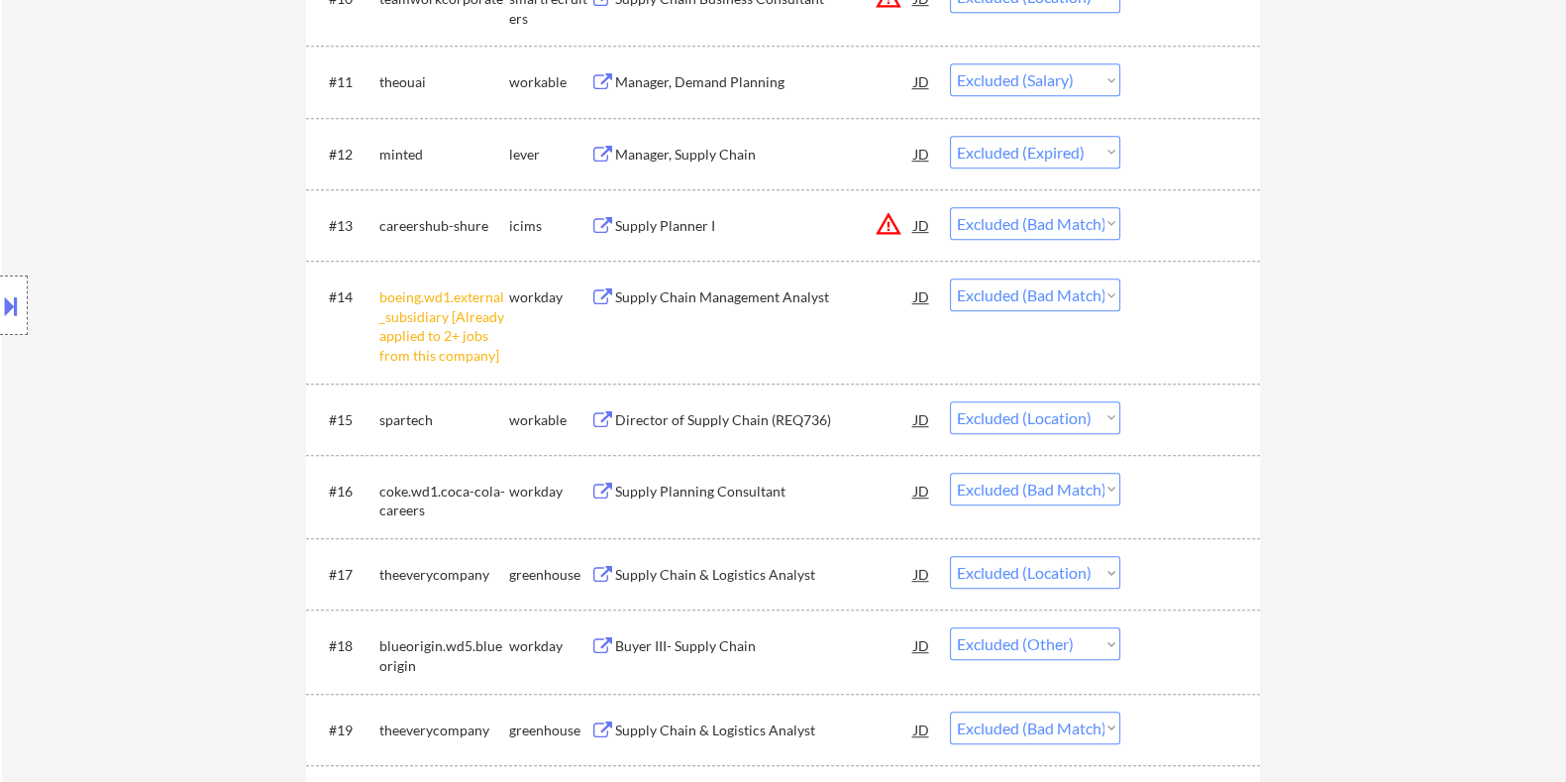
scroll to position [1609, 0]
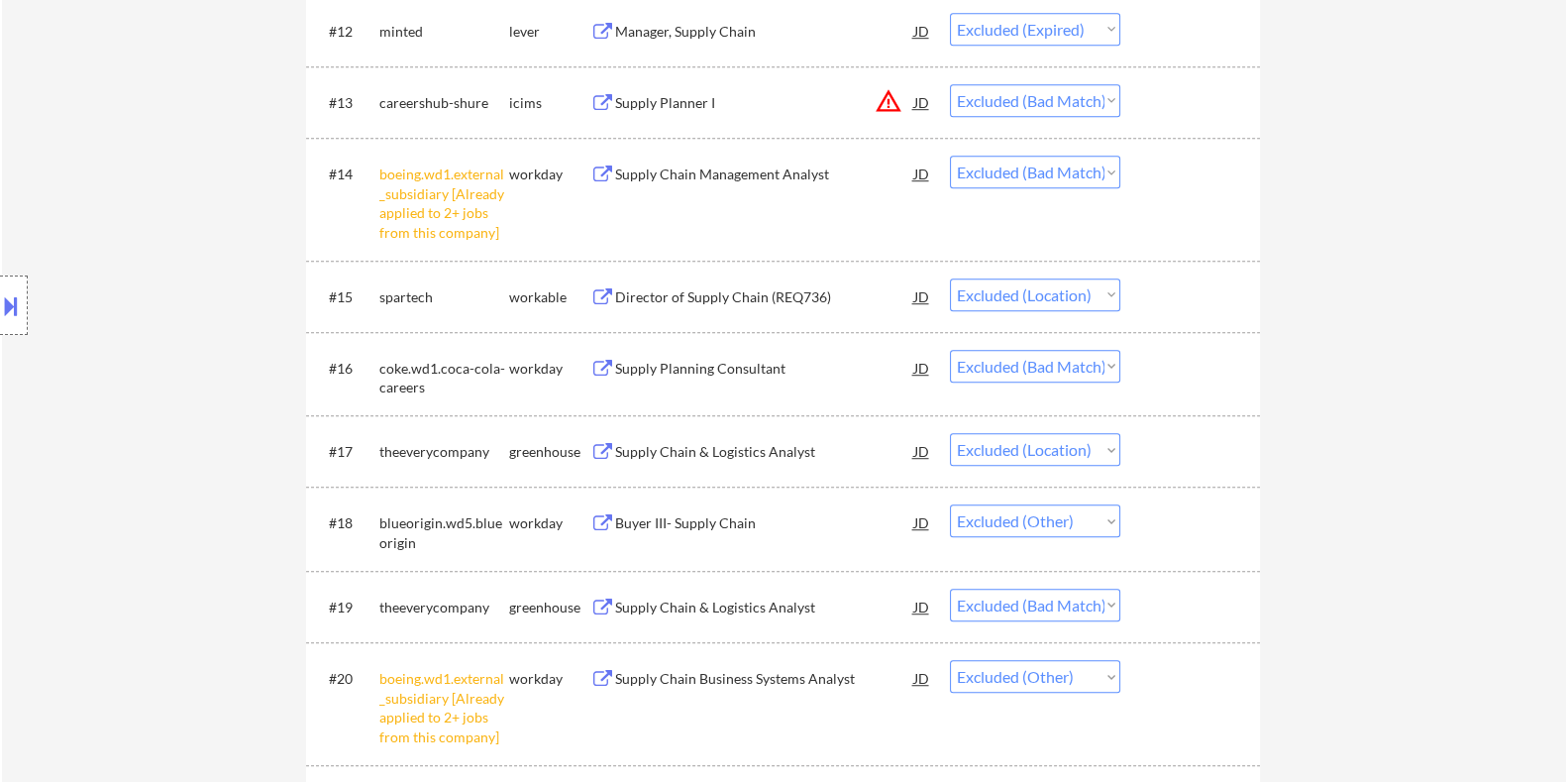
click at [659, 520] on div "Buyer III- Supply Chain" at bounding box center [763, 523] width 299 height 20
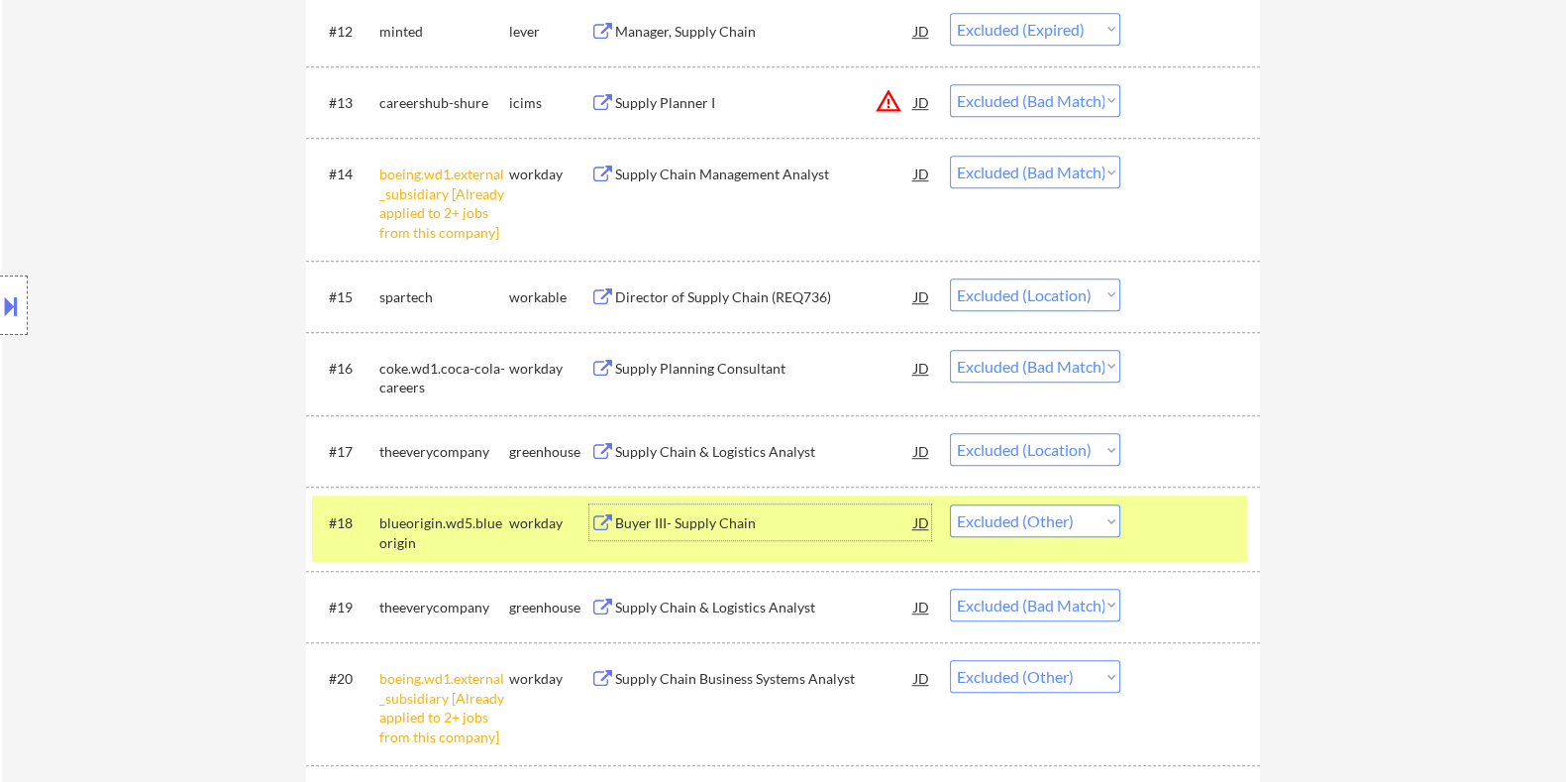
click at [1043, 518] on select "Choose an option... Pending Applied Excluded (Questions) Excluded (Expired) Exc…" at bounding box center [1035, 520] width 170 height 33
click at [950, 504] on select "Choose an option... Pending Applied Excluded (Questions) Excluded (Expired) Exc…" at bounding box center [1035, 520] width 170 height 33
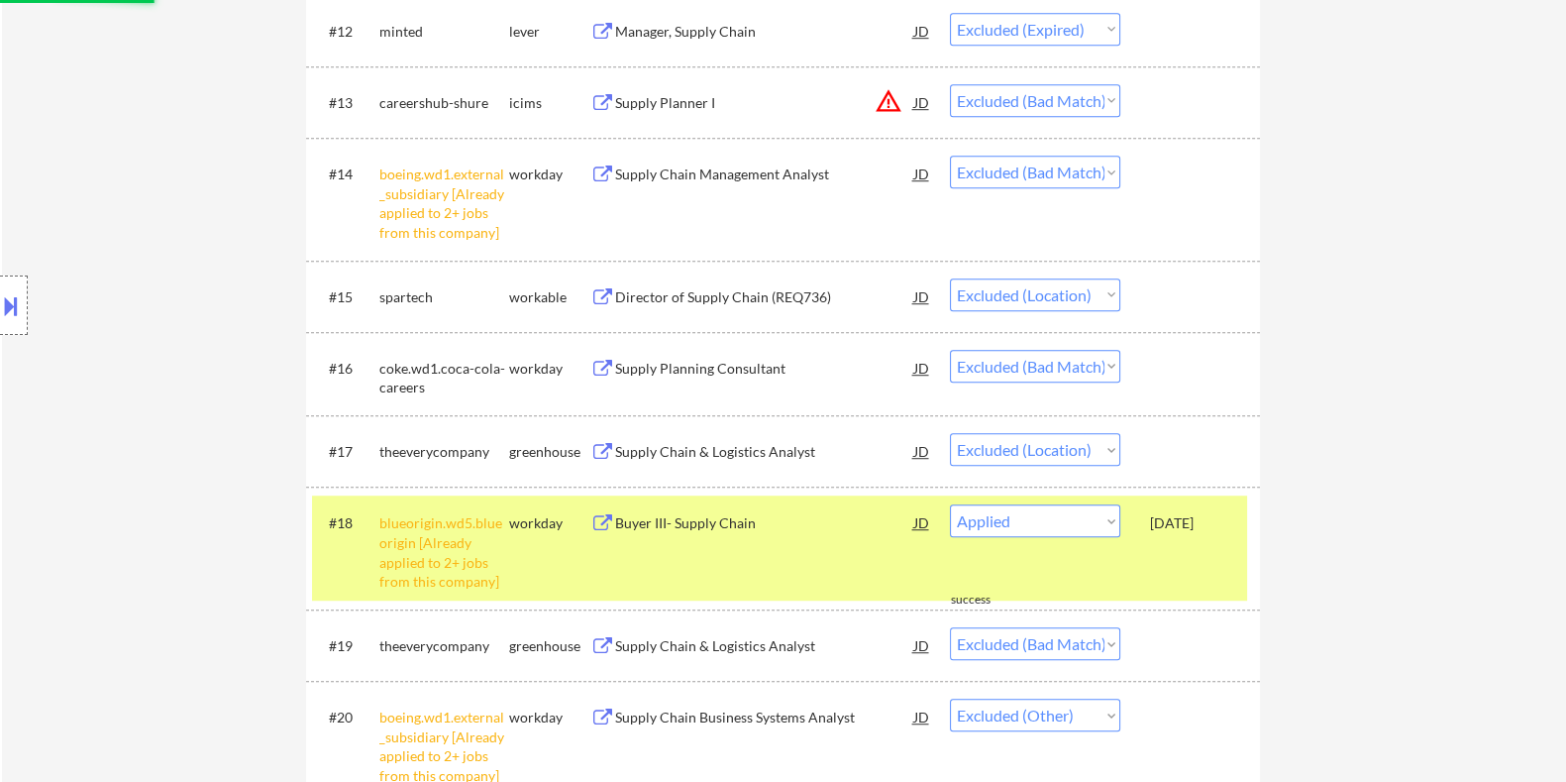
select select ""excluded__bad_match_""
select select ""excluded__other_""
select select ""excluded__salary_""
select select ""excluded__expired_""
select select ""excluded__bad_match_""
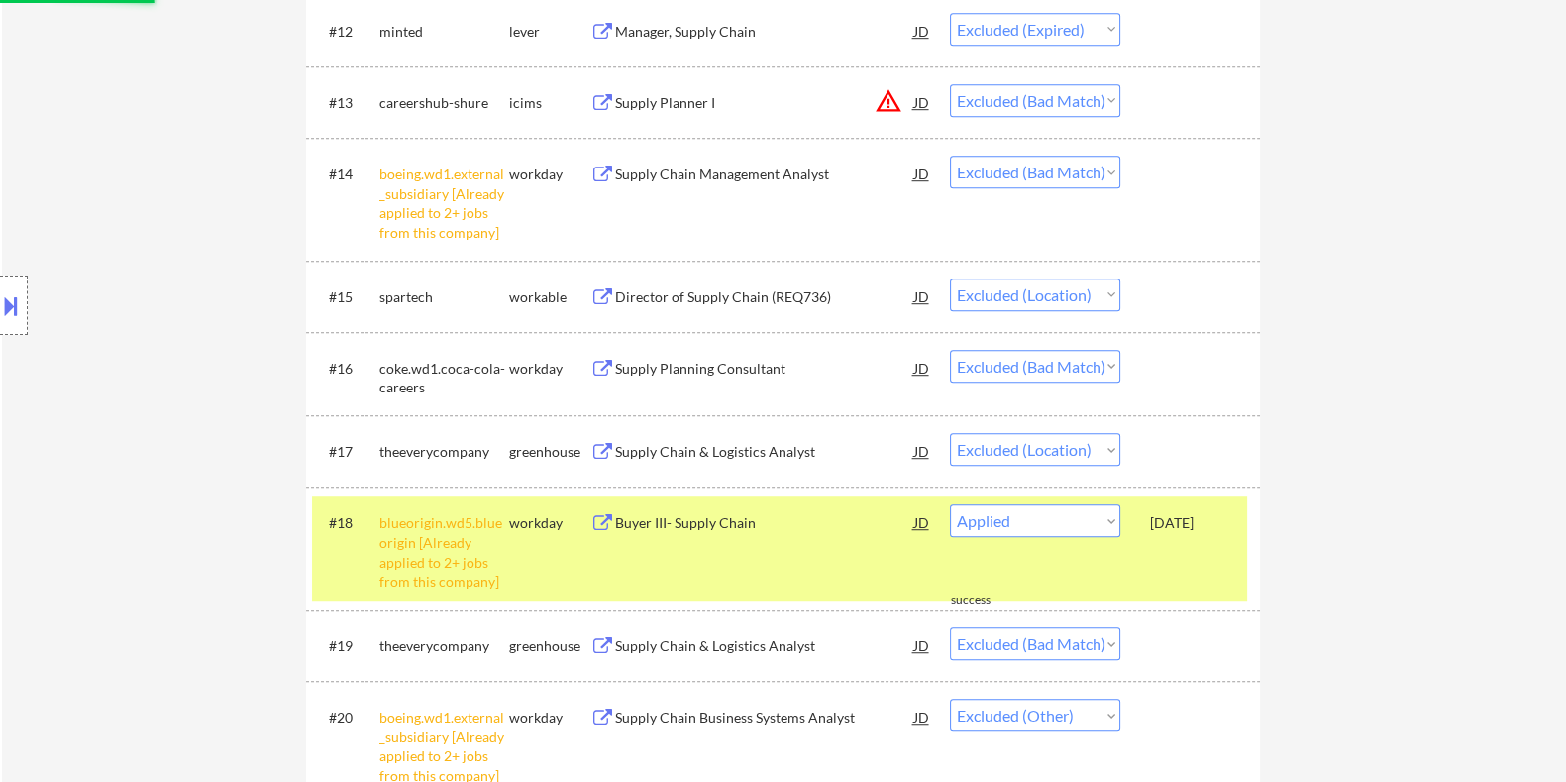
select select ""excluded__expired_""
select select ""excluded__bad_match_""
select select ""excluded__other_""
select select ""excluded__bad_match_""
select select ""excluded__other_""
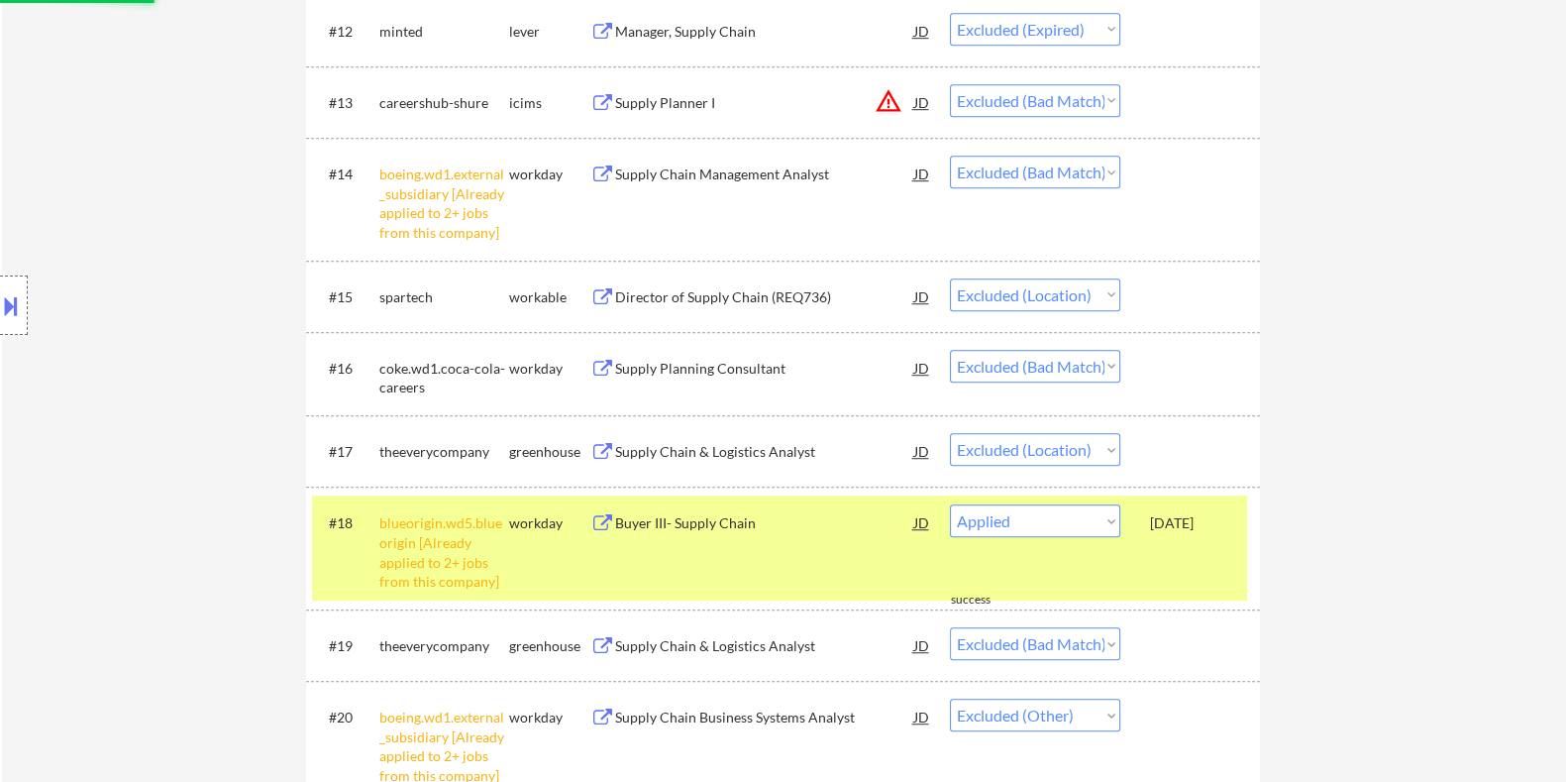
select select ""excluded__bad_match_""
select select ""excluded__salary_""
select select ""excluded__bad_match_""
select select ""excluded__location_""
select select ""excluded__expired_""
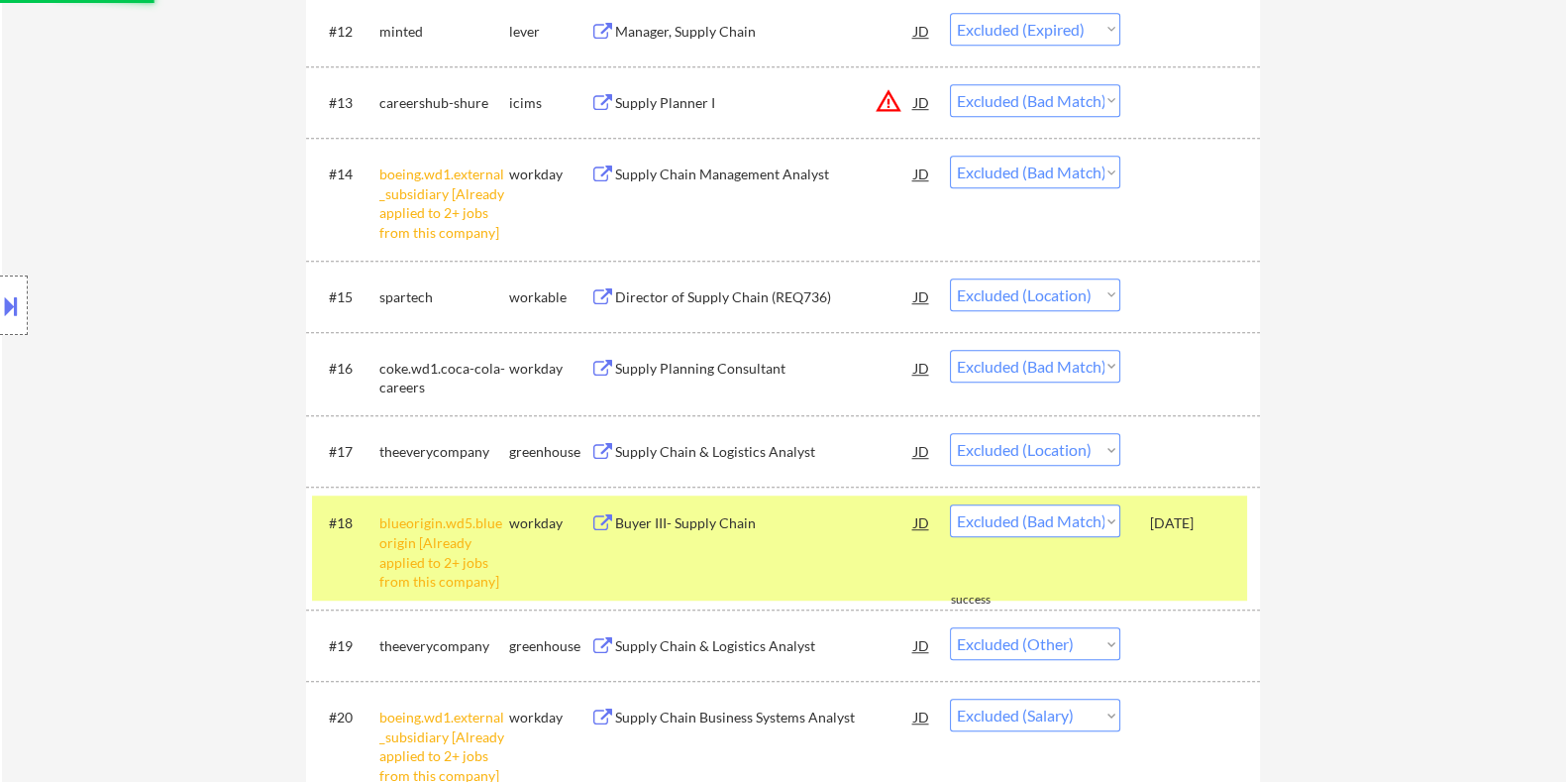
select select ""excluded__location_""
select select ""excluded__bad_match_""
select select ""excluded__salary_""
select select ""excluded__bad_match_""
select select ""excluded__other_""
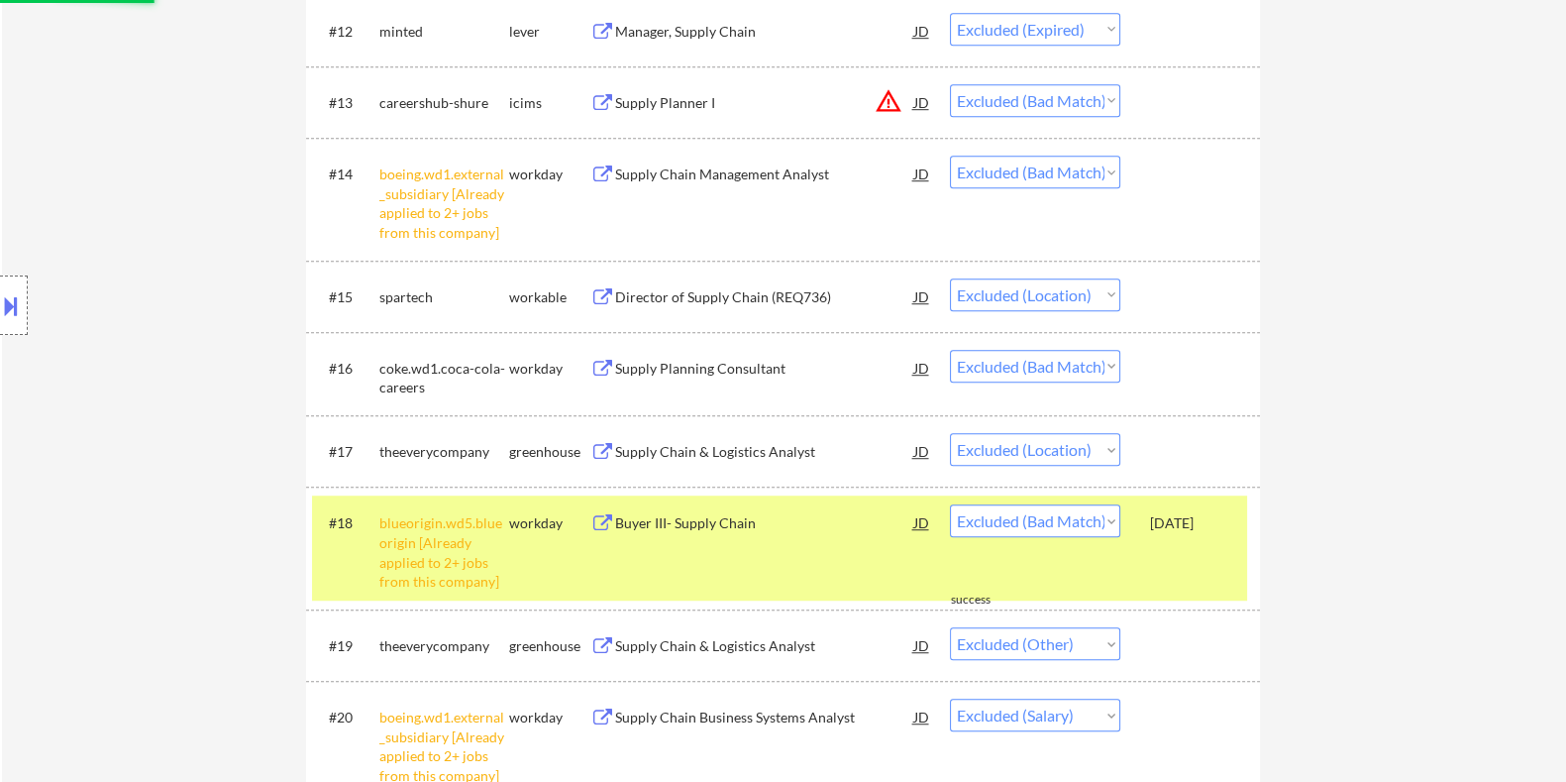
select select ""excluded__bad_match_""
select select ""excluded__expired_""
select select ""excluded__bad_match_""
select select ""excluded__expired_""
select select ""excluded__bad_match_""
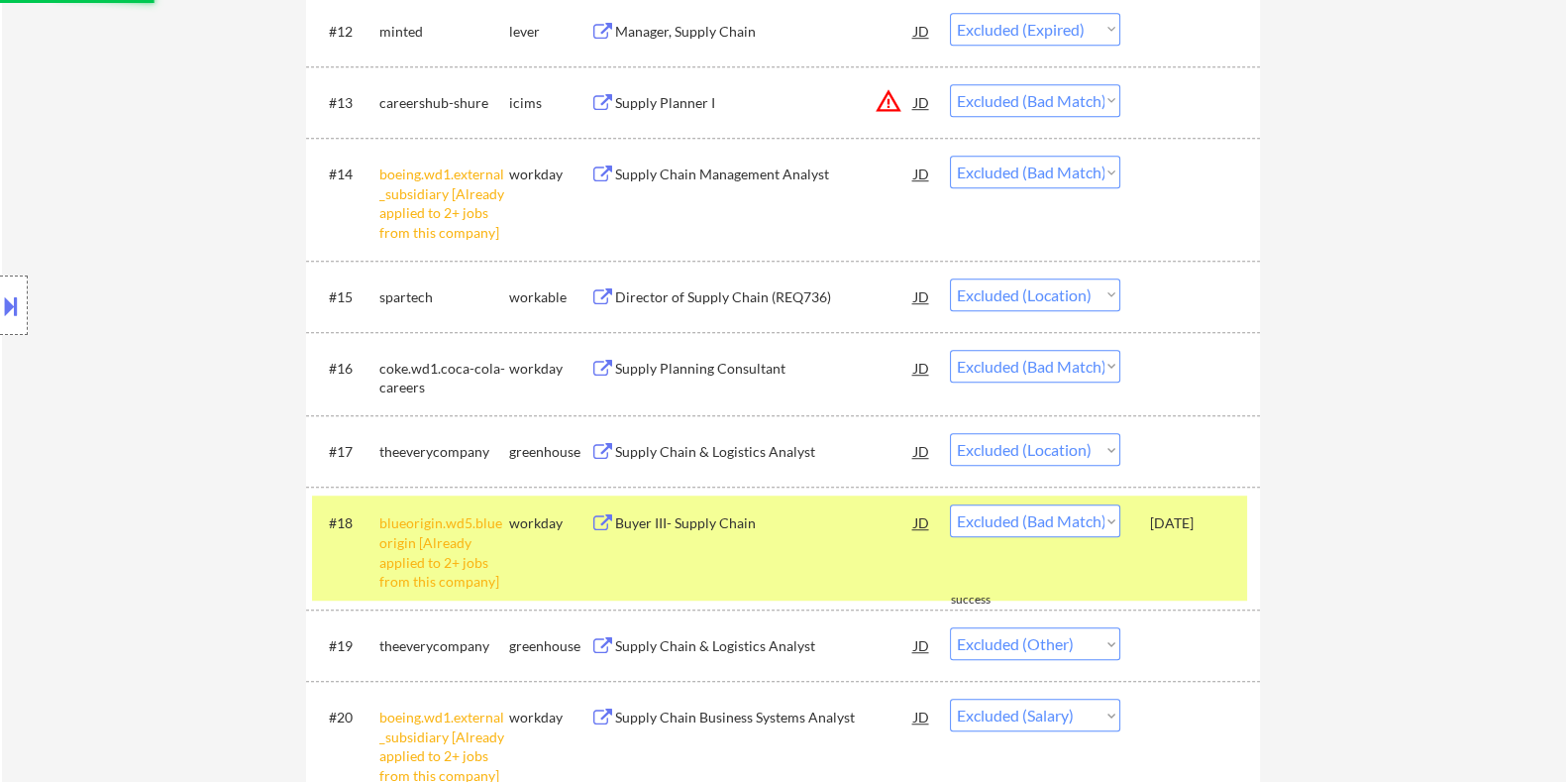
select select ""excluded__other_""
select select ""excluded__expired_""
select select ""excluded__location_""
select select ""excluded__bad_match_""
select select ""excluded__expired_""
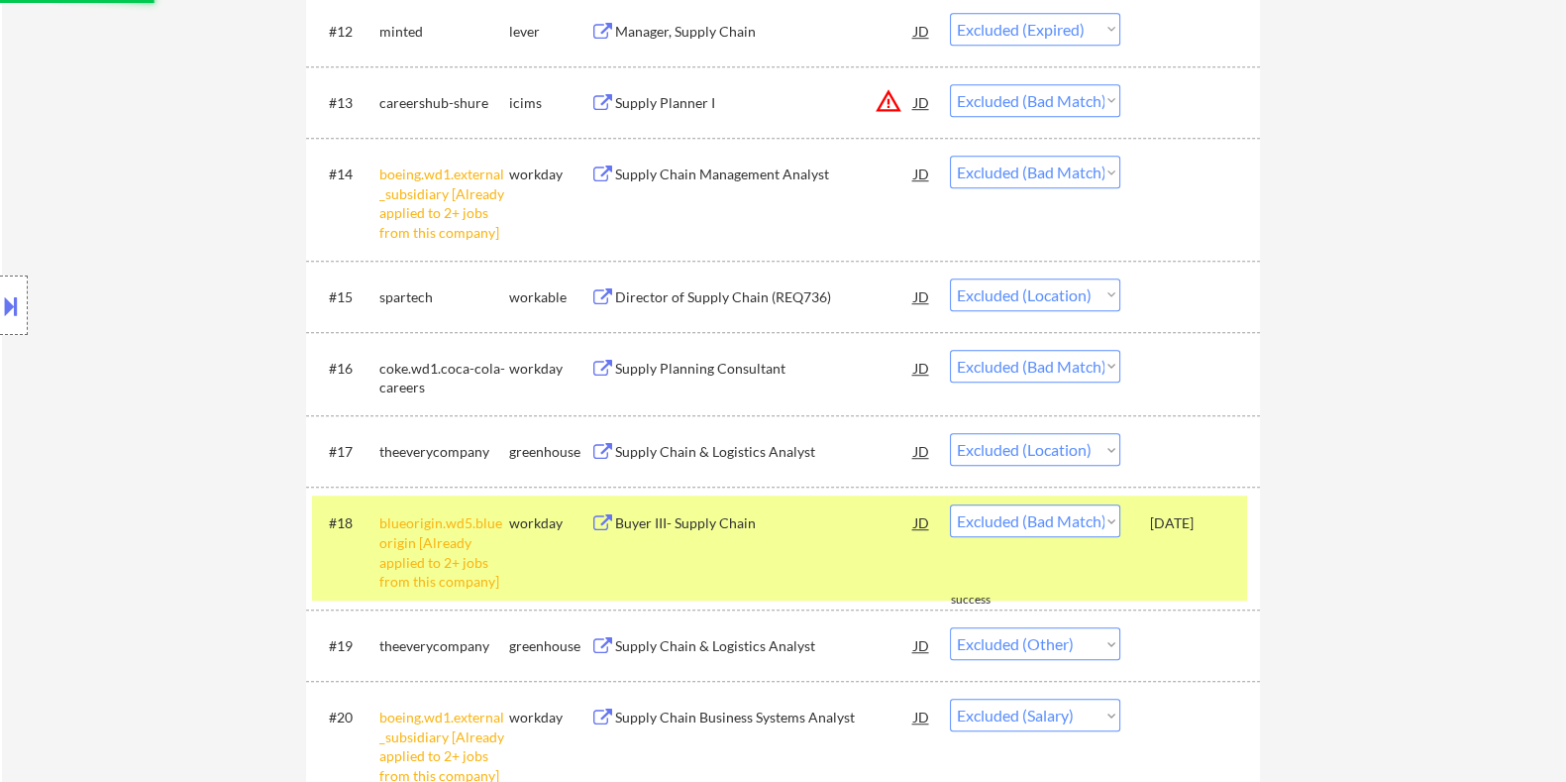
select select ""excluded__other_""
select select ""excluded__bad_match_""
select select ""excluded__salary_""
select select ""excluded__bad_match_""
select select ""excluded__salary_""
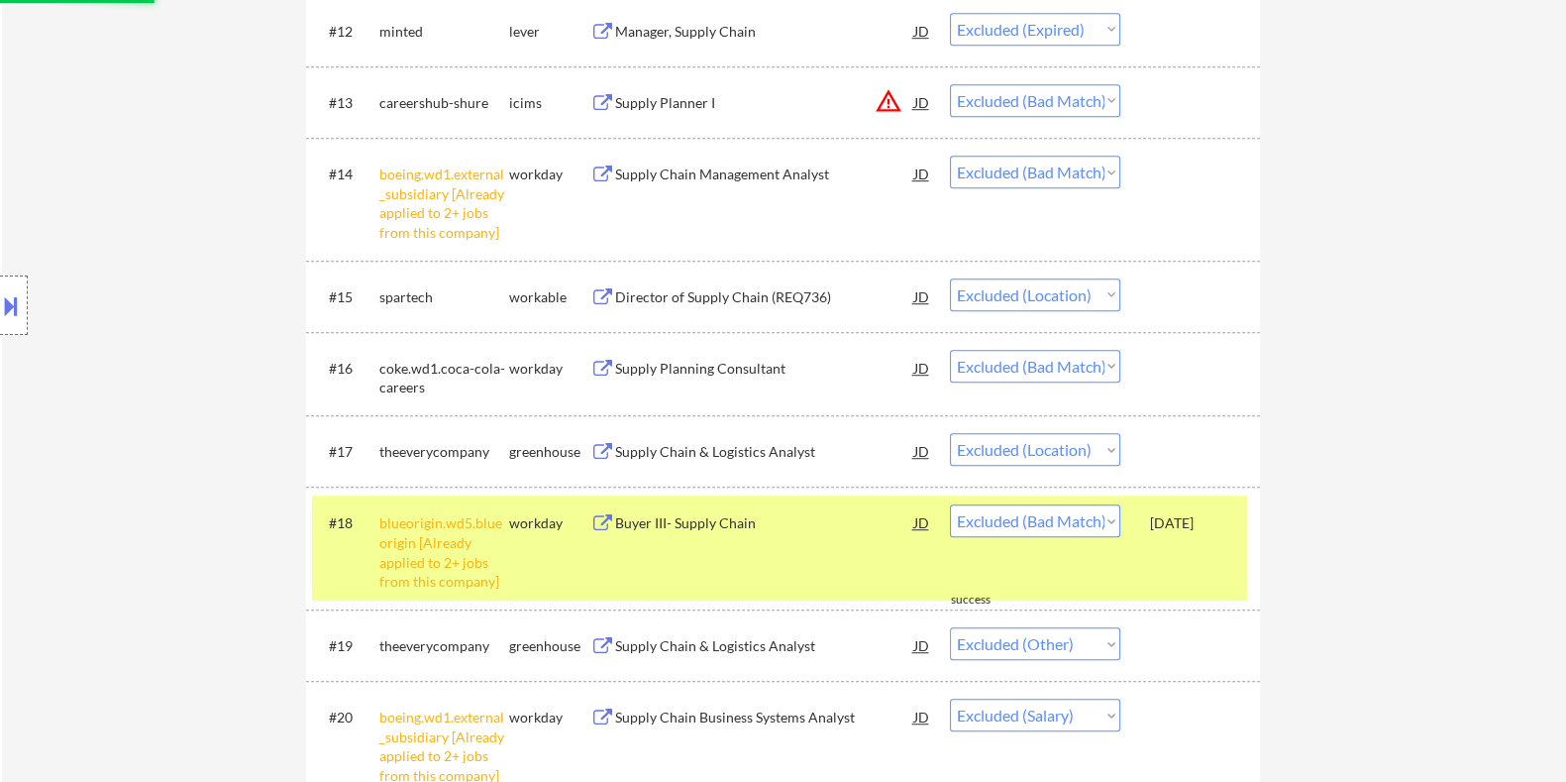
select select ""excluded__expired_""
select select ""excluded__bad_match_""
select select ""excluded__other_""
select select ""excluded__bad_match_""
select select ""excluded__location_""
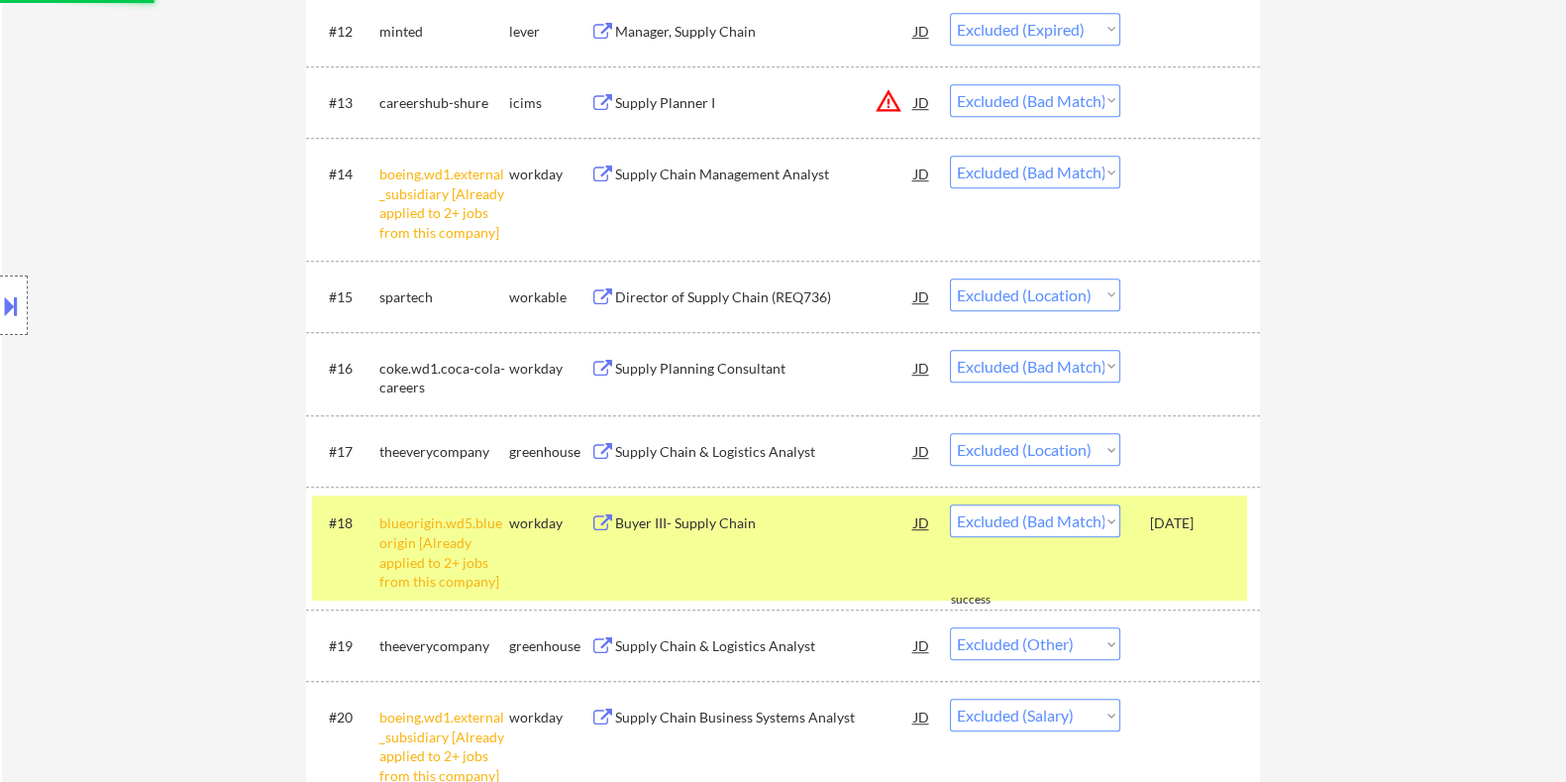
select select ""excluded__expired_""
select select ""excluded__location_""
select select ""excluded__expired_""
select select ""excluded__bad_match_""
select select ""excluded__salary_""
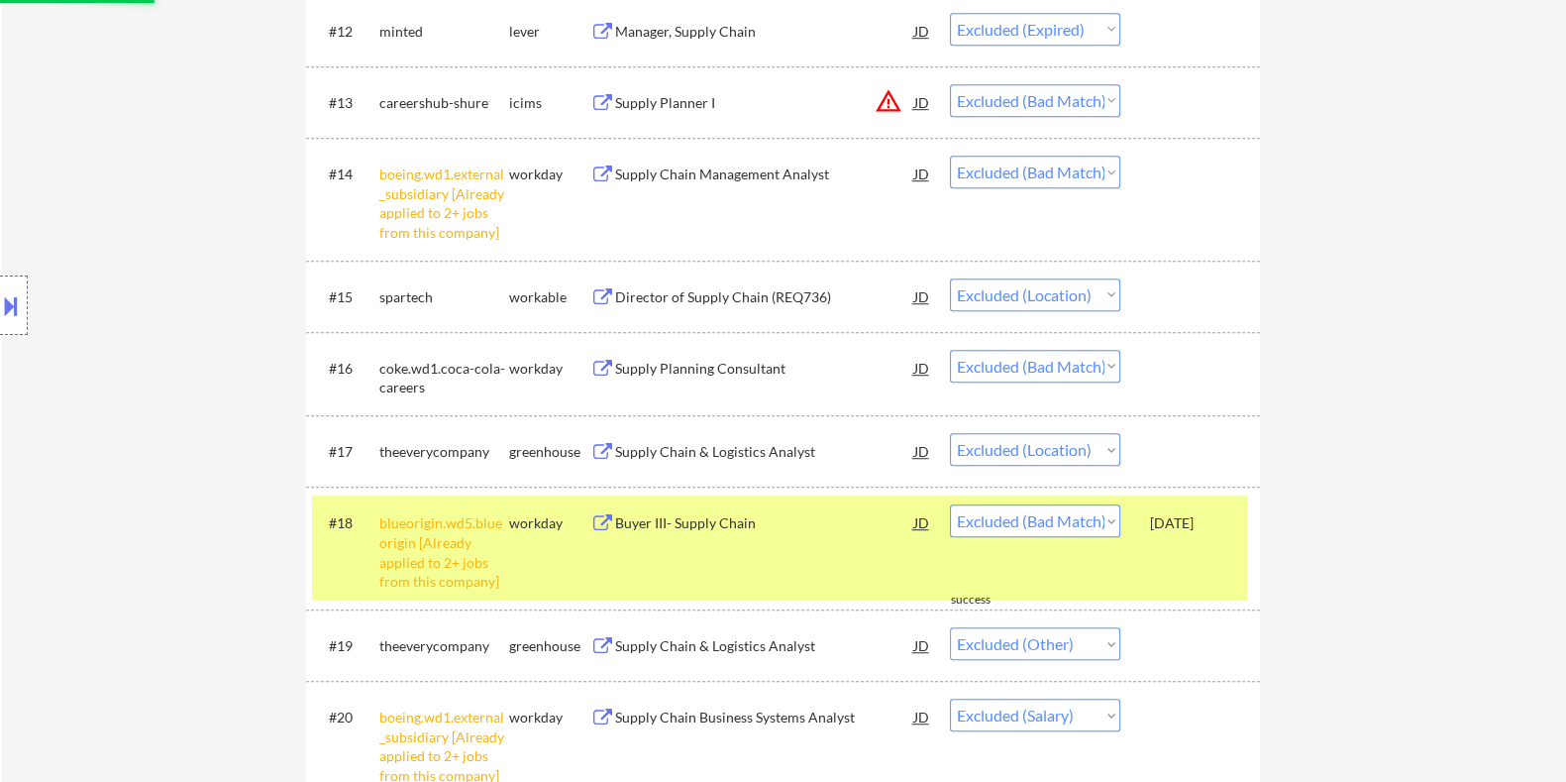
select select ""excluded__location_""
select select ""excluded__bad_match_""
select select ""excluded__salary_""
select select ""excluded__expired_""
select select ""excluded__other_""
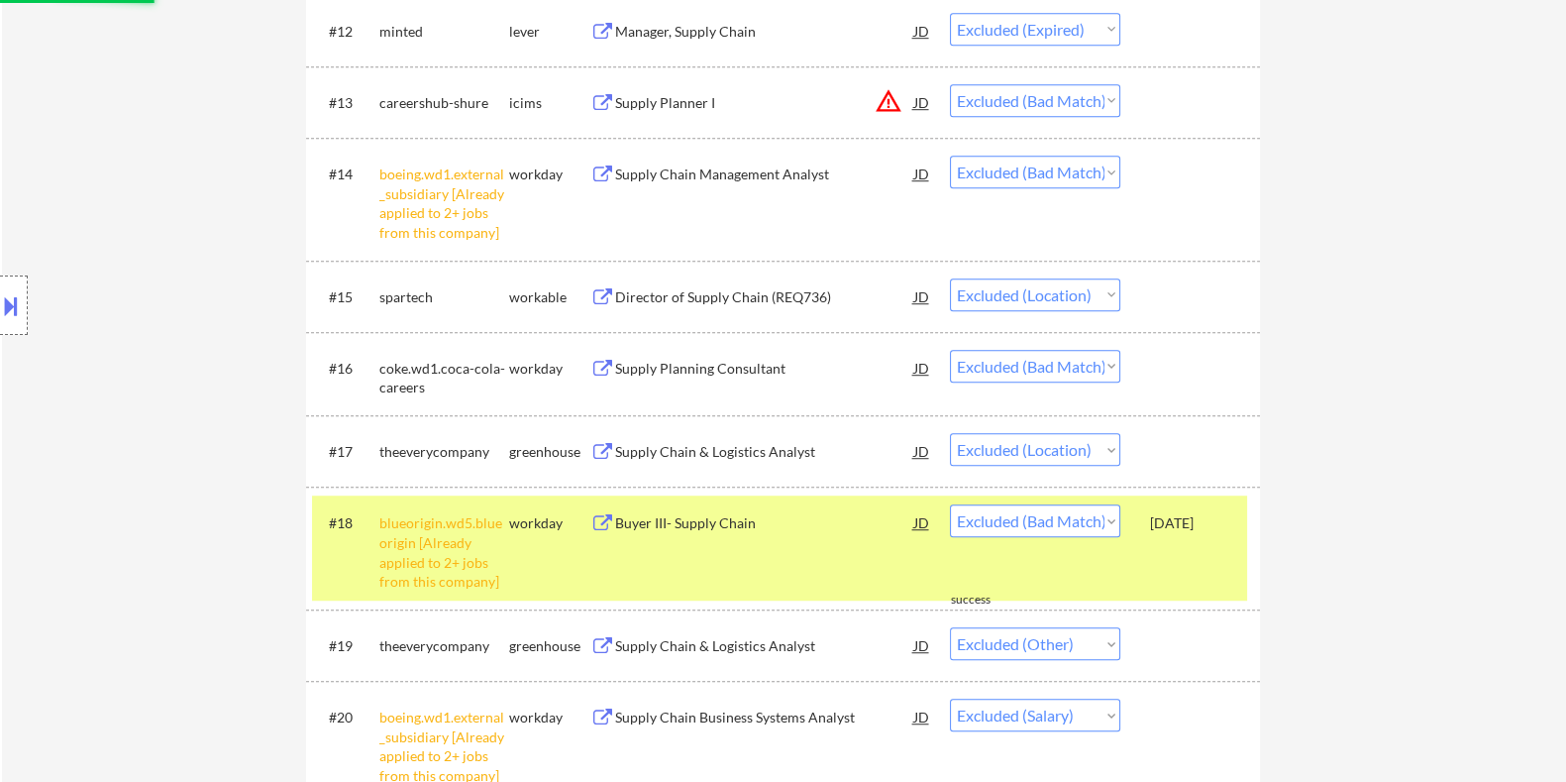
select select ""excluded__bad_match_""
select select ""excluded__salary_""
select select ""excluded__bad_match_""
select select ""excluded__expired_""
select select ""excluded__other_""
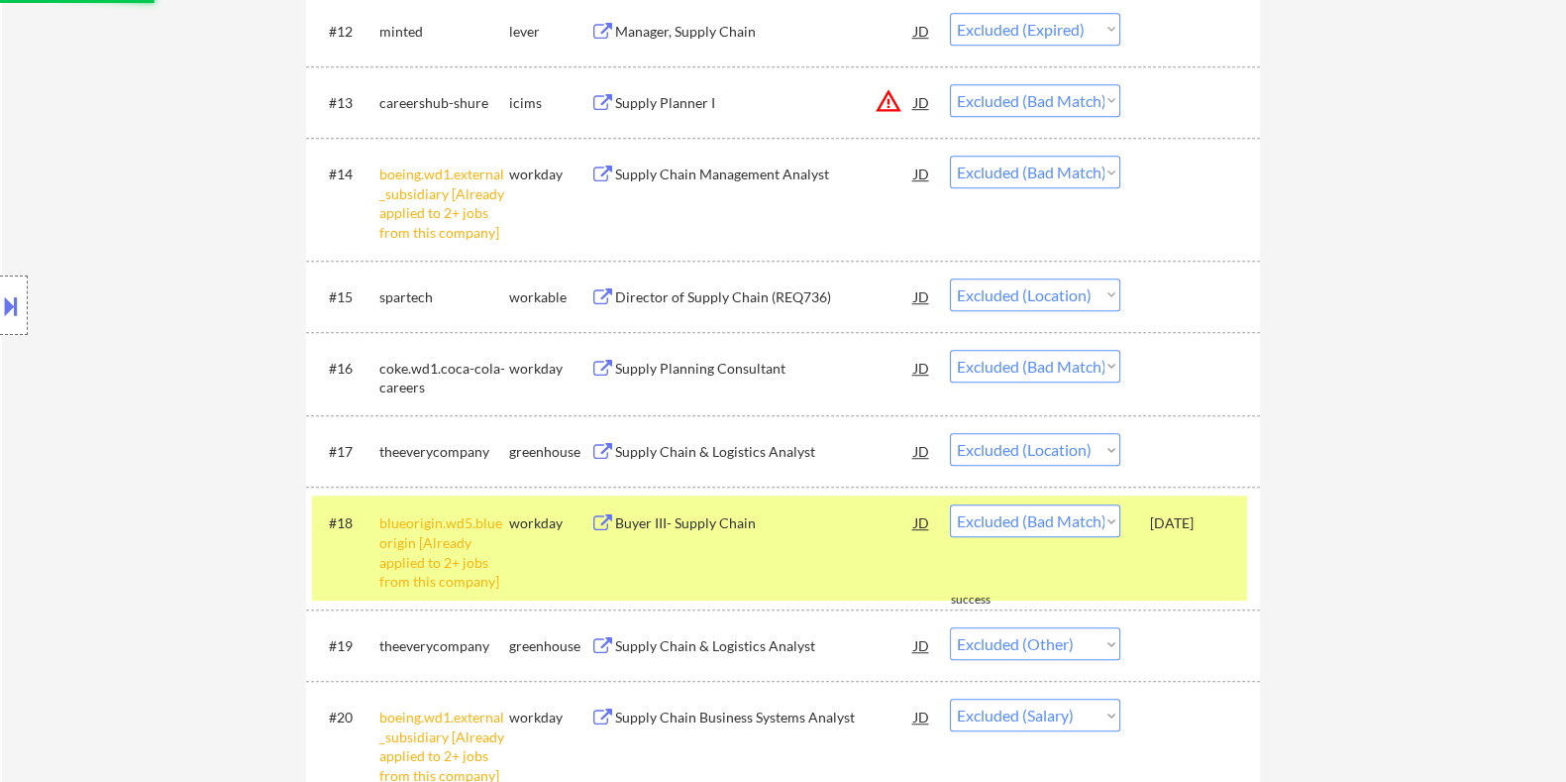
select select ""excluded__location_""
select select ""excluded__bad_match_""
select select ""excluded__other_""
select select ""excluded__bad_match_""
select select ""excluded__expired_""
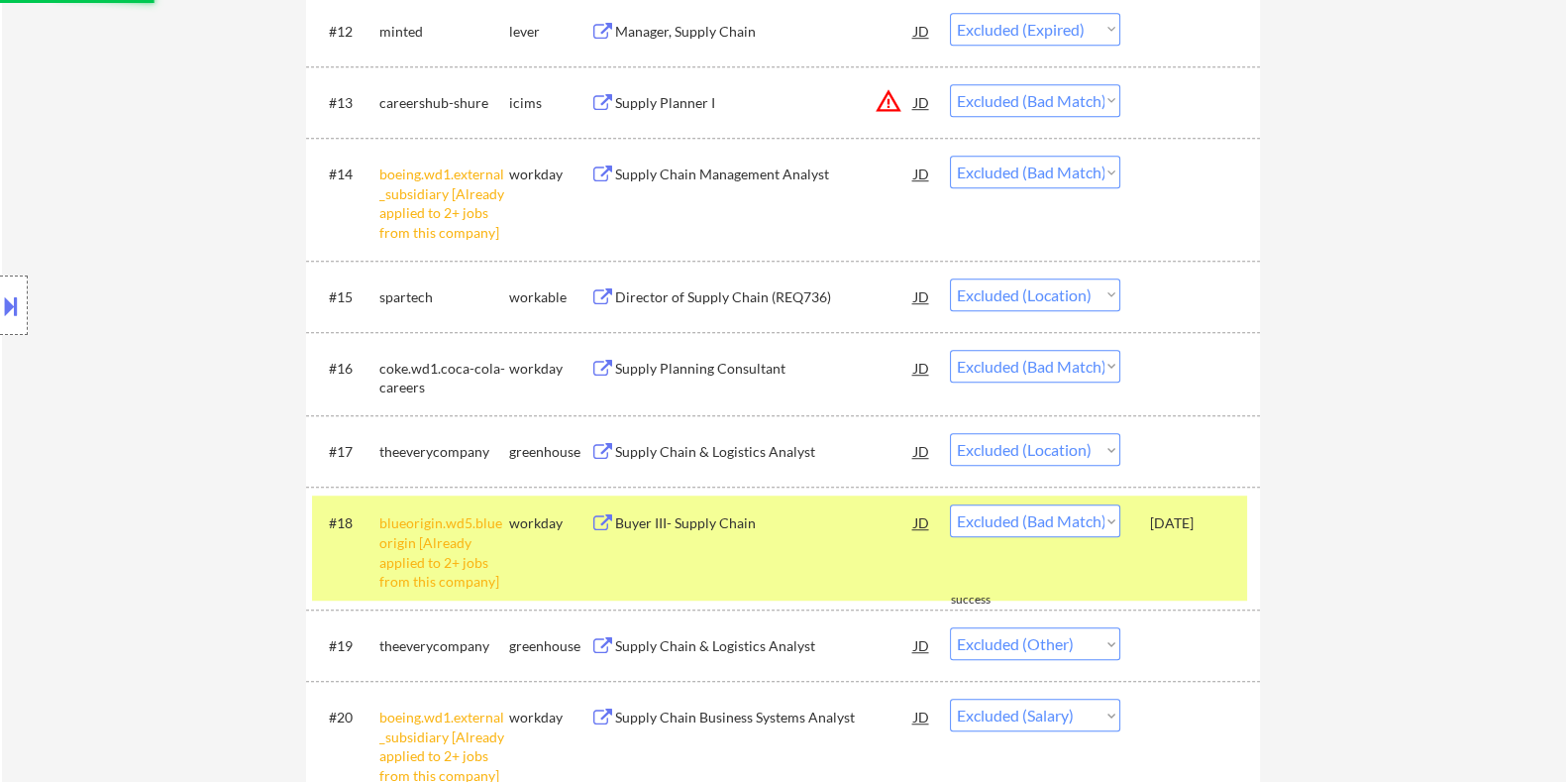
select select ""excluded__salary_""
select select ""excluded__bad_match_""
select select ""excluded__expired_""
select select ""excluded__bad_match_""
select select ""excluded__expired_""
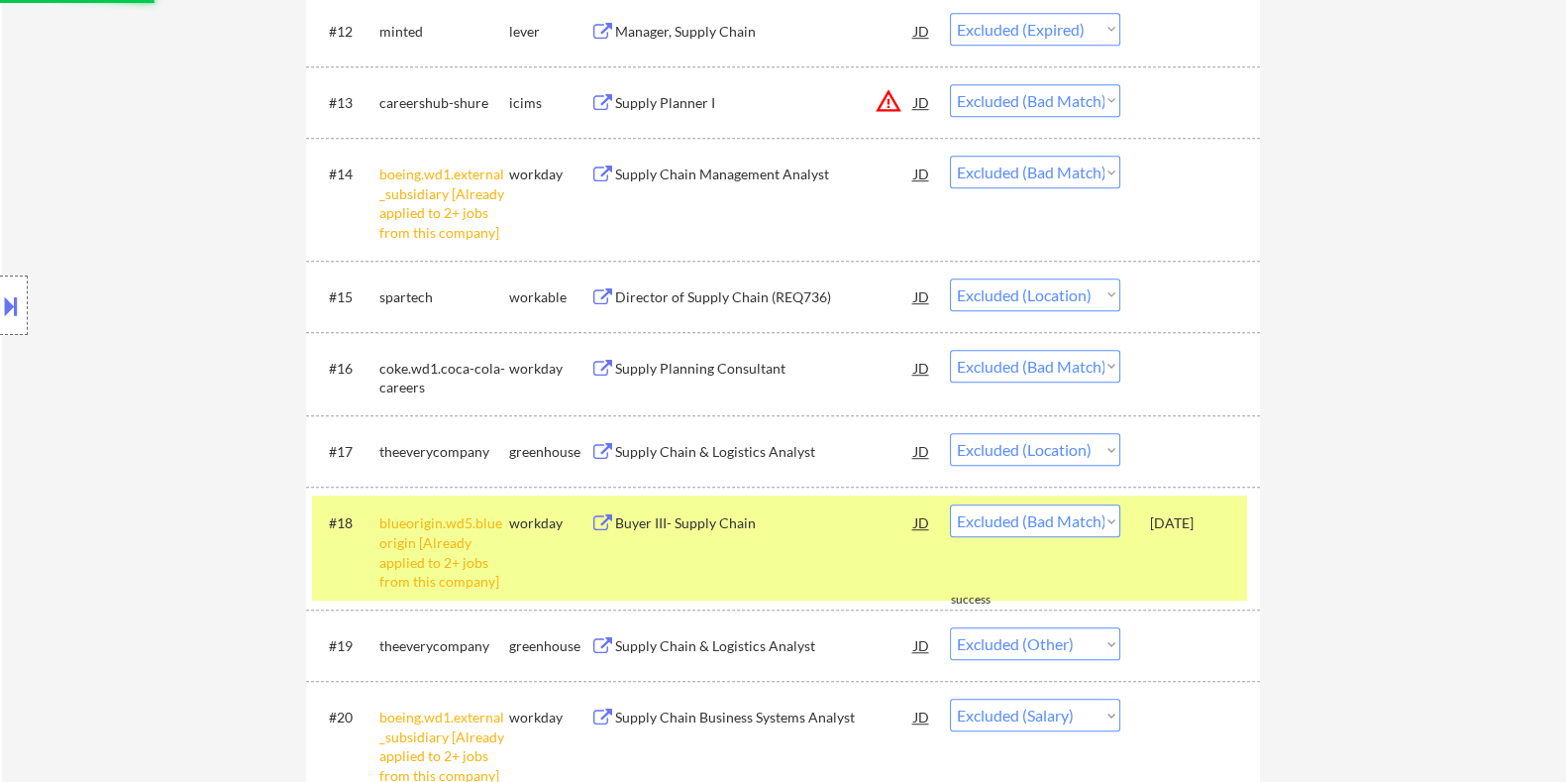
select select ""excluded__bad_match_""
select select ""excluded__expired_""
select select ""excluded__bad_match_""
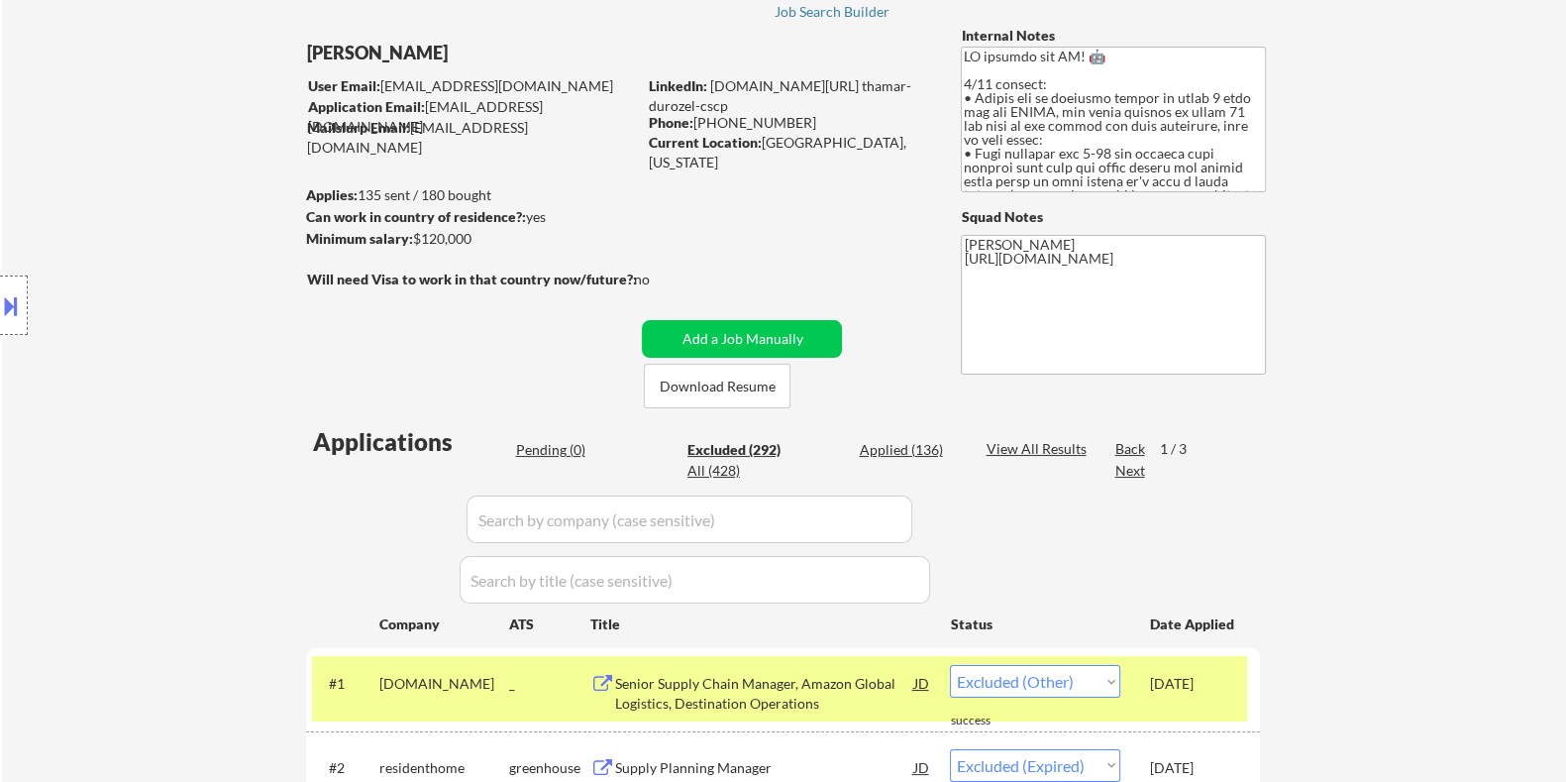
scroll to position [69, 0]
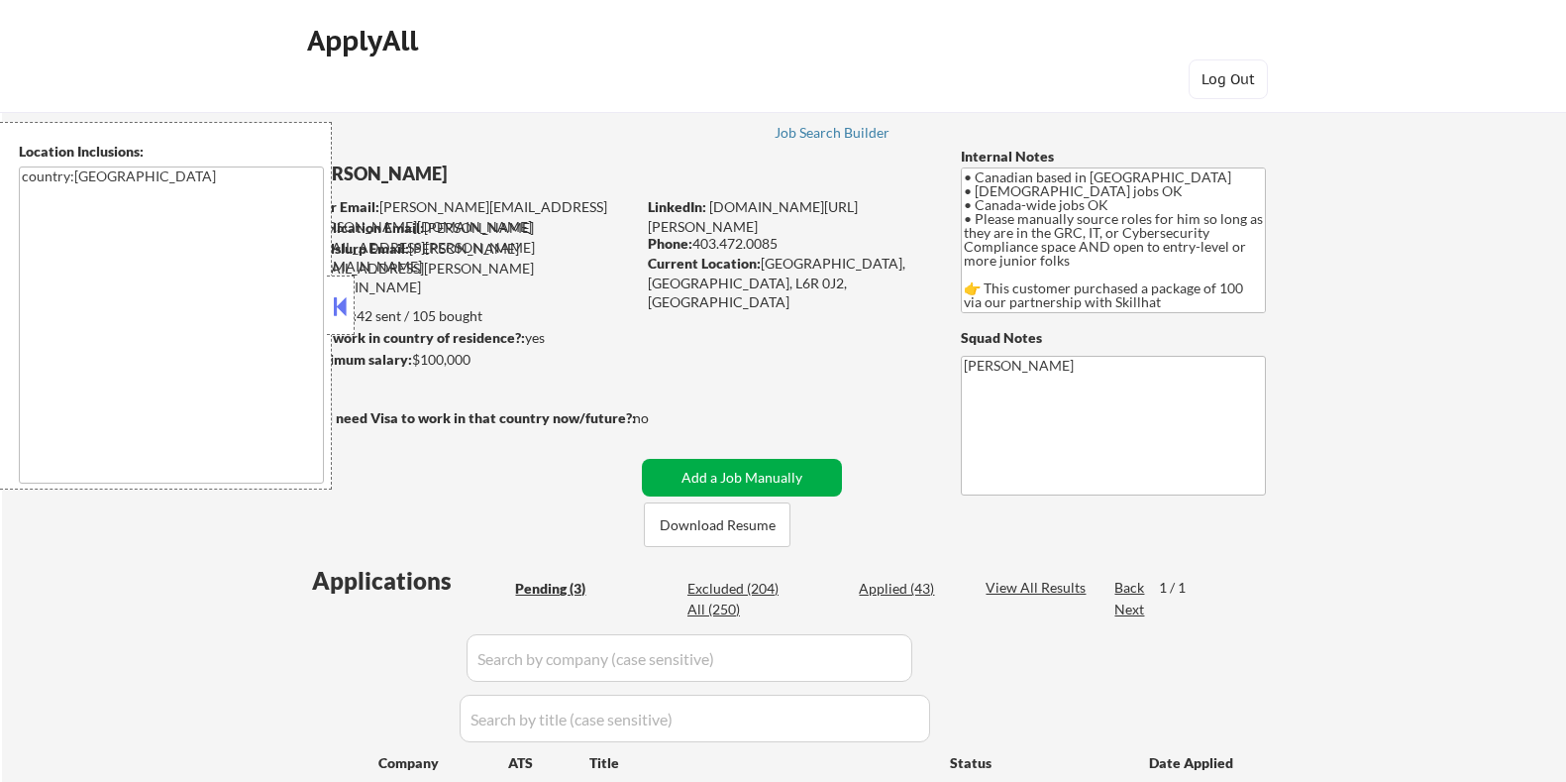
select select ""pending""
click at [696, 520] on button "Download Resume" at bounding box center [717, 524] width 147 height 45
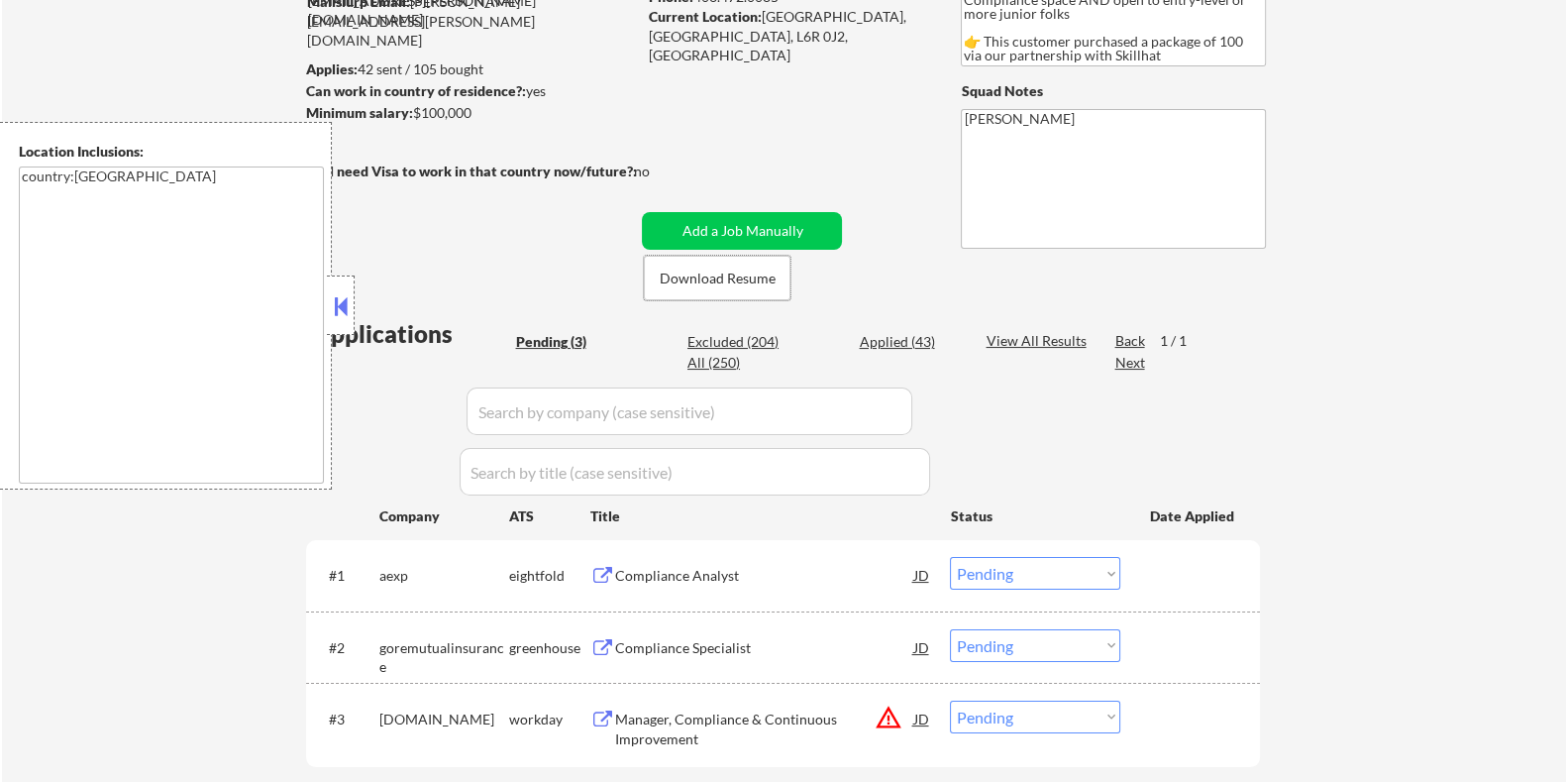
scroll to position [372, 0]
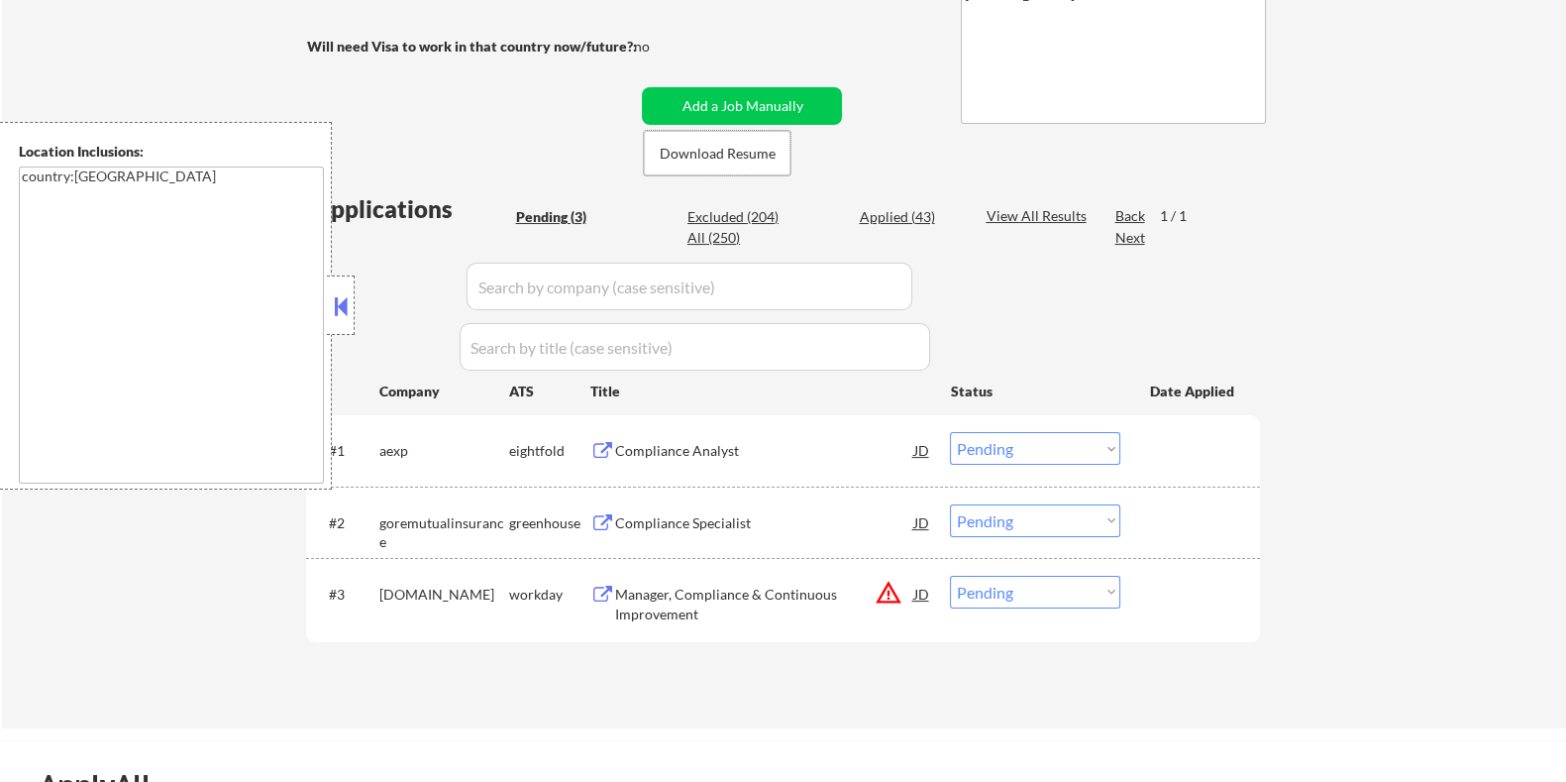
click at [697, 514] on div "Compliance Specialist" at bounding box center [763, 523] width 299 height 20
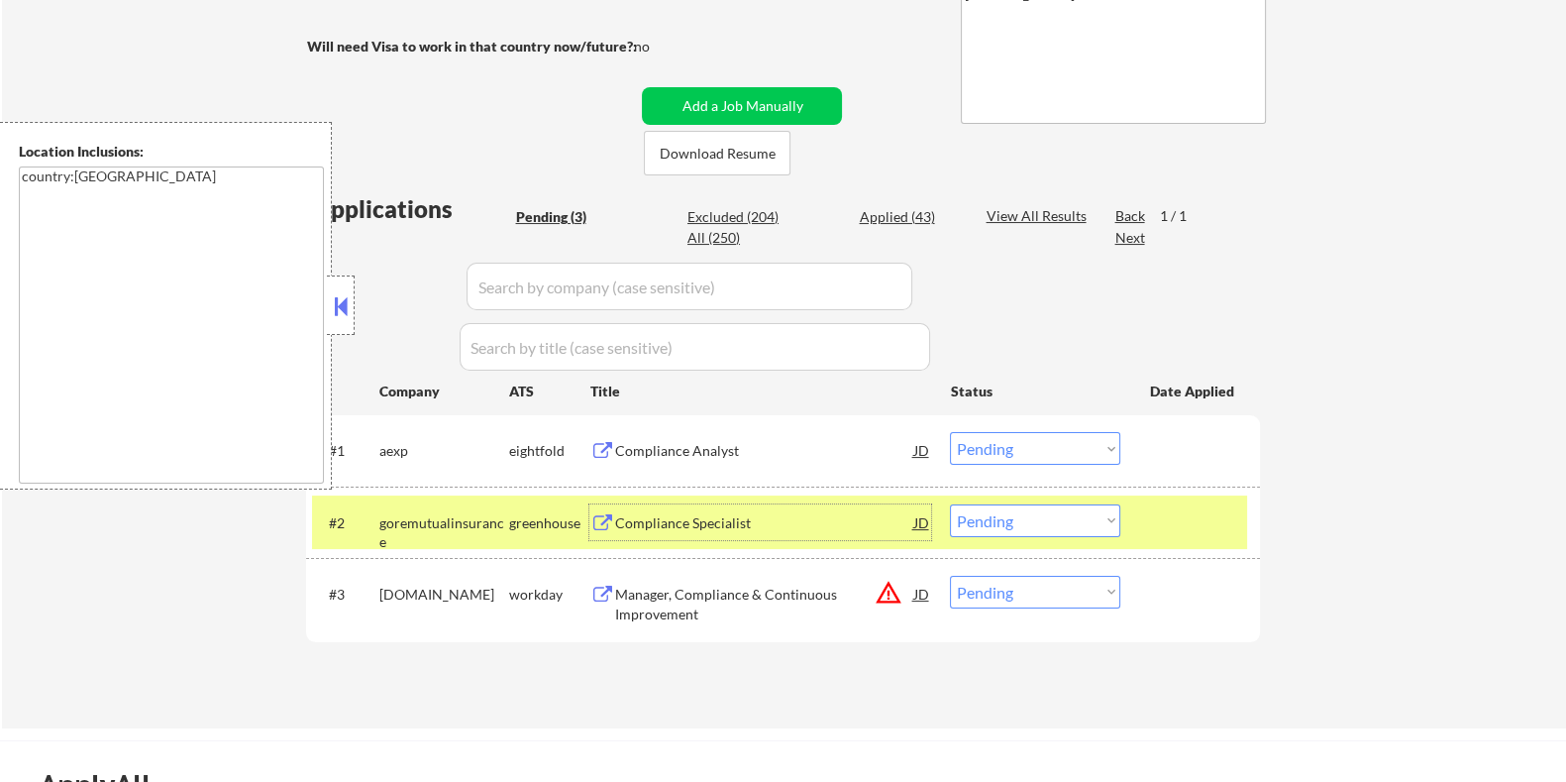
click at [1076, 533] on select "Choose an option... Pending Applied Excluded (Questions) Excluded (Expired) Exc…" at bounding box center [1035, 520] width 170 height 33
click at [950, 504] on select "Choose an option... Pending Applied Excluded (Questions) Excluded (Expired) Exc…" at bounding box center [1035, 520] width 170 height 33
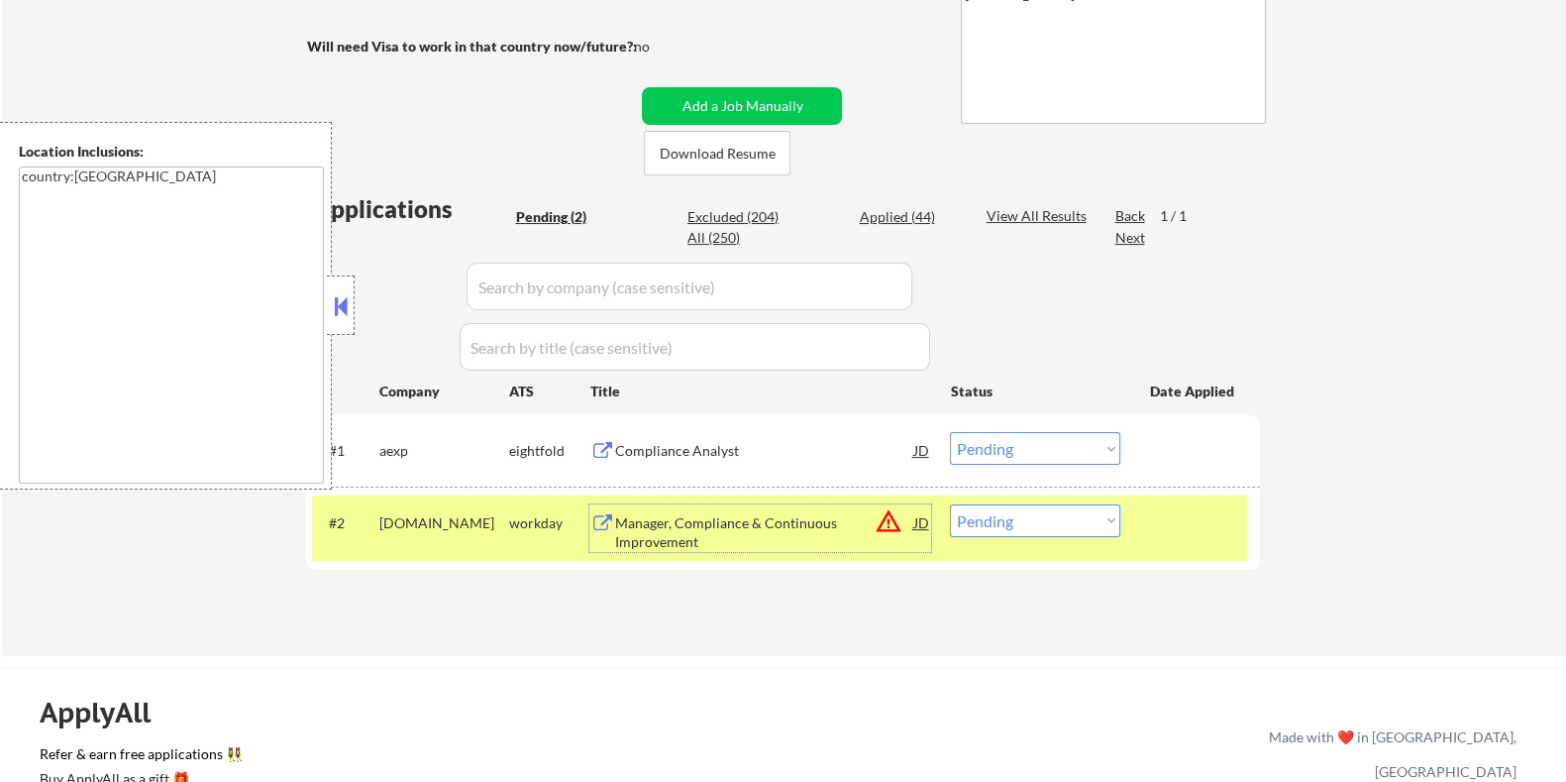
click at [679, 525] on div "Manager, Compliance & Continuous Improvement" at bounding box center [763, 532] width 299 height 39
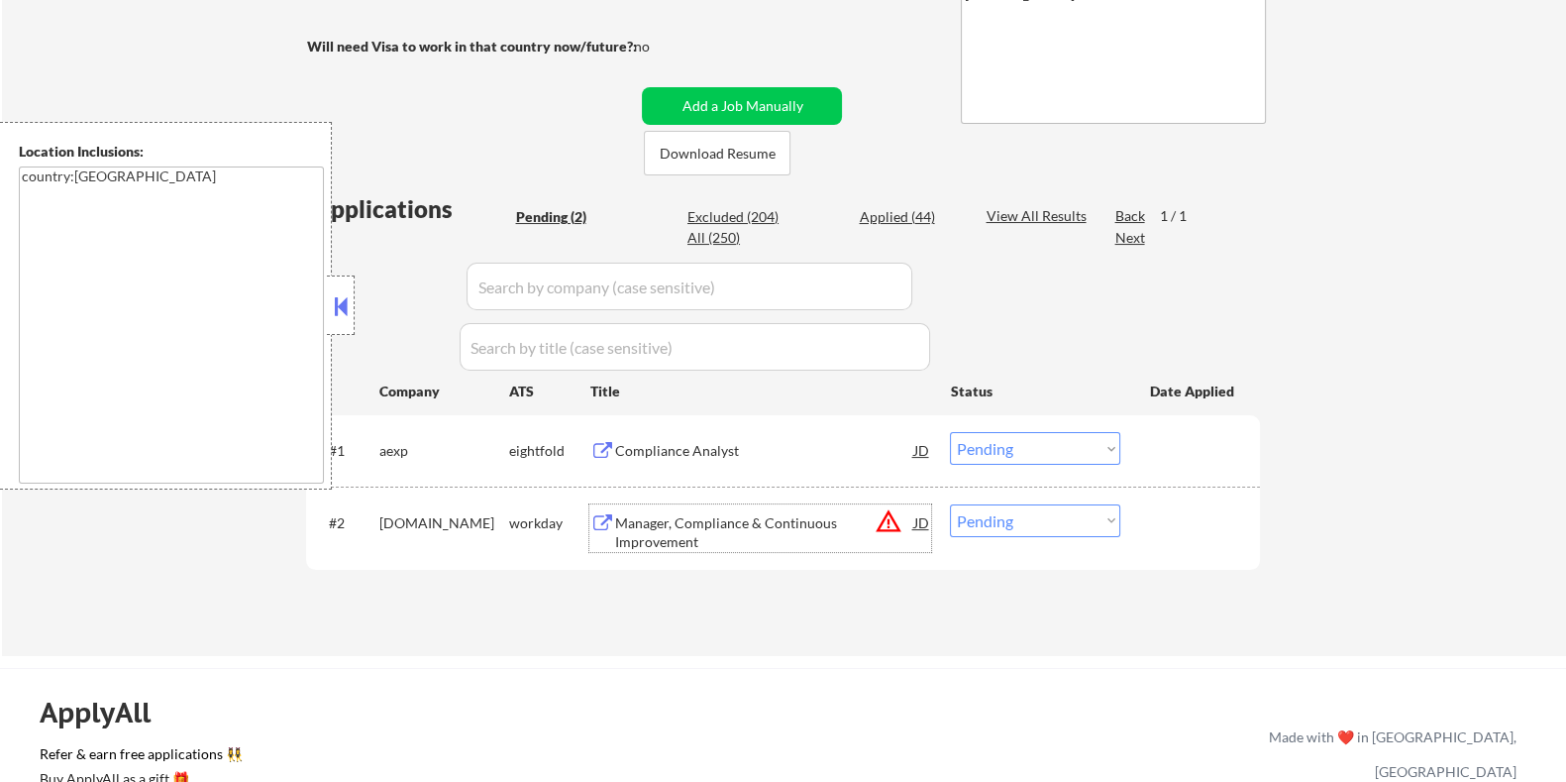
click at [1075, 519] on select "Choose an option... Pending Applied Excluded (Questions) Excluded (Expired) Exc…" at bounding box center [1035, 520] width 170 height 33
click at [950, 504] on select "Choose an option... Pending Applied Excluded (Questions) Excluded (Expired) Exc…" at bounding box center [1035, 520] width 170 height 33
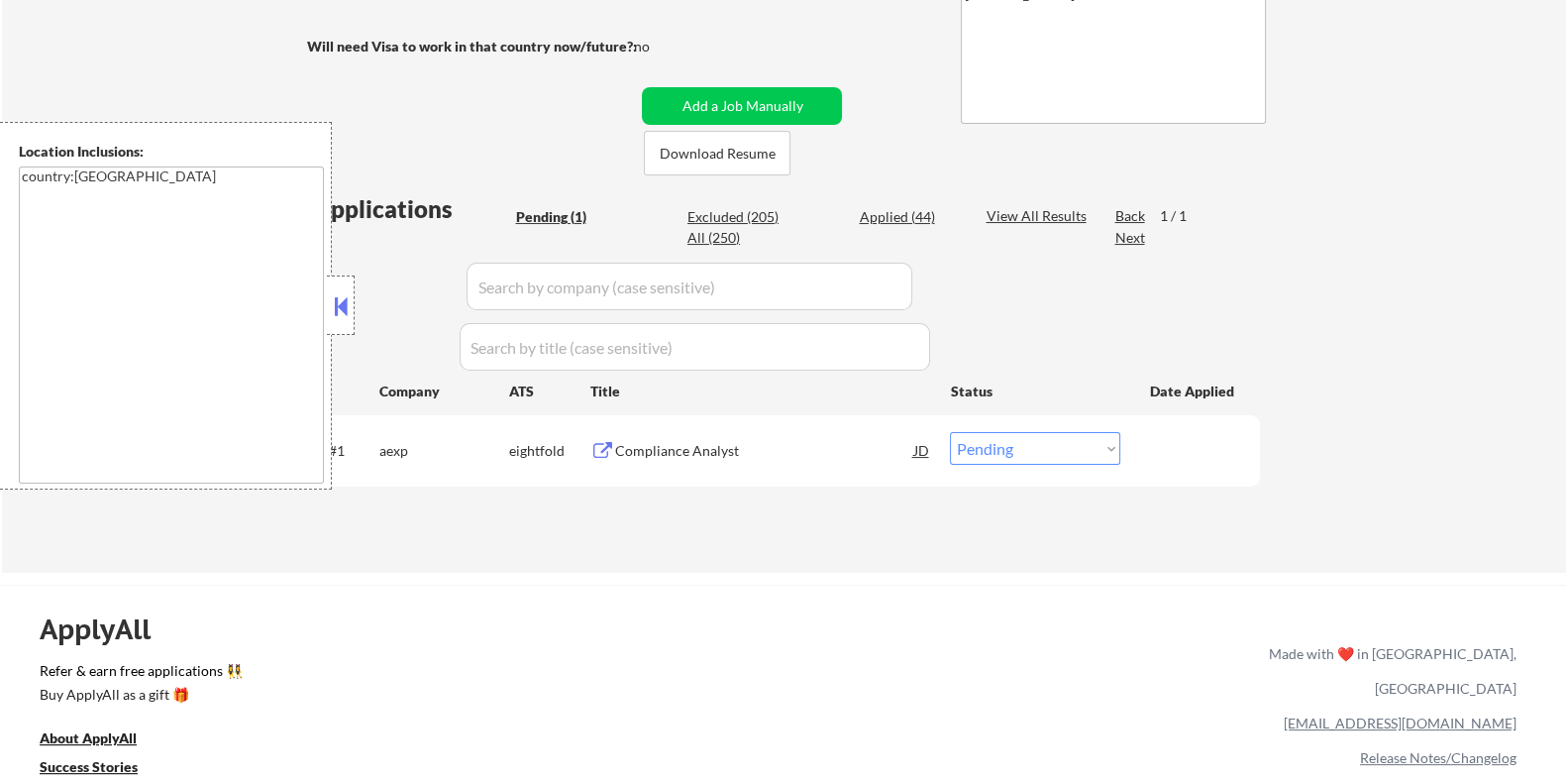
click at [655, 447] on div "Compliance Analyst" at bounding box center [763, 451] width 299 height 20
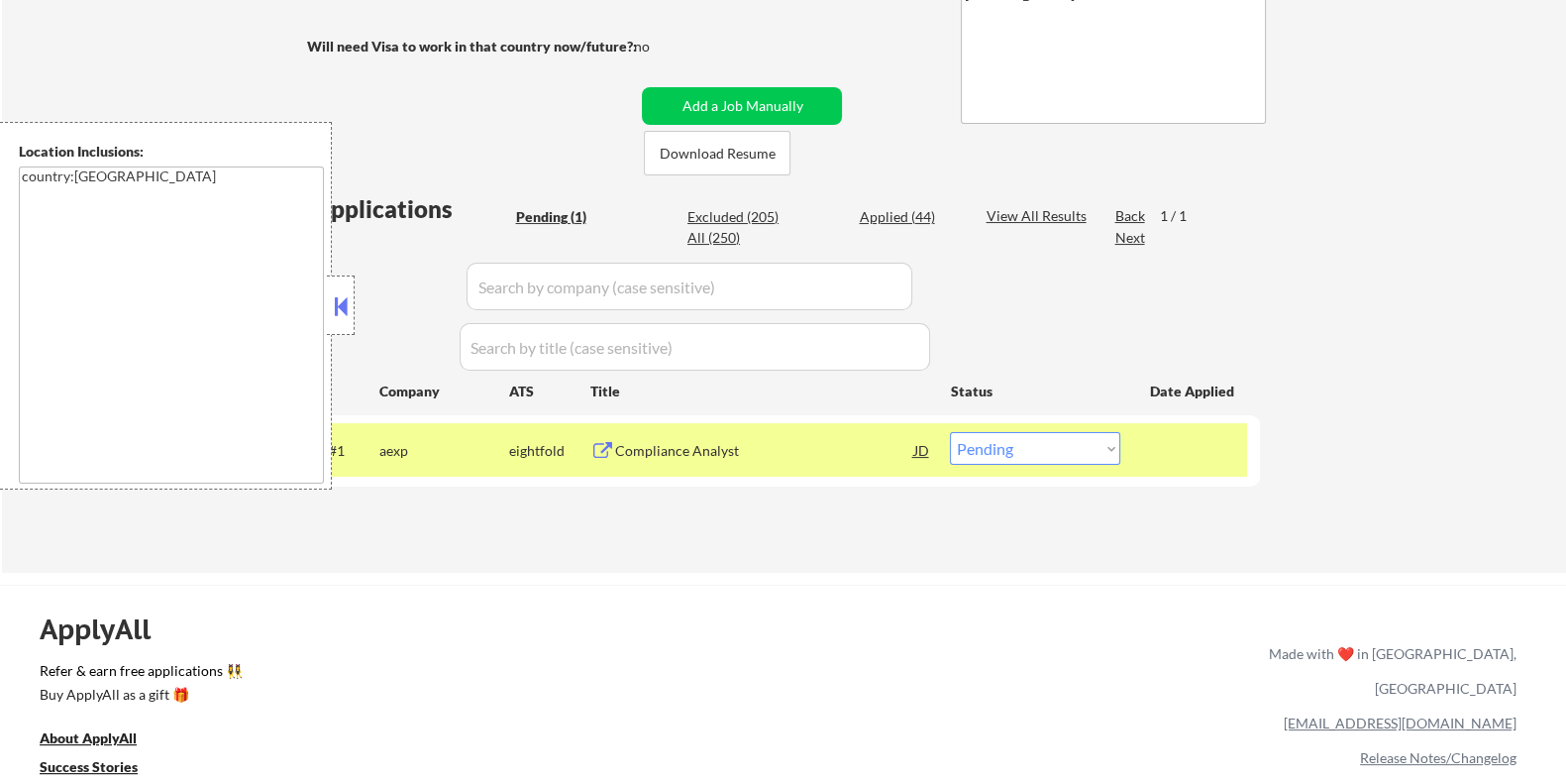
select select ""pending""
